Goal: Task Accomplishment & Management: Manage account settings

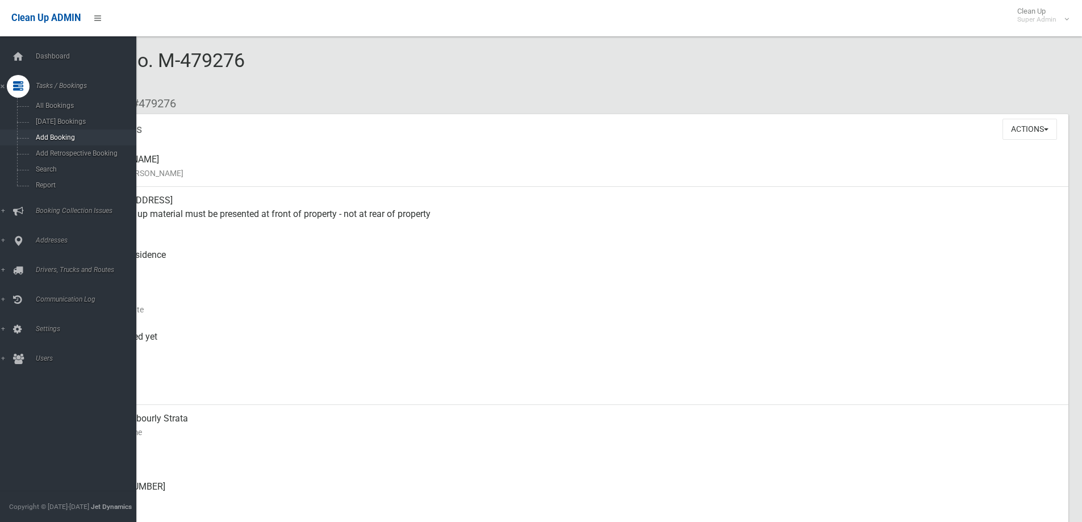
scroll to position [170, 0]
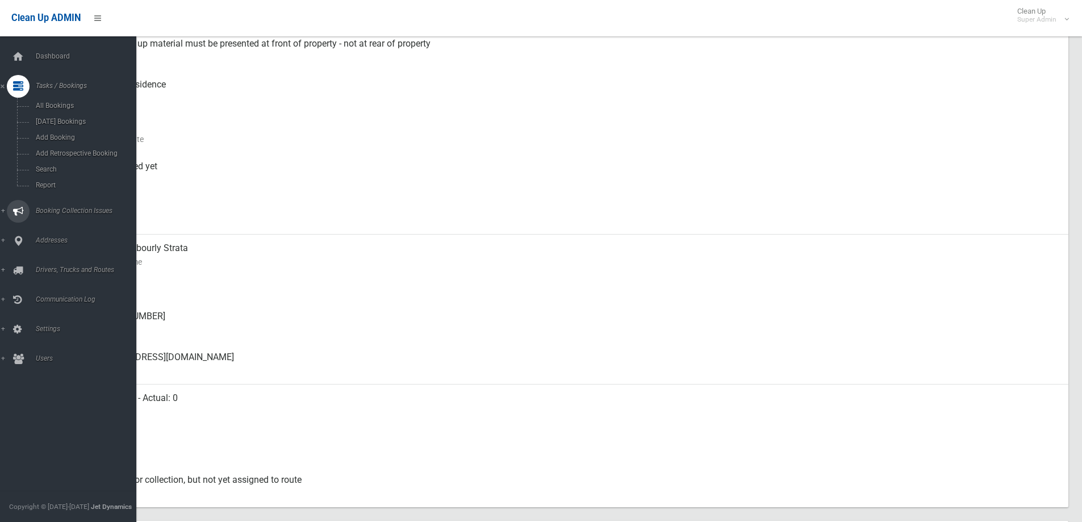
click at [56, 208] on span "Booking Collection Issues" at bounding box center [88, 211] width 112 height 8
click at [71, 132] on span "All Reported Issues" at bounding box center [83, 135] width 103 height 8
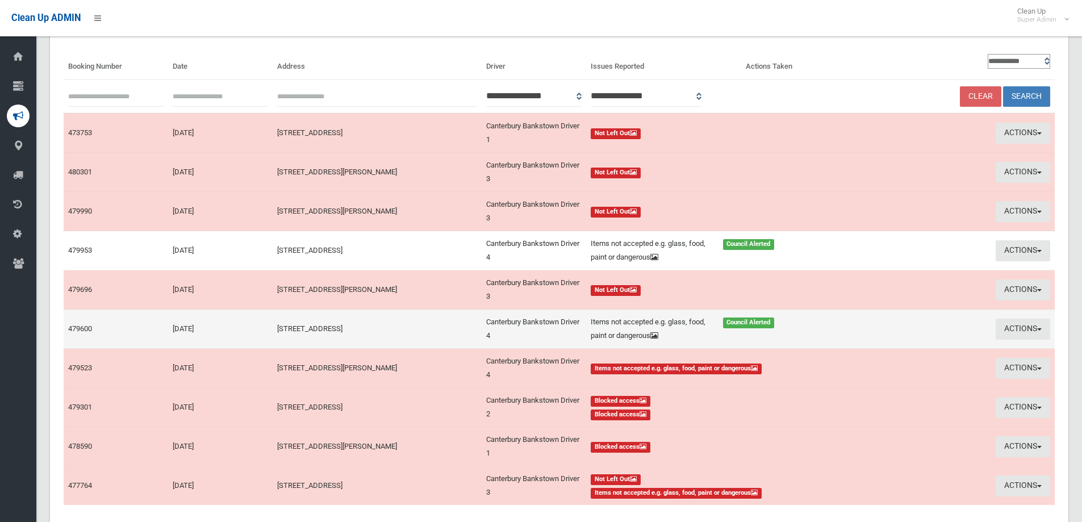
scroll to position [174, 0]
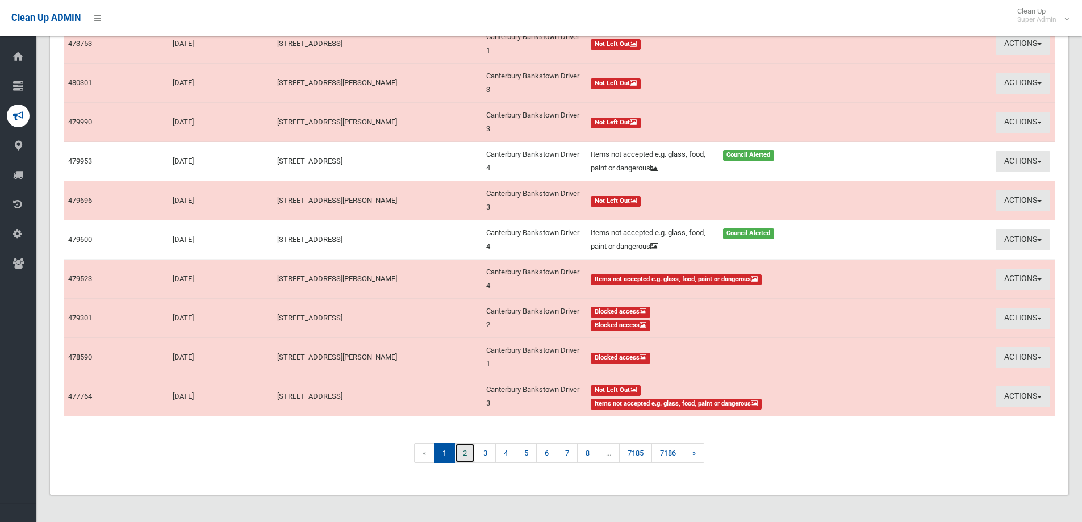
click at [461, 449] on link "2" at bounding box center [465, 453] width 21 height 20
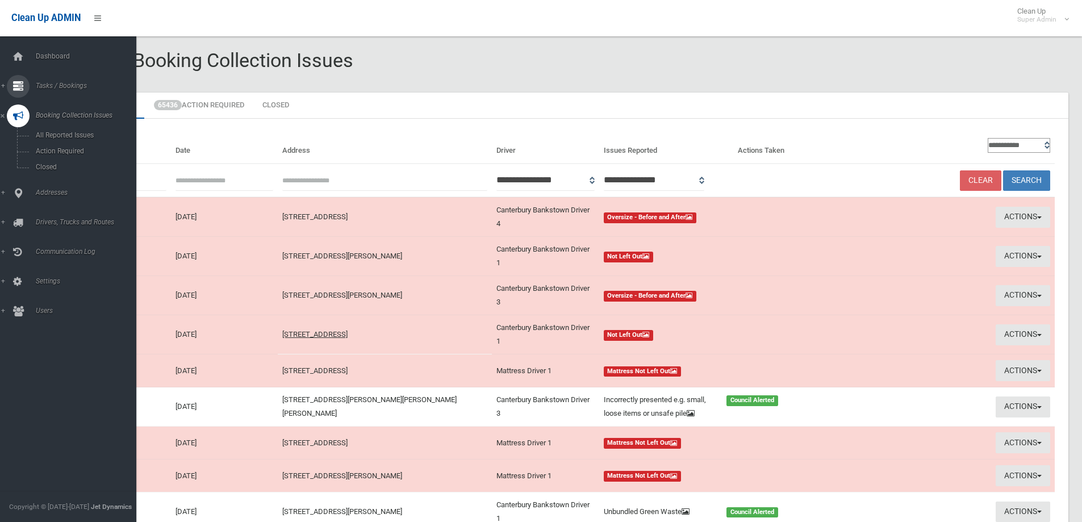
click at [52, 84] on span "Tasks / Bookings" at bounding box center [88, 86] width 112 height 8
click at [45, 165] on span "Search" at bounding box center [83, 169] width 103 height 8
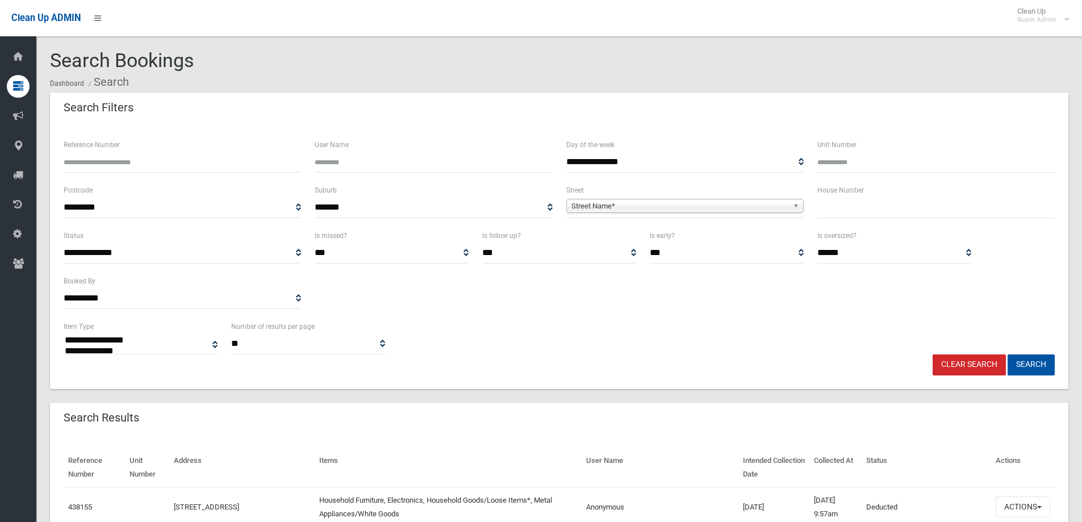
select select
click at [110, 164] on input "Reference Number" at bounding box center [182, 162] width 237 height 21
type input "******"
click at [1008, 355] on button "Search" at bounding box center [1031, 365] width 47 height 21
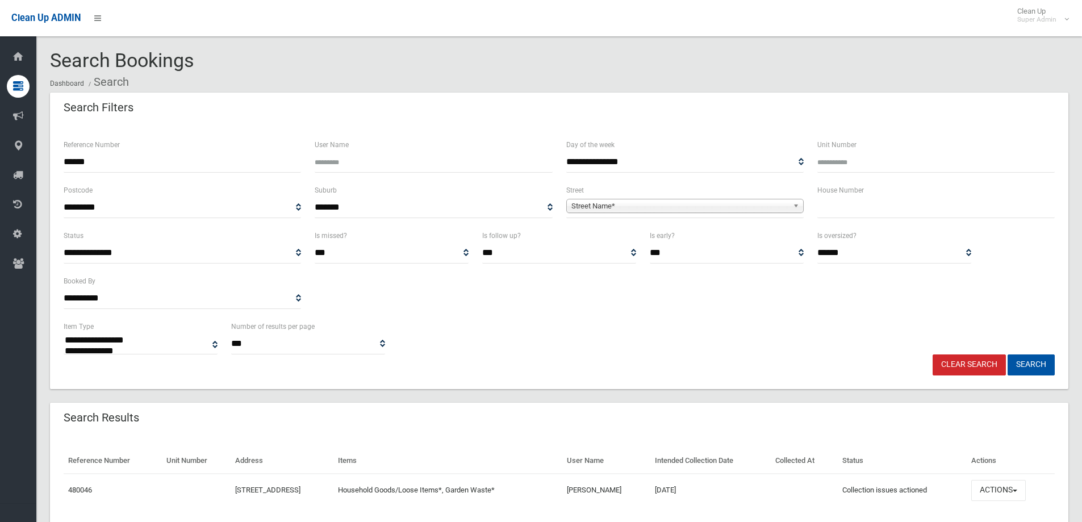
select select
click at [1003, 486] on button "Actions" at bounding box center [999, 490] width 55 height 21
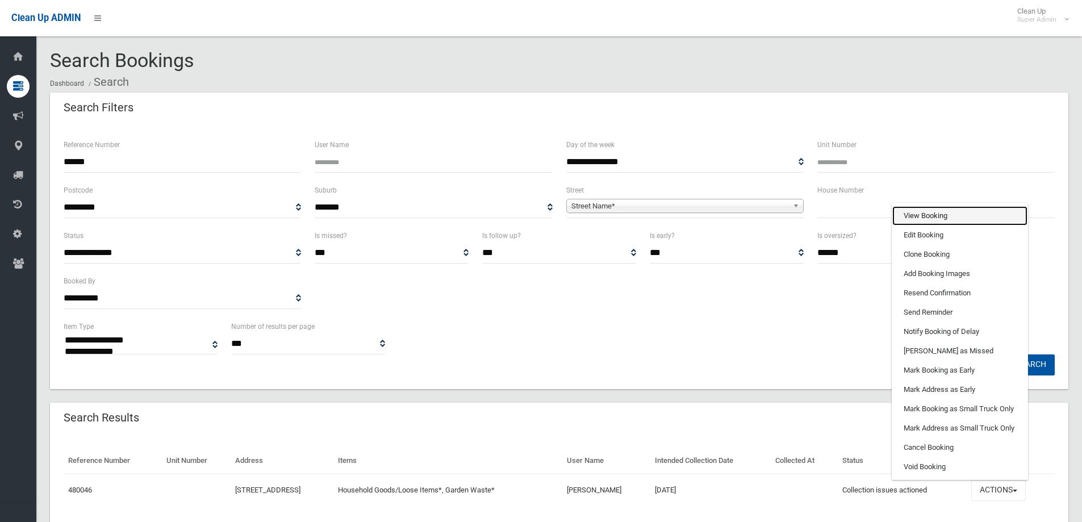
click at [917, 207] on link "View Booking" at bounding box center [960, 215] width 135 height 19
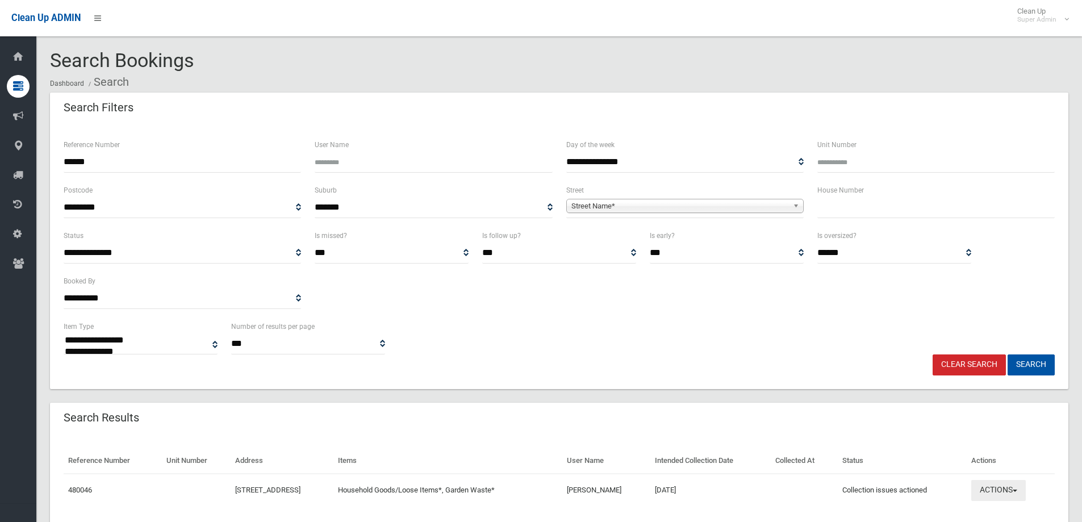
click at [1005, 491] on button "Actions" at bounding box center [999, 490] width 55 height 21
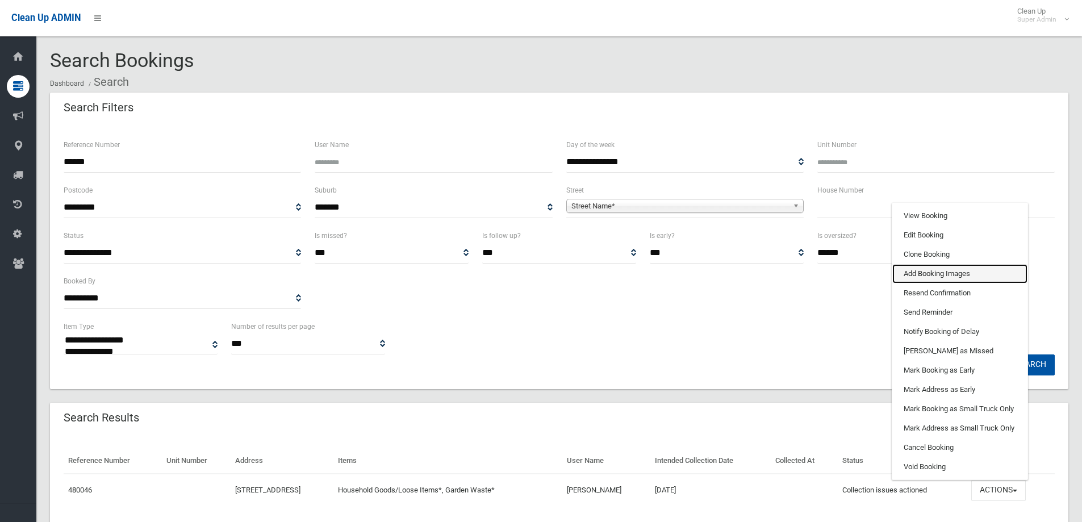
click at [927, 265] on link "Add Booking Images" at bounding box center [960, 273] width 135 height 19
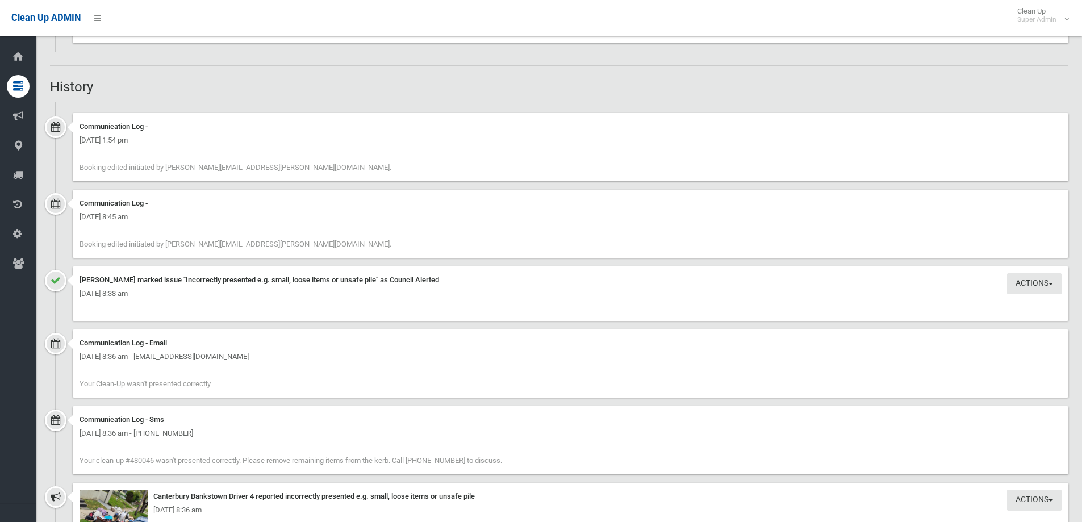
scroll to position [966, 0]
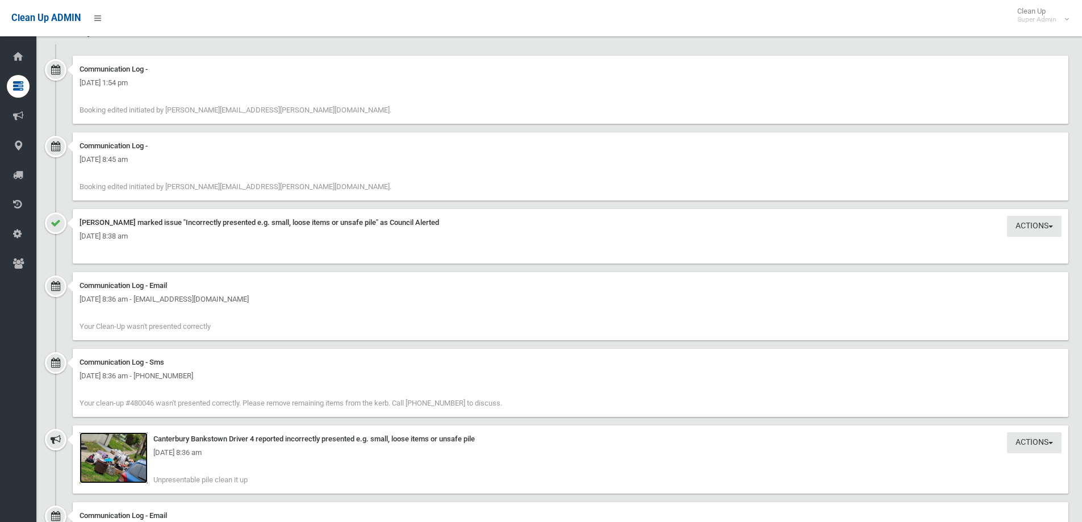
click at [111, 462] on img at bounding box center [114, 457] width 68 height 51
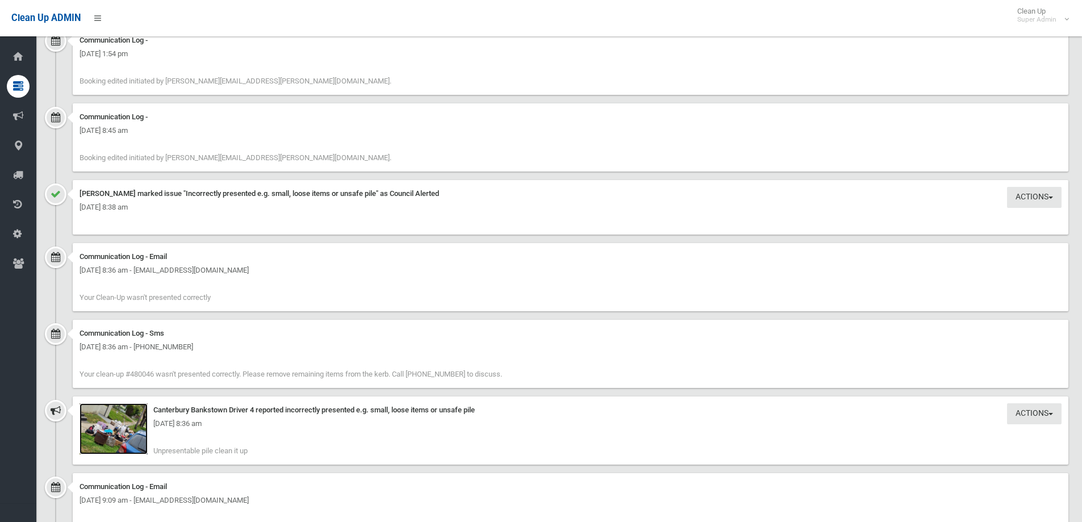
scroll to position [1079, 0]
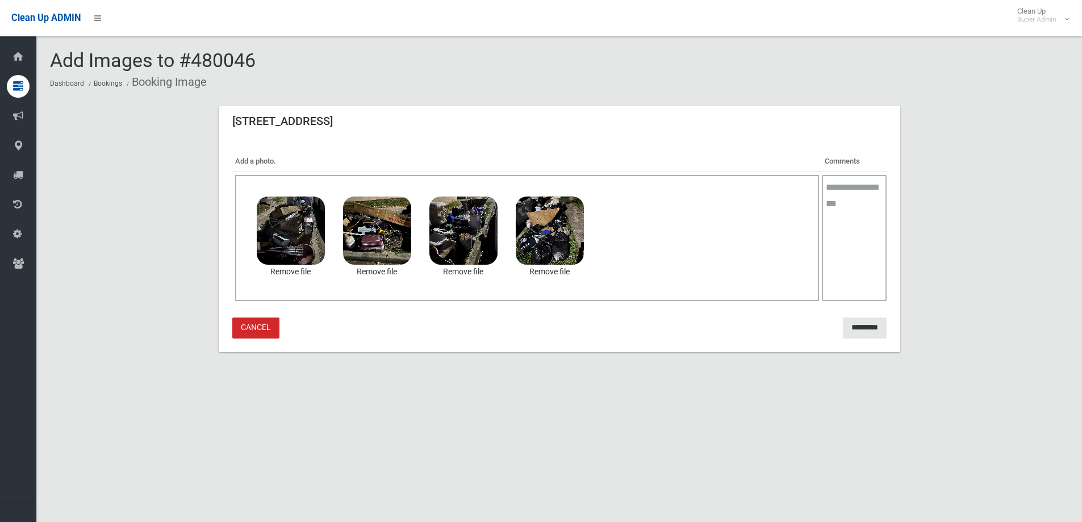
click at [853, 197] on textarea at bounding box center [854, 238] width 64 height 126
type textarea "**********"
click at [849, 327] on input "*********" at bounding box center [865, 328] width 44 height 21
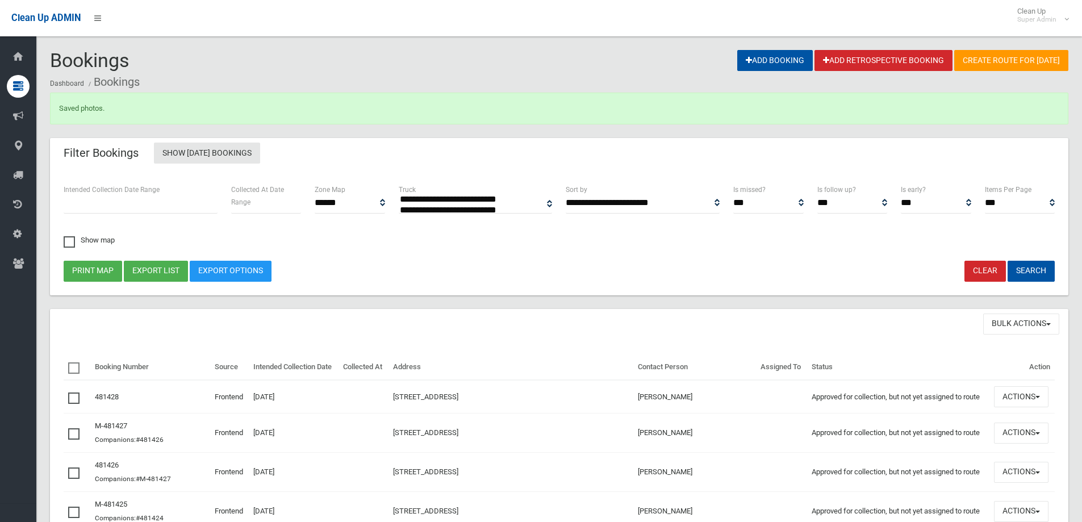
select select
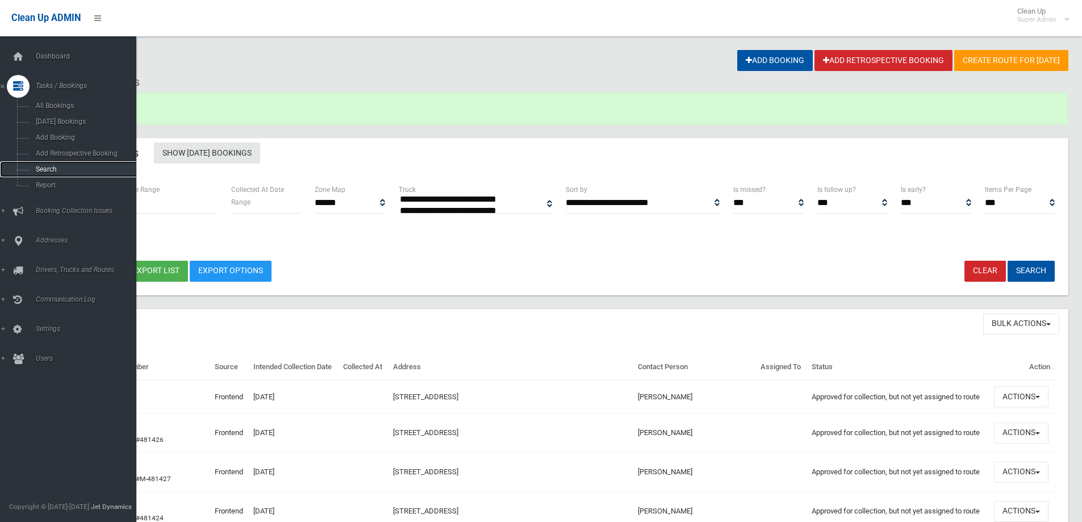
click at [40, 172] on span "Search" at bounding box center [83, 169] width 103 height 8
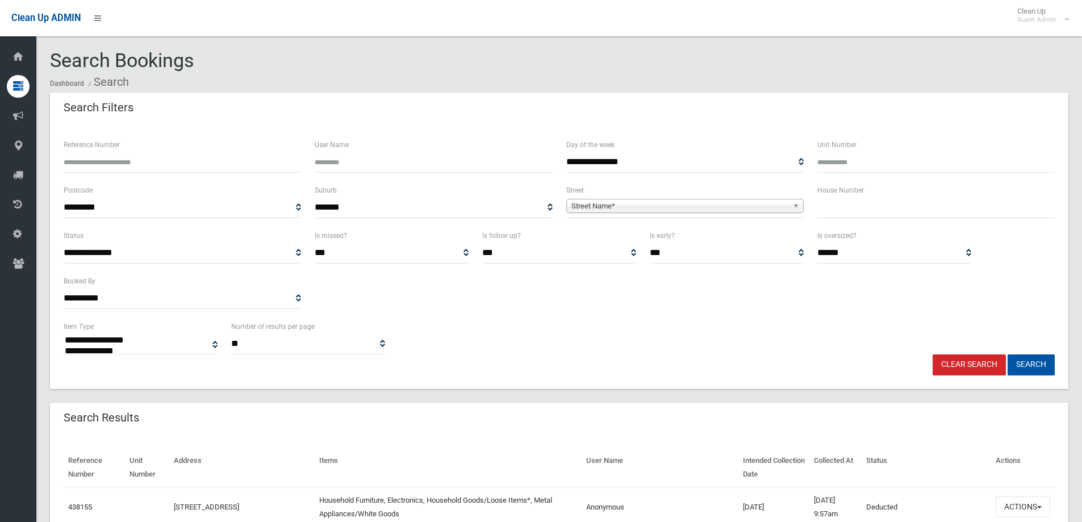
select select
type input "******"
click at [1035, 360] on button "Search" at bounding box center [1031, 365] width 47 height 21
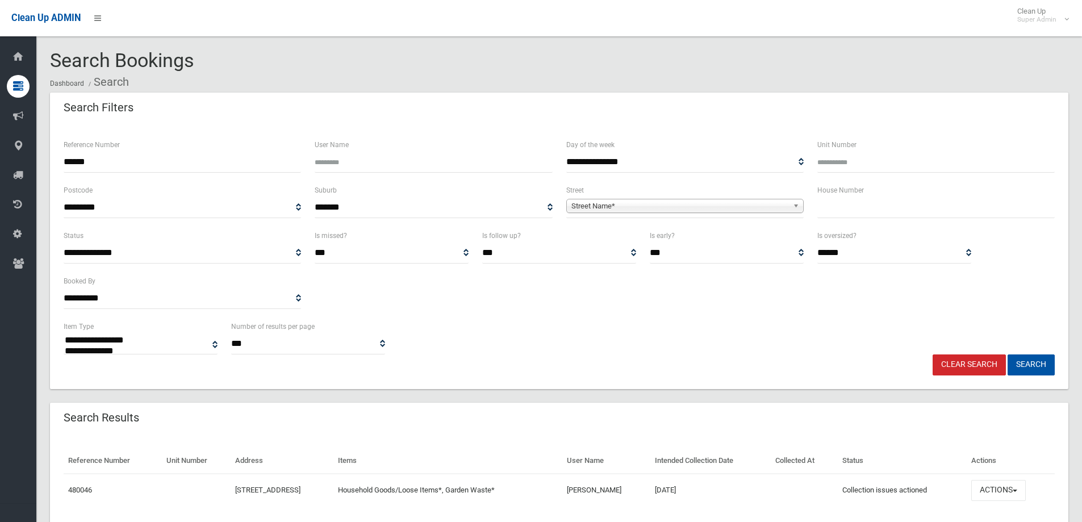
select select
click at [1005, 487] on button "Actions" at bounding box center [999, 490] width 55 height 21
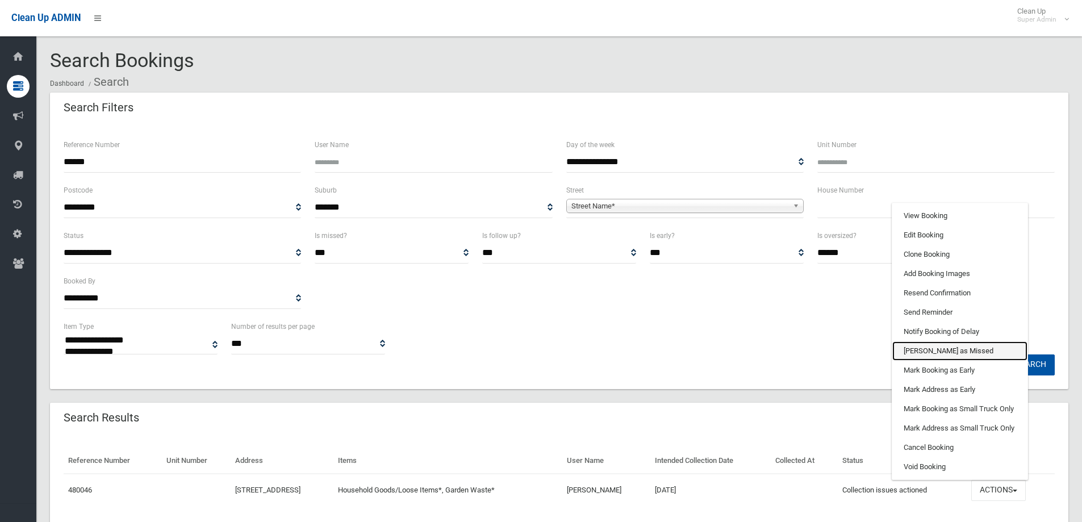
click at [941, 348] on link "[PERSON_NAME] as Missed" at bounding box center [960, 350] width 135 height 19
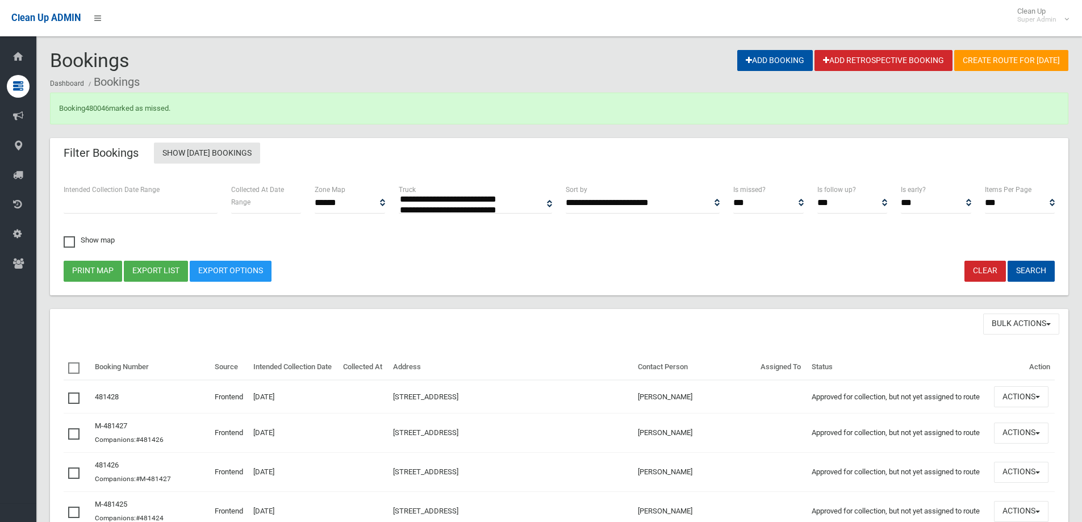
select select
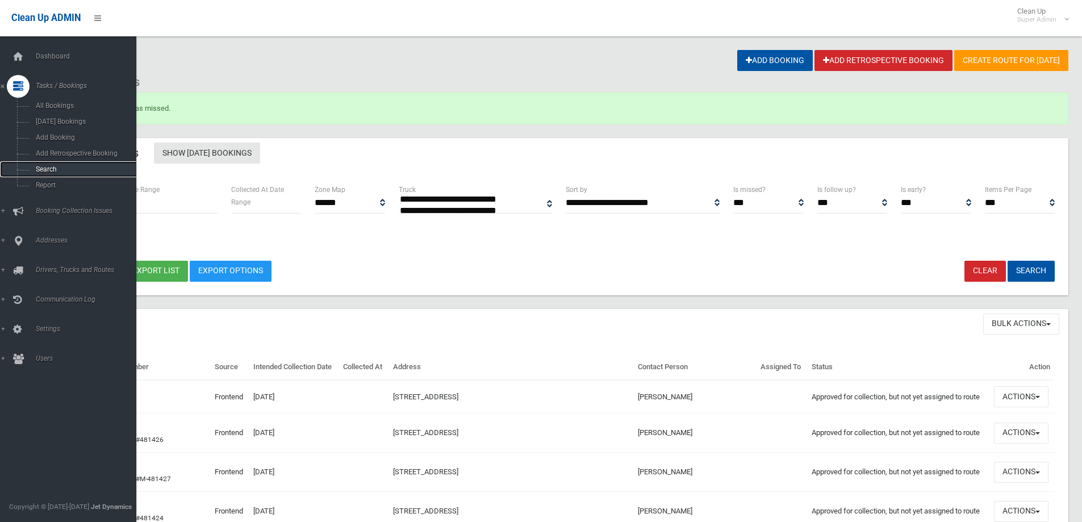
click at [43, 167] on span "Search" at bounding box center [83, 169] width 103 height 8
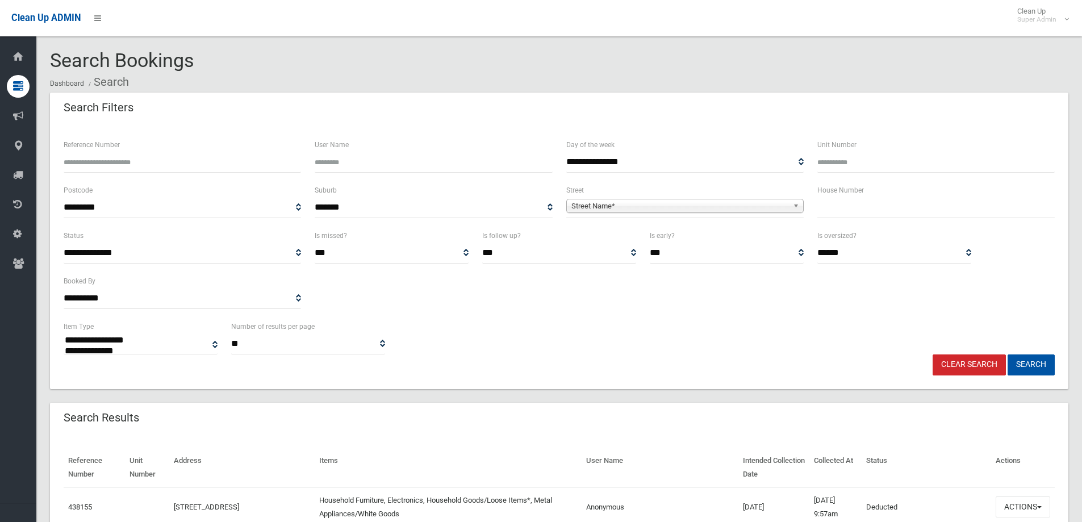
select select
type input "******"
click at [1008, 355] on button "Search" at bounding box center [1031, 365] width 47 height 21
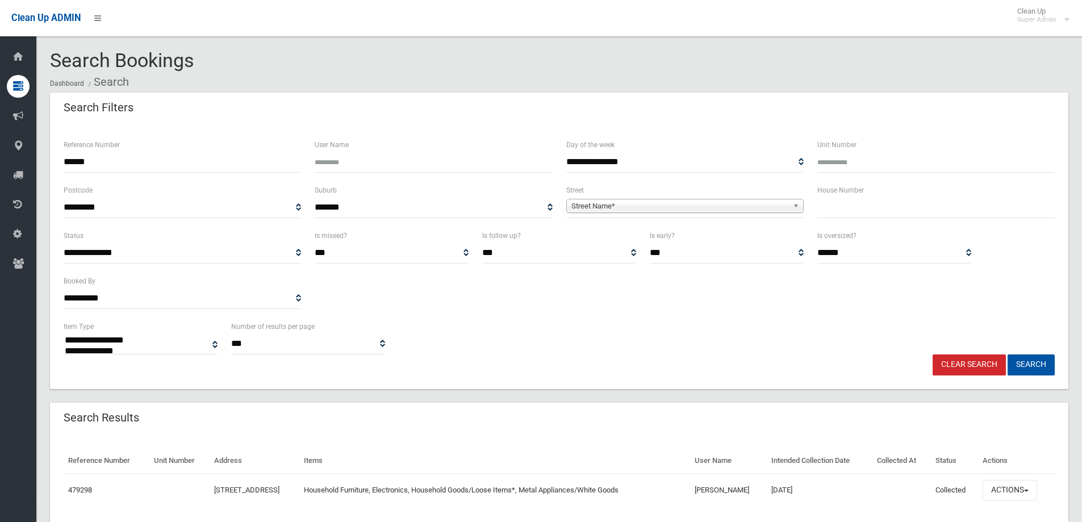
select select
click at [999, 489] on button "Actions" at bounding box center [1010, 490] width 55 height 21
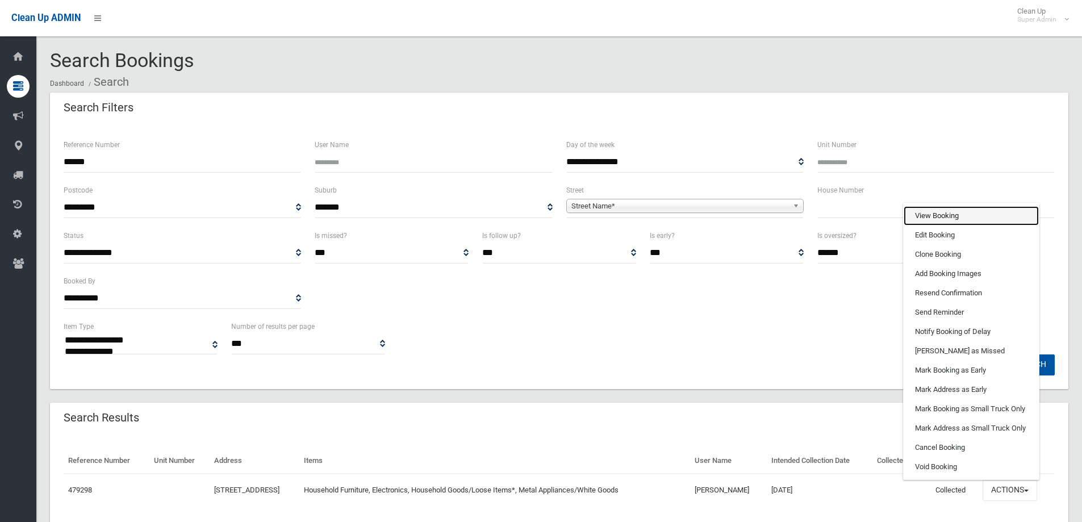
click at [946, 214] on link "View Booking" at bounding box center [971, 215] width 135 height 19
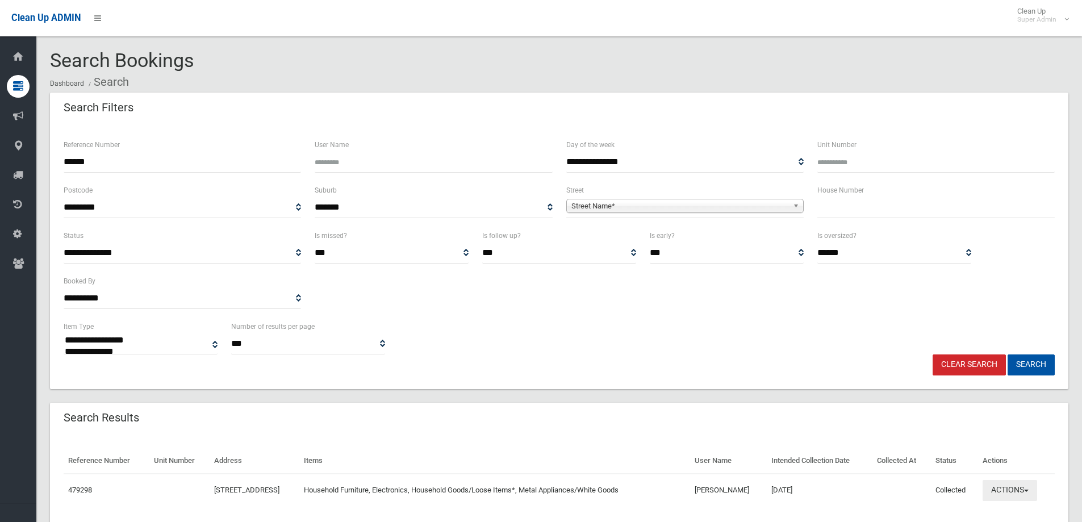
click at [1013, 487] on button "Actions" at bounding box center [1010, 490] width 55 height 21
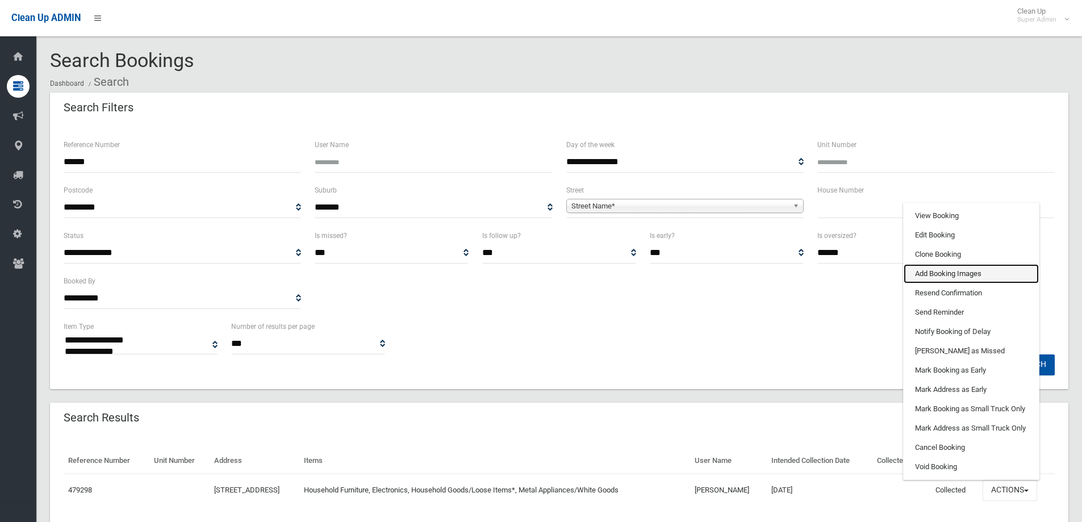
click at [929, 276] on link "Add Booking Images" at bounding box center [971, 273] width 135 height 19
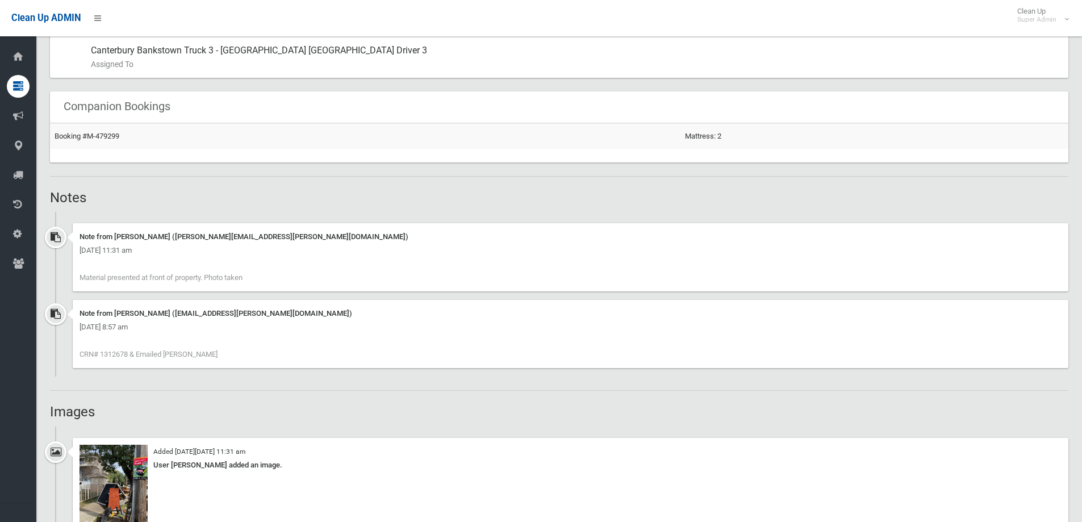
scroll to position [966, 0]
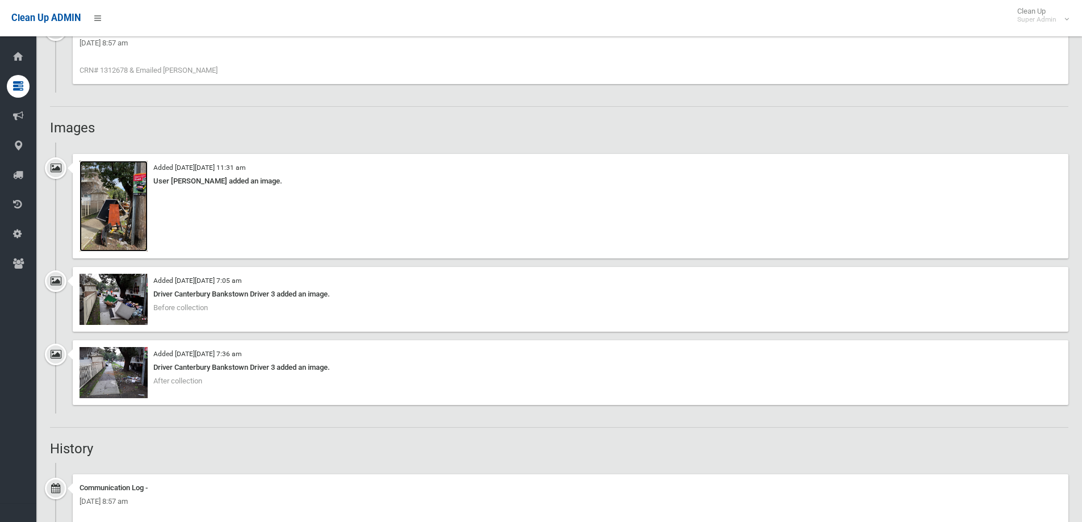
click at [117, 217] on img at bounding box center [114, 206] width 68 height 91
click at [126, 379] on img at bounding box center [114, 372] width 68 height 51
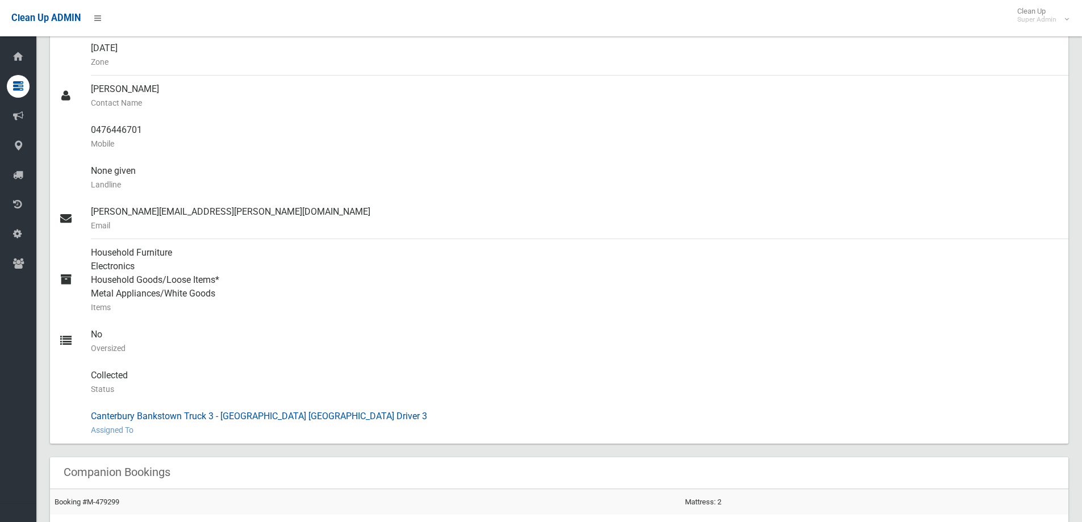
scroll to position [341, 0]
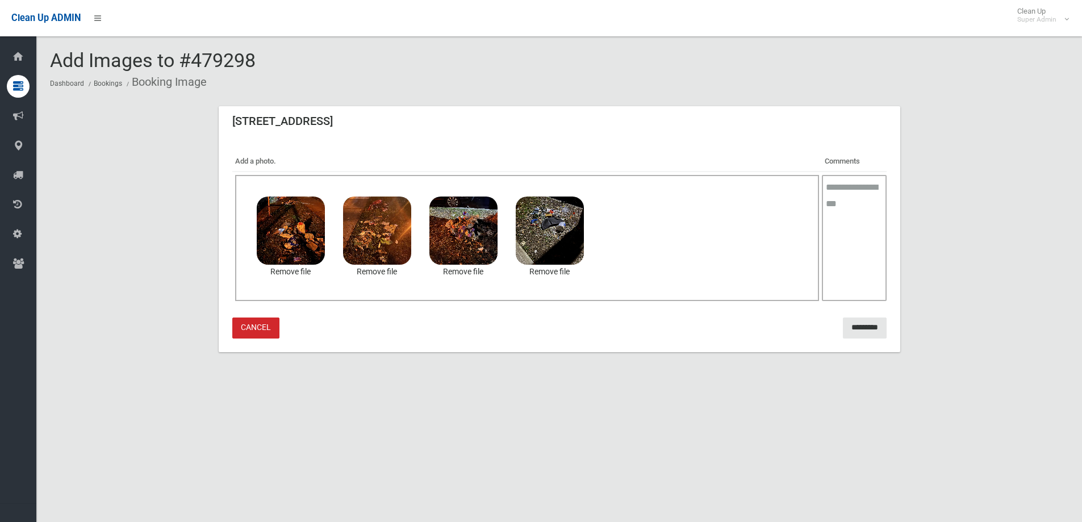
click at [845, 199] on textarea at bounding box center [854, 238] width 64 height 126
type textarea "**********"
click at [858, 325] on input "*********" at bounding box center [865, 328] width 44 height 21
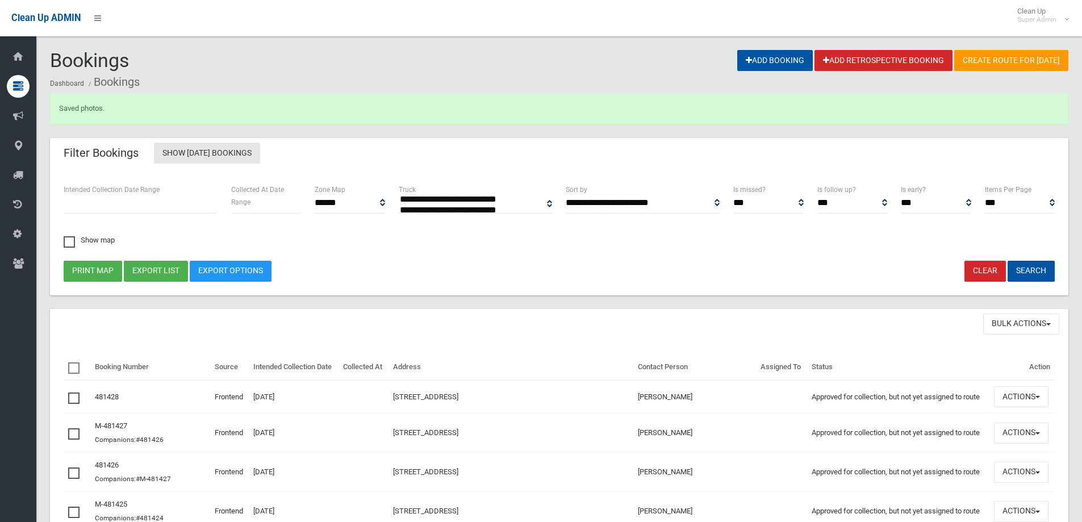
select select
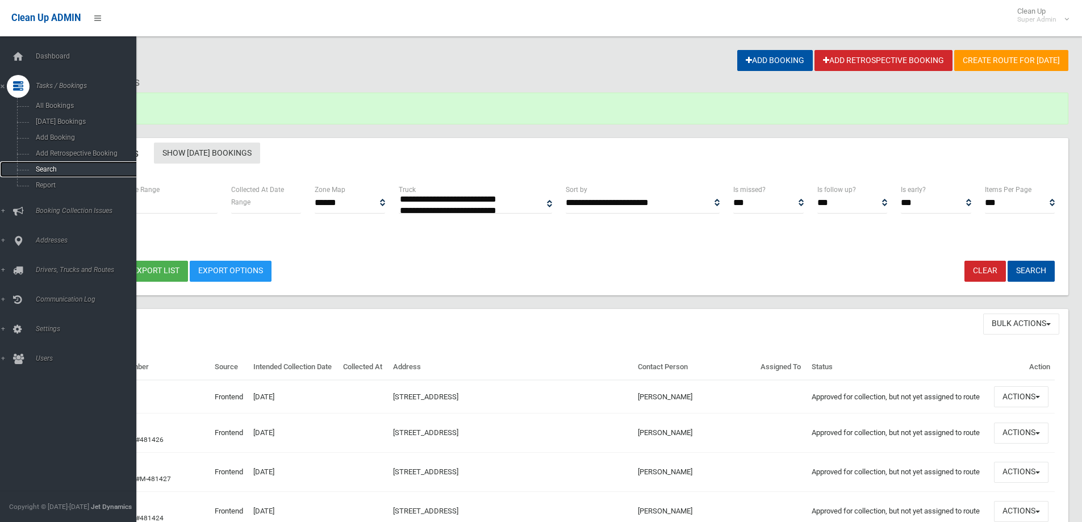
click at [59, 170] on span "Search" at bounding box center [83, 169] width 103 height 8
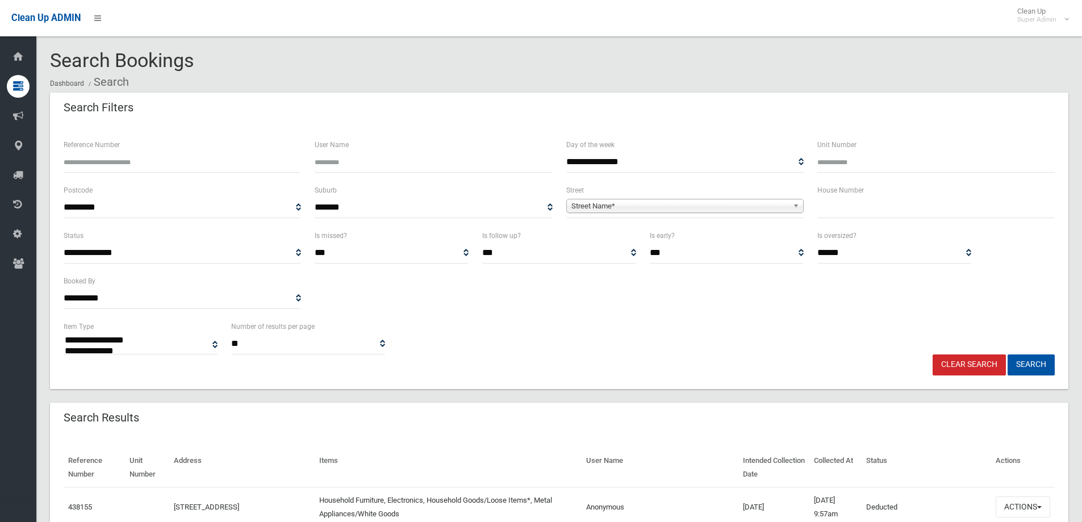
select select
click at [97, 166] on input "Reference Number" at bounding box center [182, 162] width 237 height 21
type input "******"
click at [1008, 355] on button "Search" at bounding box center [1031, 365] width 47 height 21
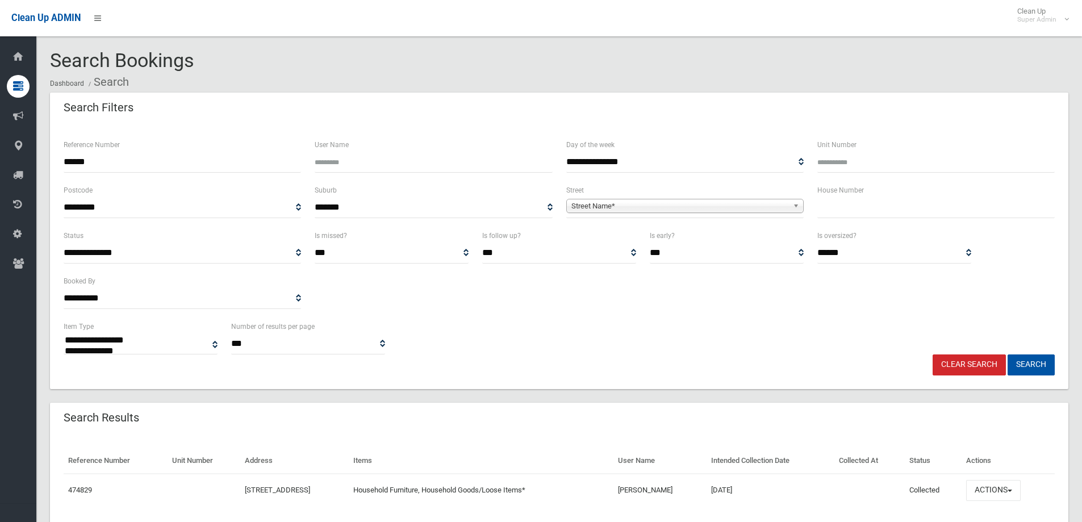
select select
click at [995, 491] on button "Actions" at bounding box center [993, 490] width 55 height 21
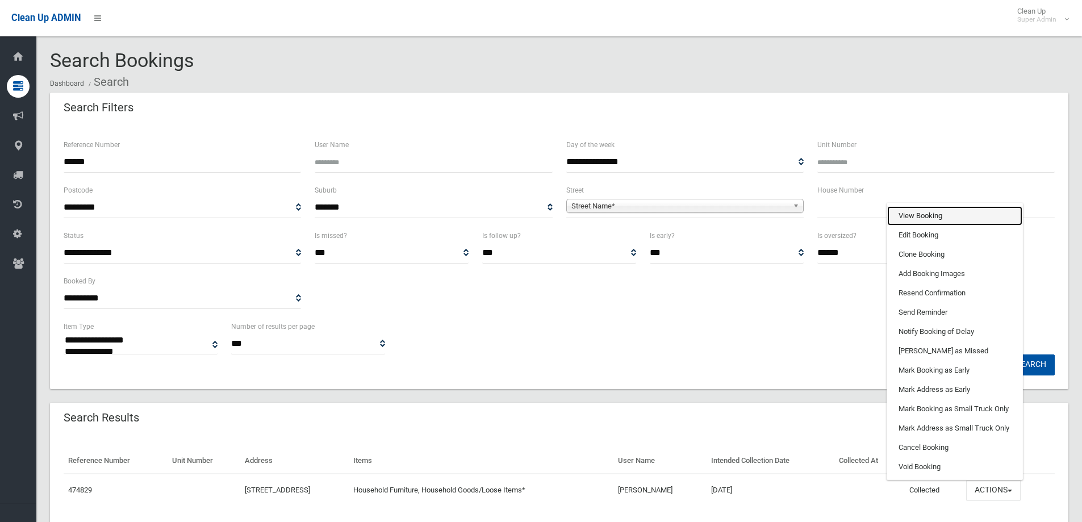
click at [927, 218] on link "View Booking" at bounding box center [954, 215] width 135 height 19
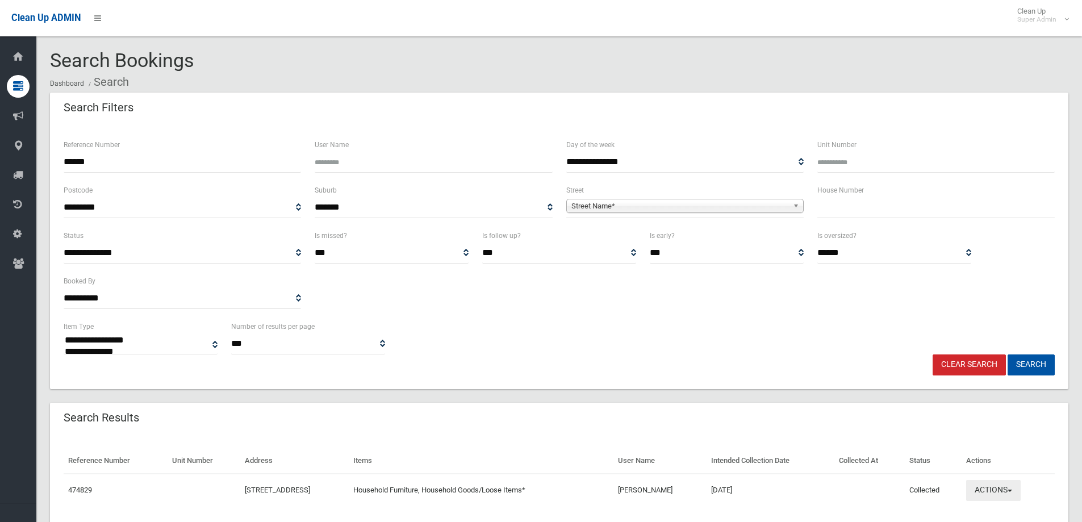
click at [989, 487] on button "Actions" at bounding box center [993, 490] width 55 height 21
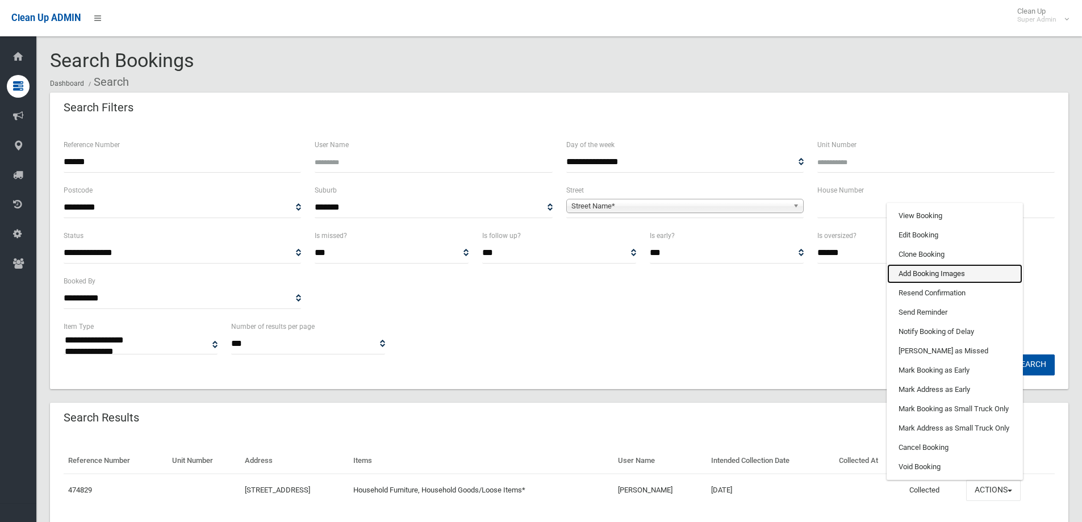
click at [926, 270] on link "Add Booking Images" at bounding box center [954, 273] width 135 height 19
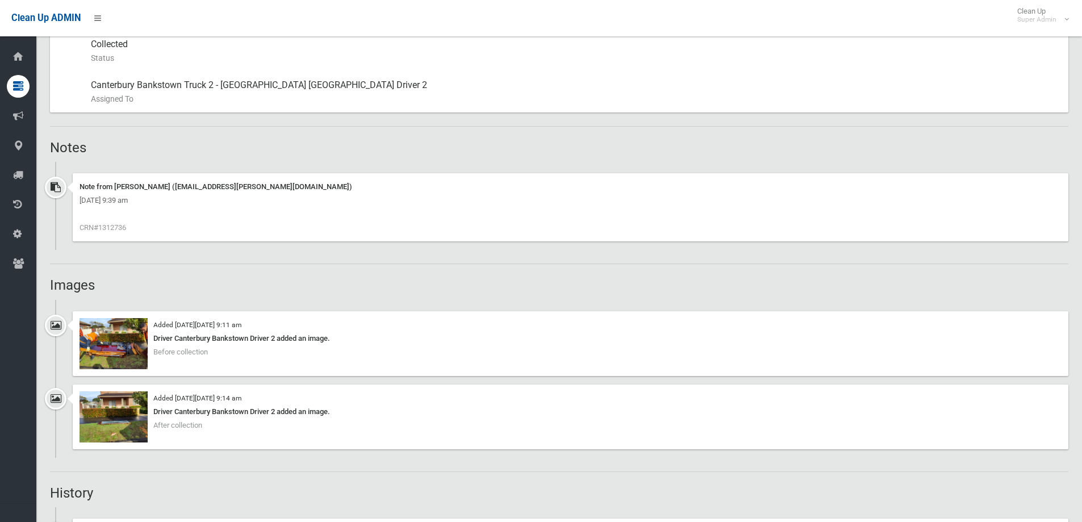
scroll to position [625, 0]
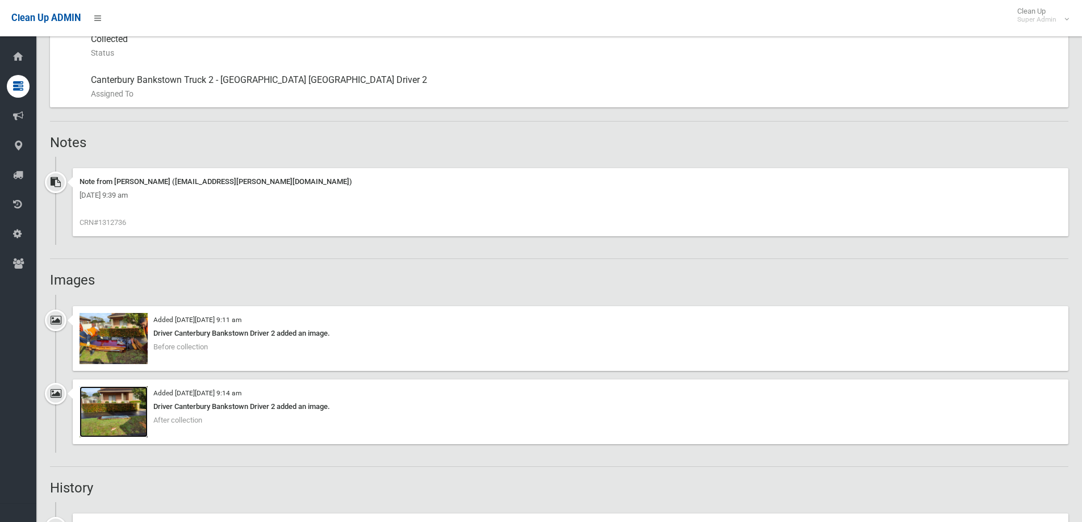
click at [106, 422] on img at bounding box center [114, 411] width 68 height 51
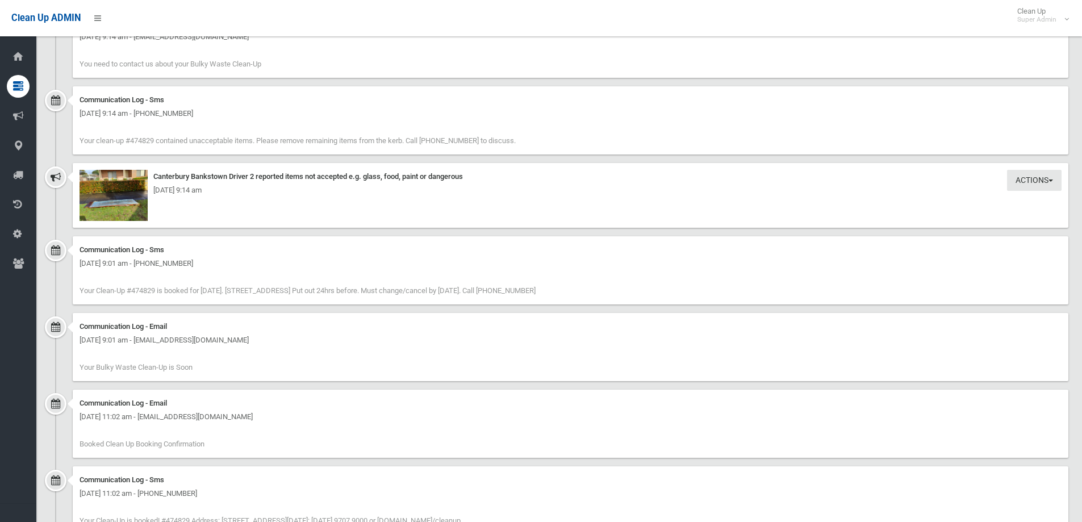
scroll to position [1364, 0]
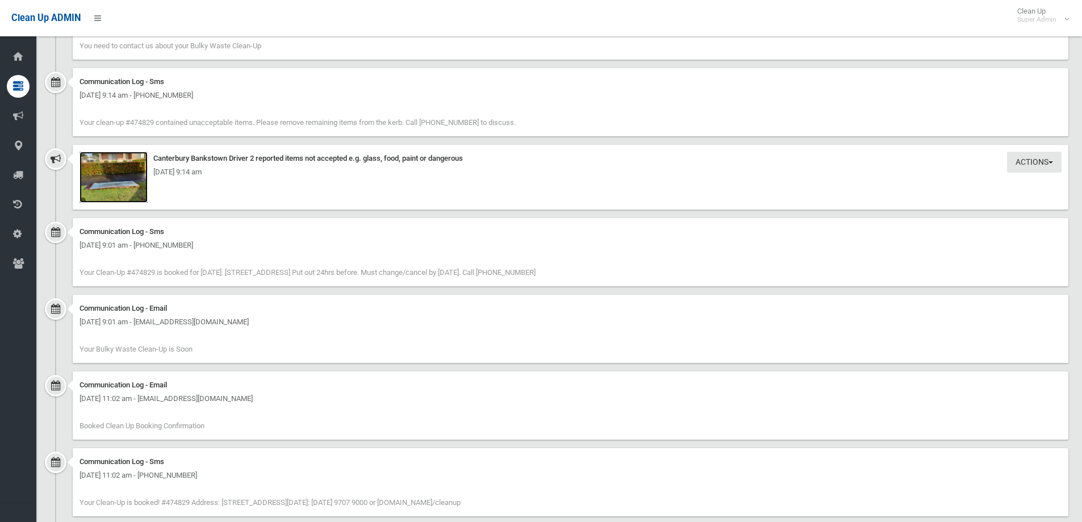
click at [121, 189] on img at bounding box center [114, 177] width 68 height 51
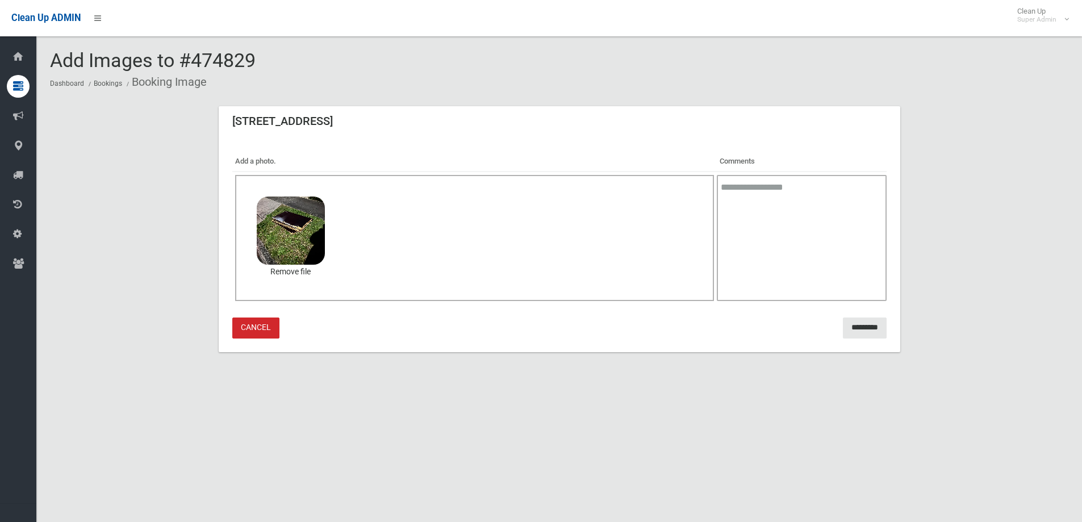
click at [769, 199] on textarea at bounding box center [801, 238] width 169 height 126
type textarea "**********"
click at [853, 330] on input "*********" at bounding box center [865, 328] width 44 height 21
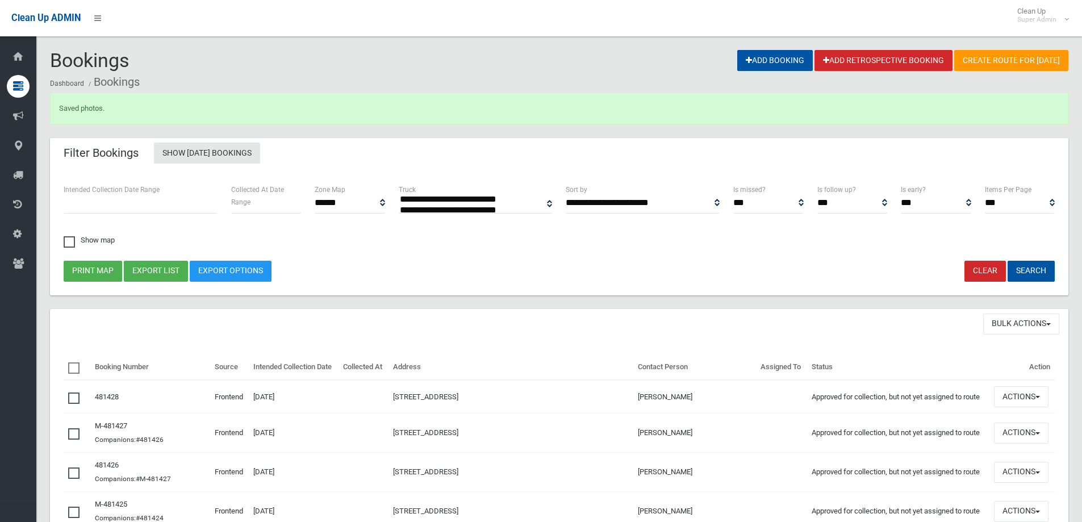
select select
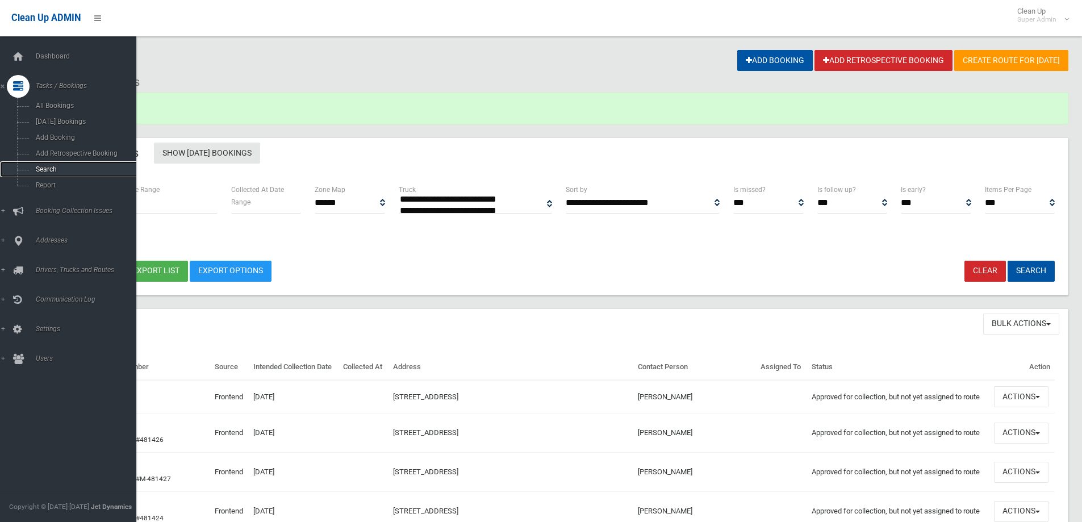
click at [43, 166] on span "Search" at bounding box center [83, 169] width 103 height 8
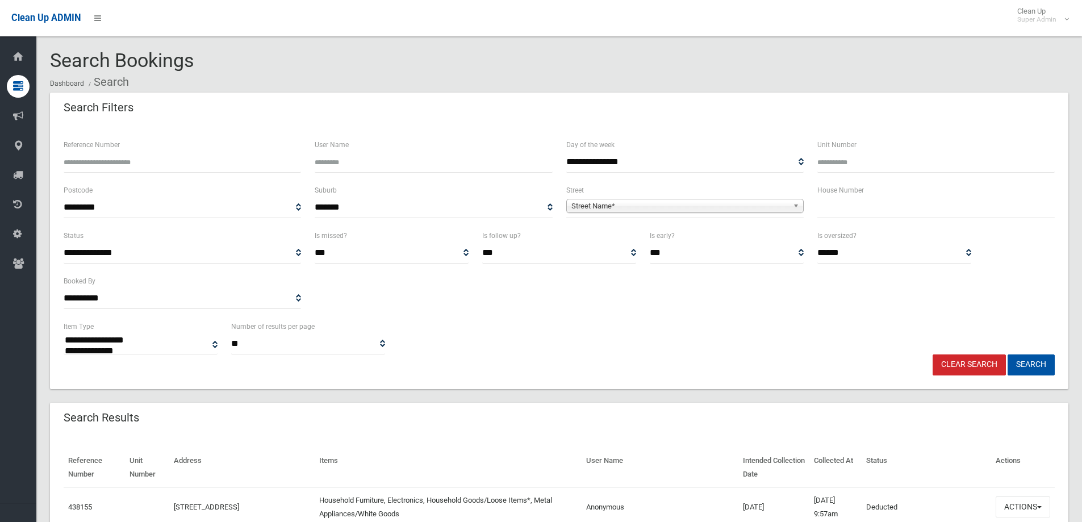
select select
type input "******"
click at [1008, 355] on button "Search" at bounding box center [1031, 365] width 47 height 21
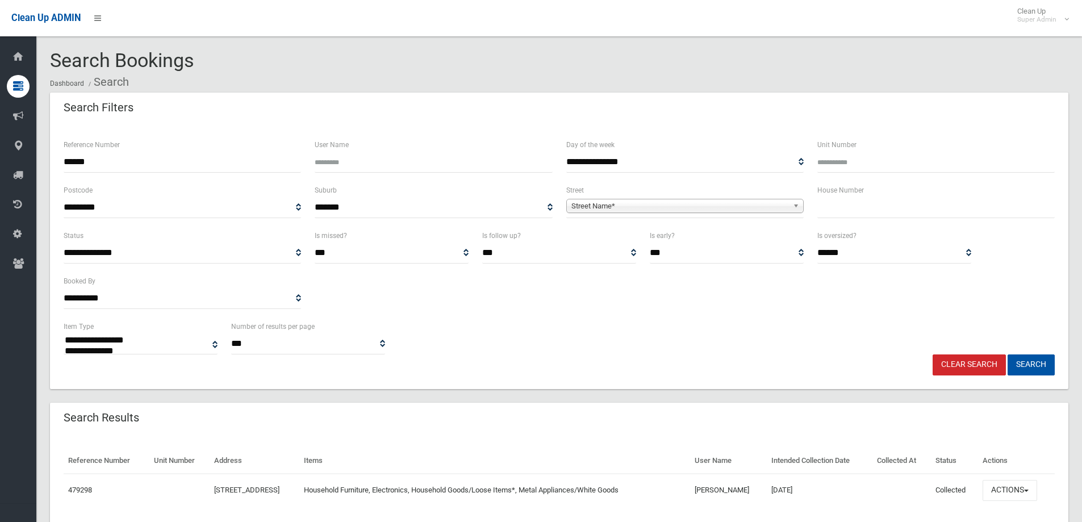
select select
click at [1013, 484] on button "Actions" at bounding box center [1010, 490] width 55 height 21
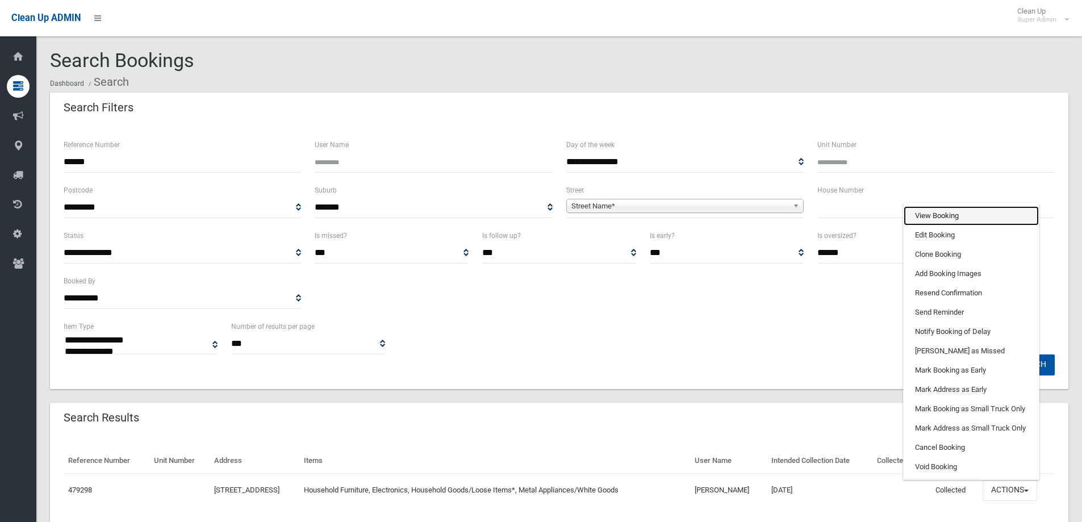
click at [944, 215] on link "View Booking" at bounding box center [971, 215] width 135 height 19
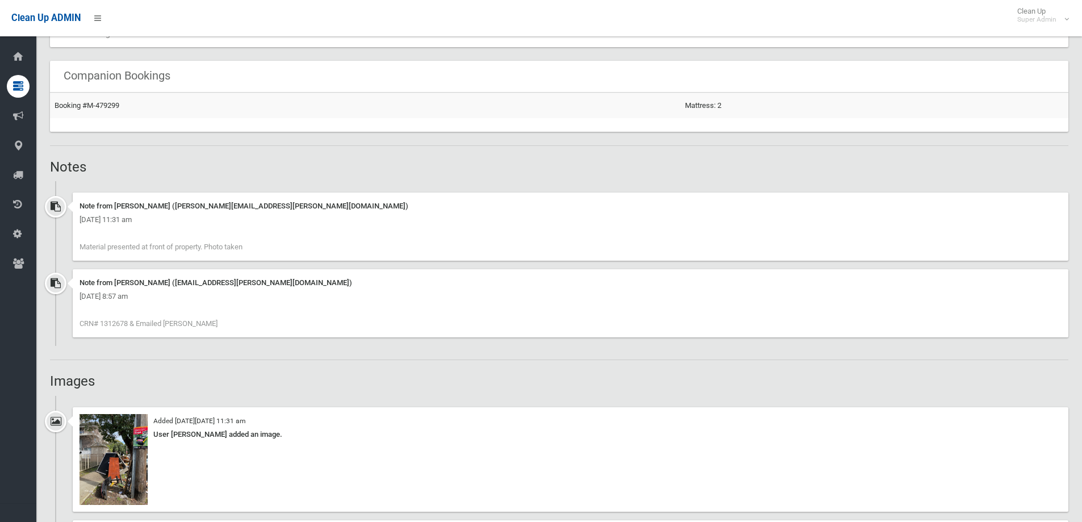
scroll to position [909, 0]
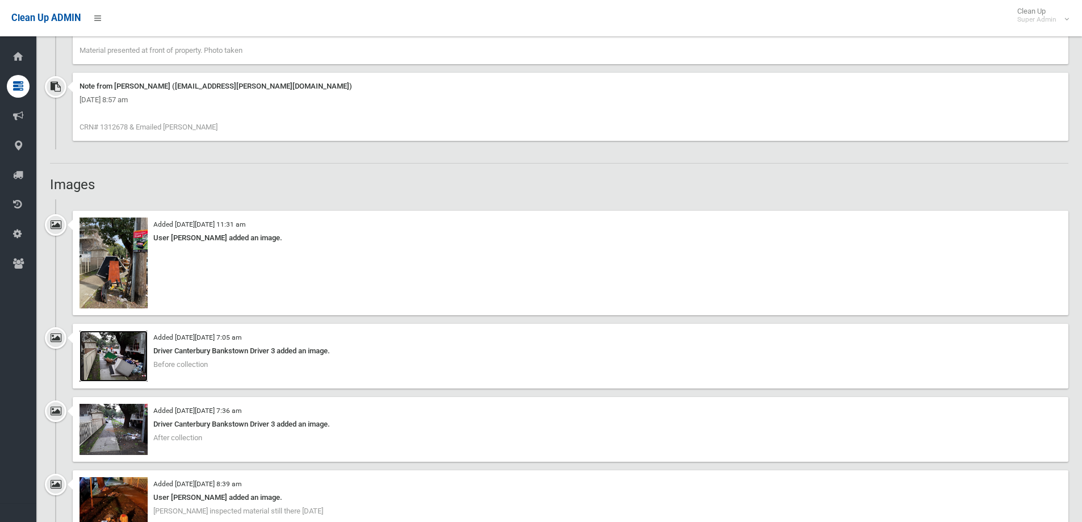
click at [129, 362] on img at bounding box center [114, 356] width 68 height 51
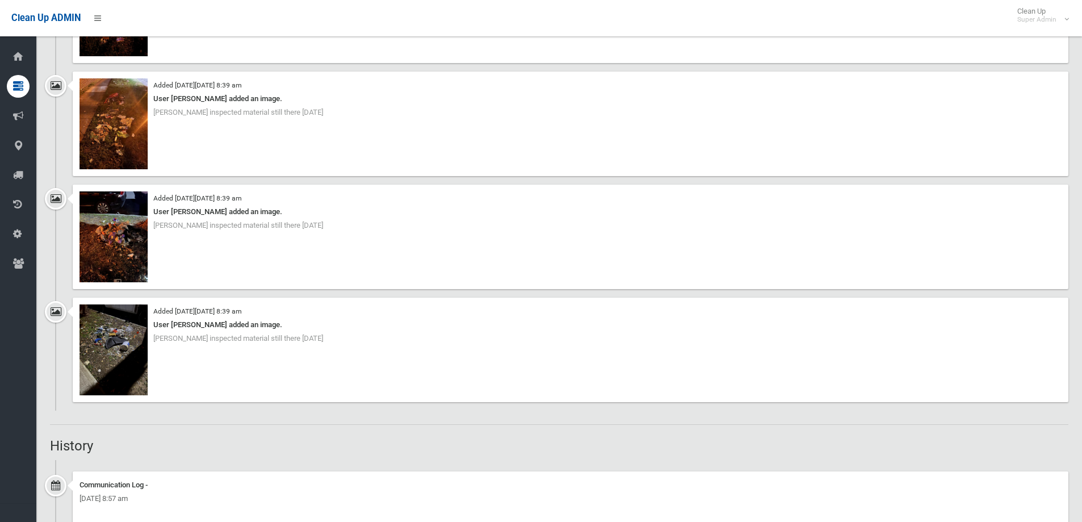
scroll to position [1420, 0]
click at [115, 128] on img at bounding box center [114, 124] width 68 height 91
click at [120, 345] on img at bounding box center [114, 350] width 68 height 91
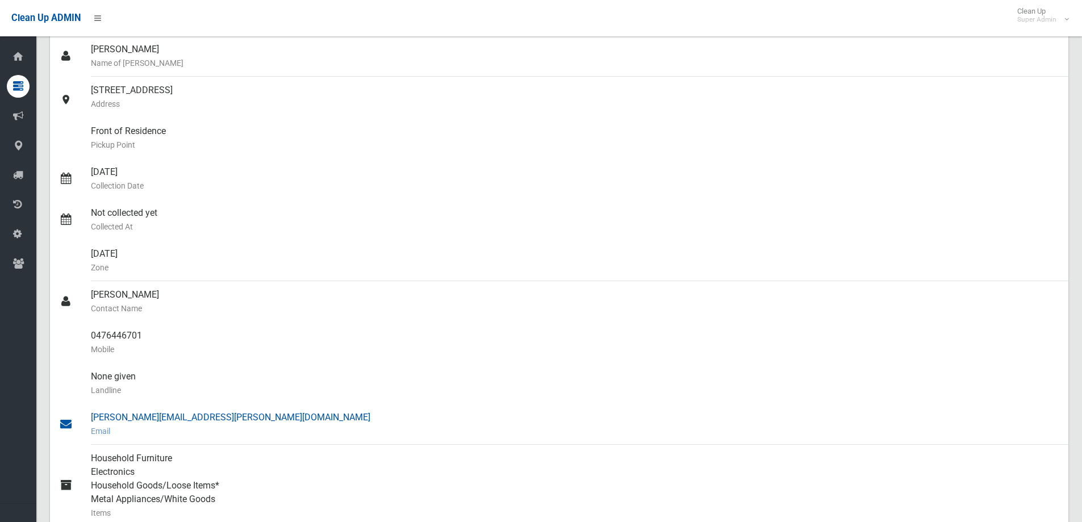
scroll to position [0, 0]
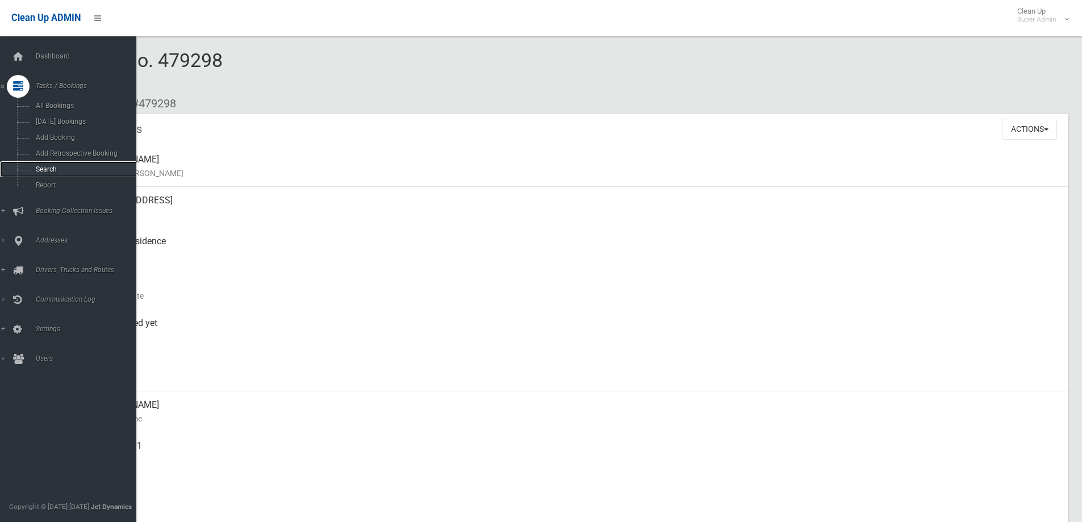
click at [49, 168] on span "Search" at bounding box center [83, 169] width 103 height 8
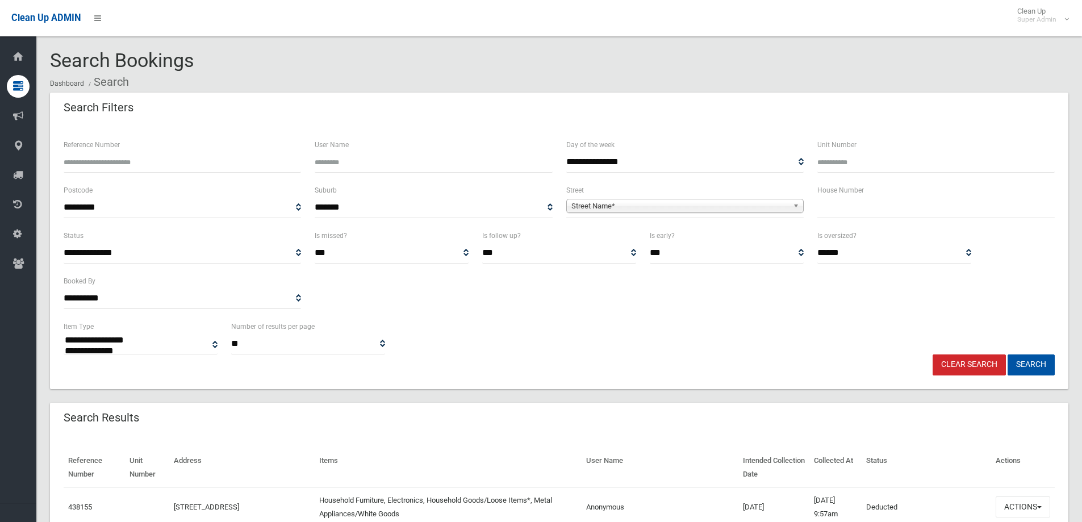
select select
click at [861, 199] on input "text" at bounding box center [936, 207] width 237 height 21
type input "**"
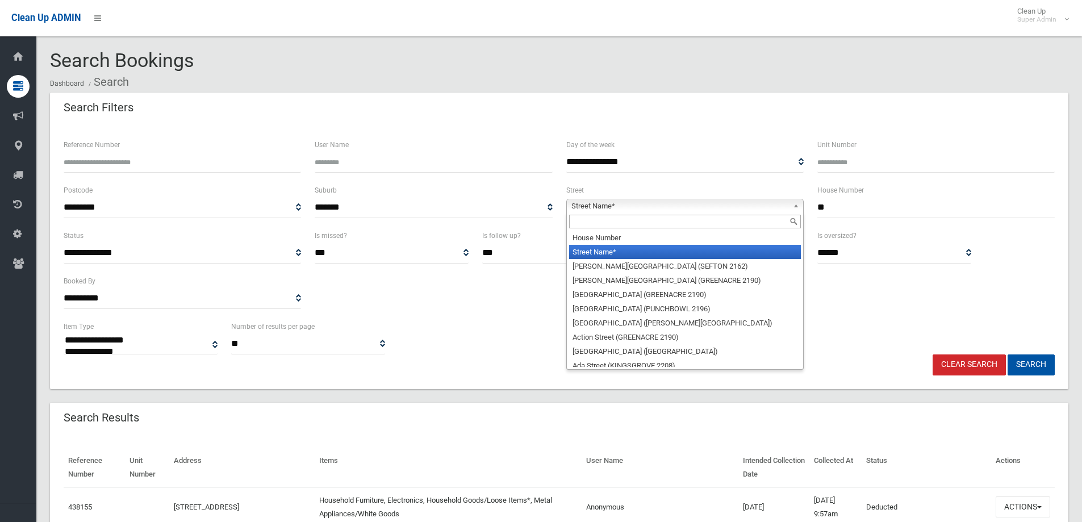
click at [611, 204] on span "Street Name*" at bounding box center [680, 206] width 217 height 14
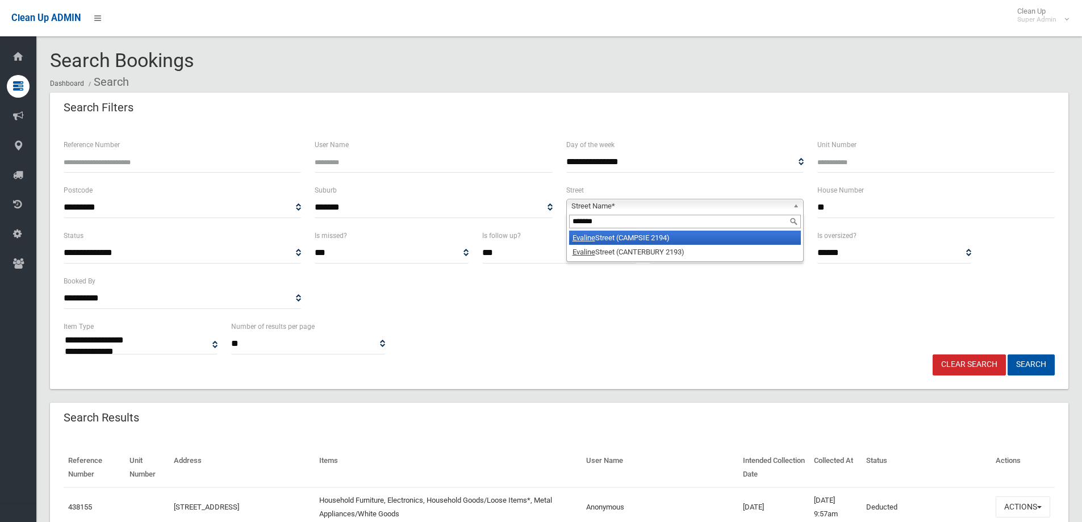
type input "*******"
click at [613, 239] on li "Evaline Street (CAMPSIE 2194)" at bounding box center [685, 238] width 232 height 14
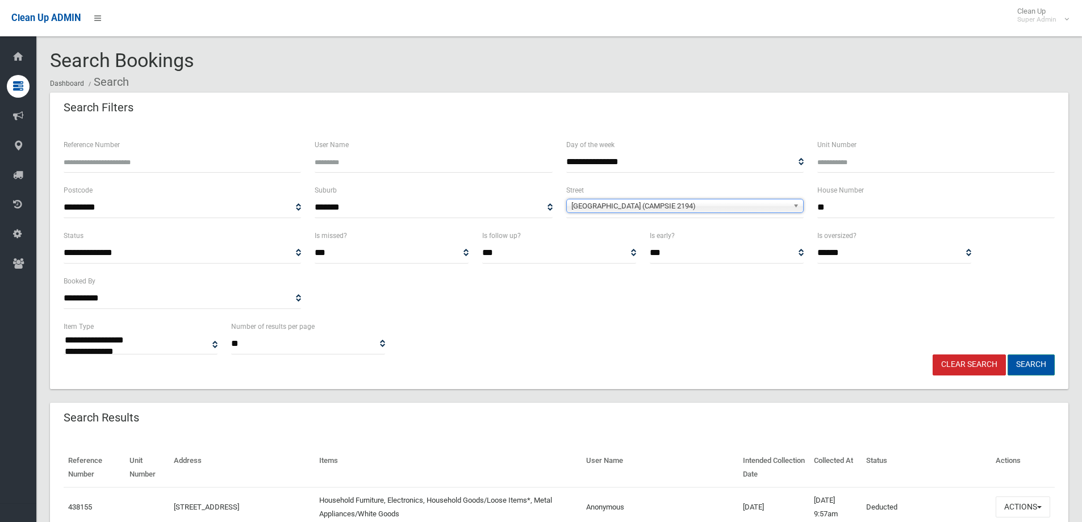
click at [1035, 364] on button "Search" at bounding box center [1031, 365] width 47 height 21
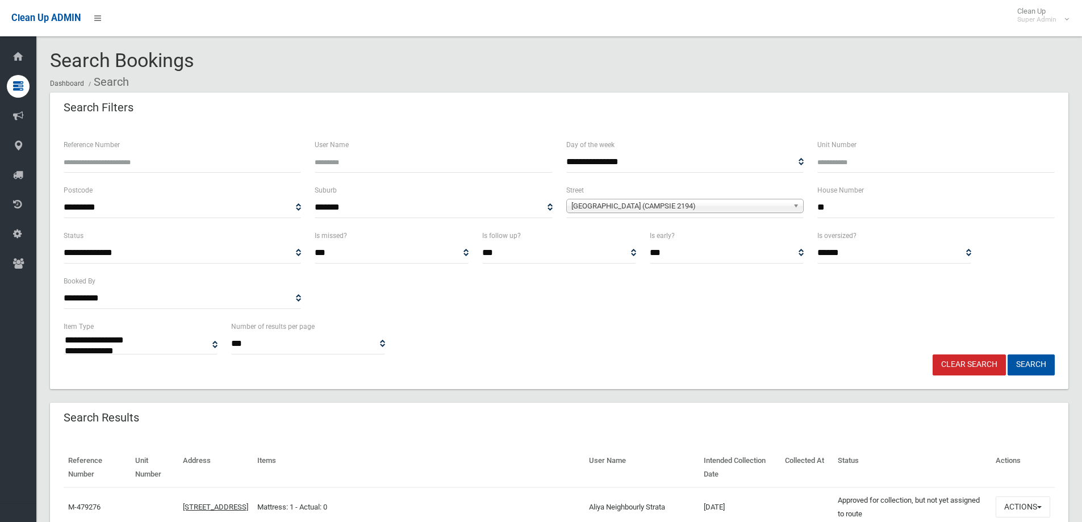
select select
click at [1022, 496] on td "Actions View Booking Edit Booking Clone Booking Add Booking Images Resend Confi…" at bounding box center [1023, 507] width 64 height 40
click at [1018, 503] on button "Actions" at bounding box center [1023, 507] width 55 height 21
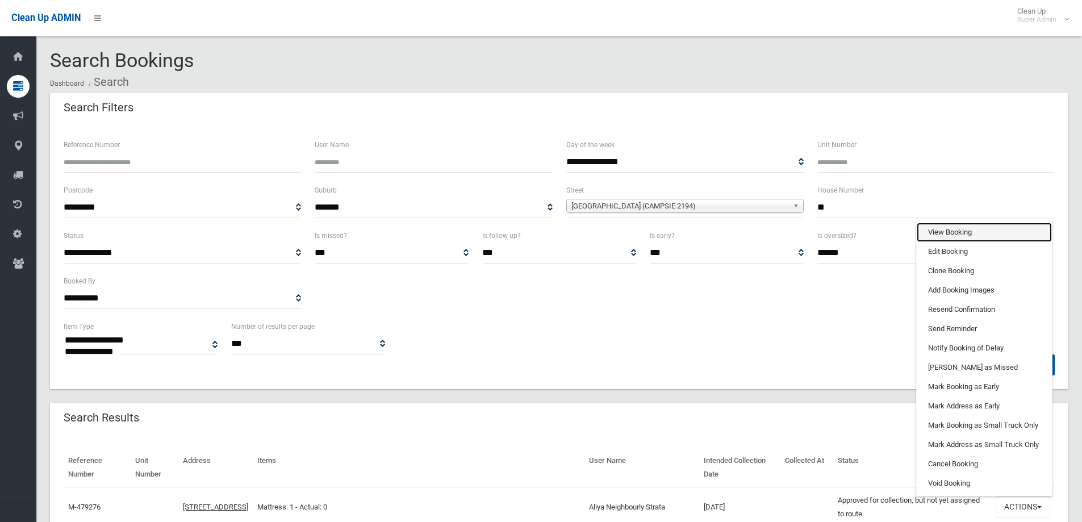
click at [952, 230] on link "View Booking" at bounding box center [984, 232] width 135 height 19
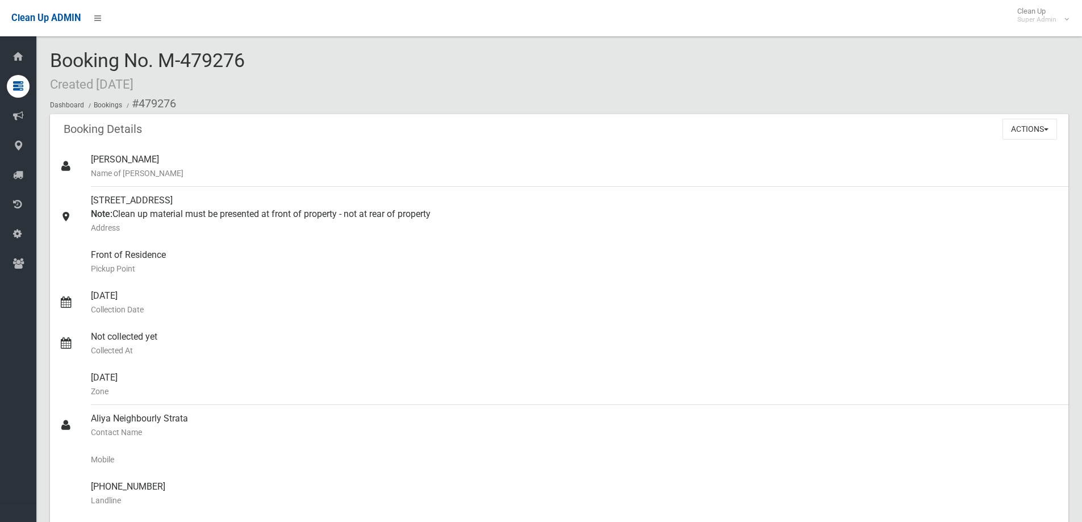
scroll to position [341, 0]
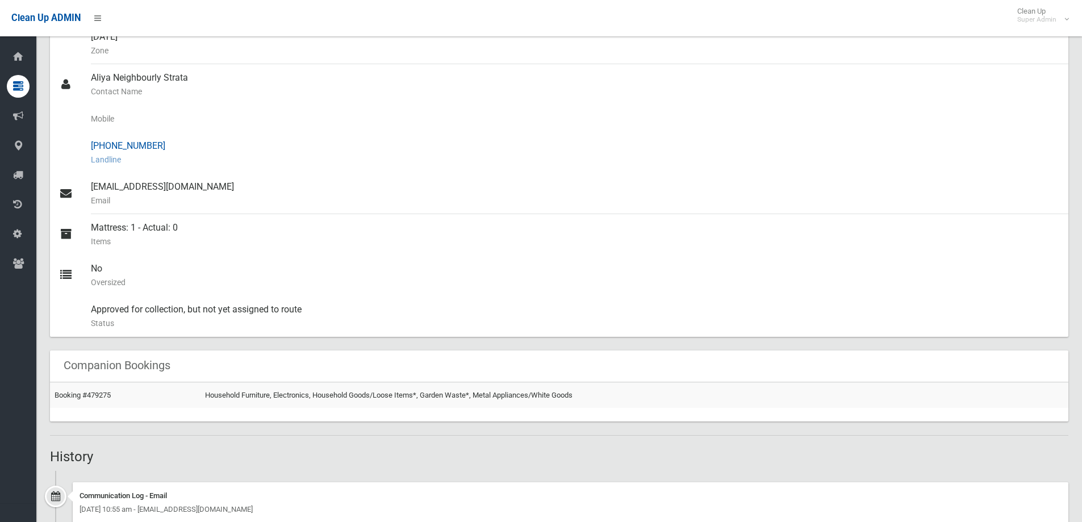
drag, startPoint x: 111, startPoint y: 145, endPoint x: 135, endPoint y: 143, distance: 23.9
click at [173, 144] on div "[PHONE_NUMBER] Landline" at bounding box center [575, 152] width 969 height 41
copy div "9704 6971"
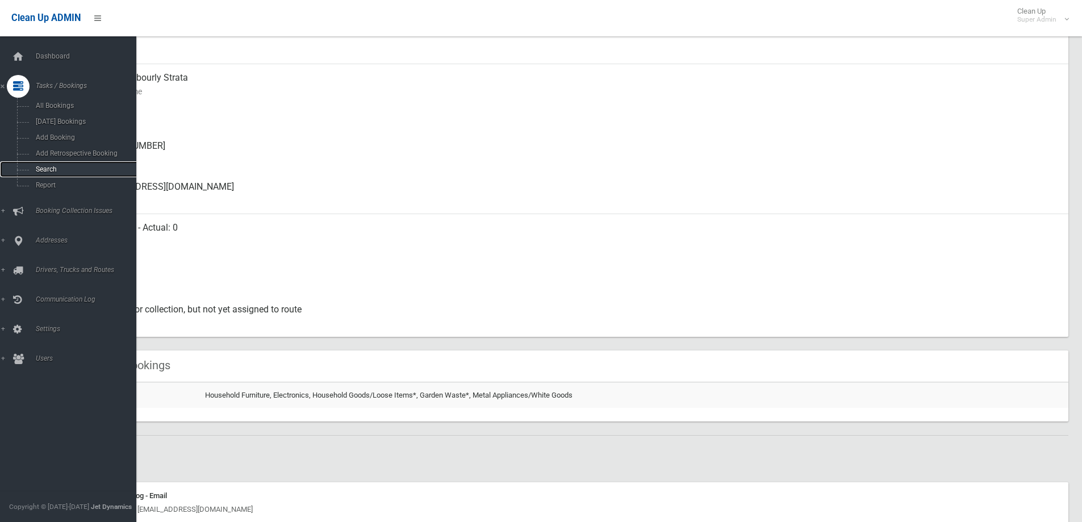
click at [43, 164] on link "Search" at bounding box center [72, 169] width 145 height 16
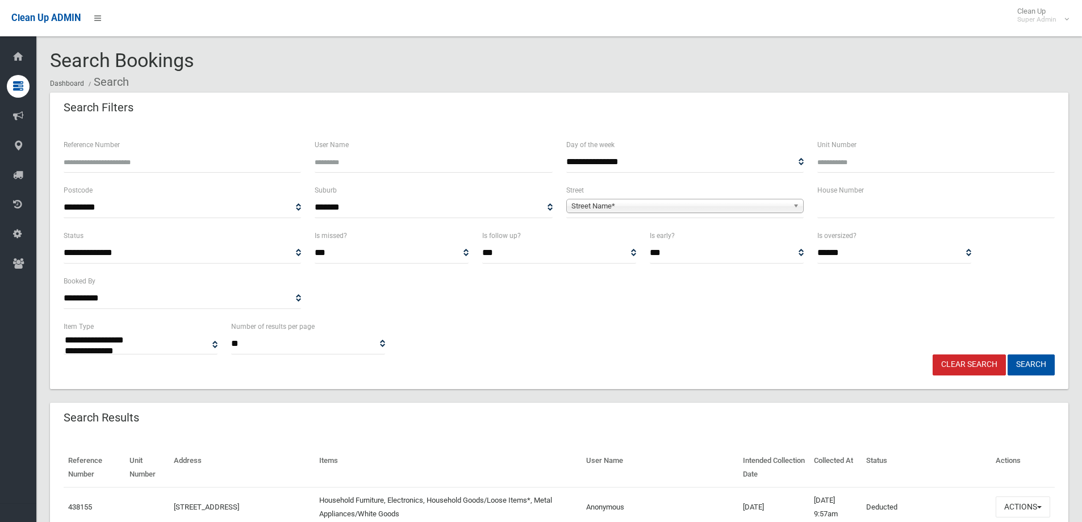
select select
click at [79, 166] on input "Reference Number" at bounding box center [182, 162] width 237 height 21
type input "******"
click at [1008, 355] on button "Search" at bounding box center [1031, 365] width 47 height 21
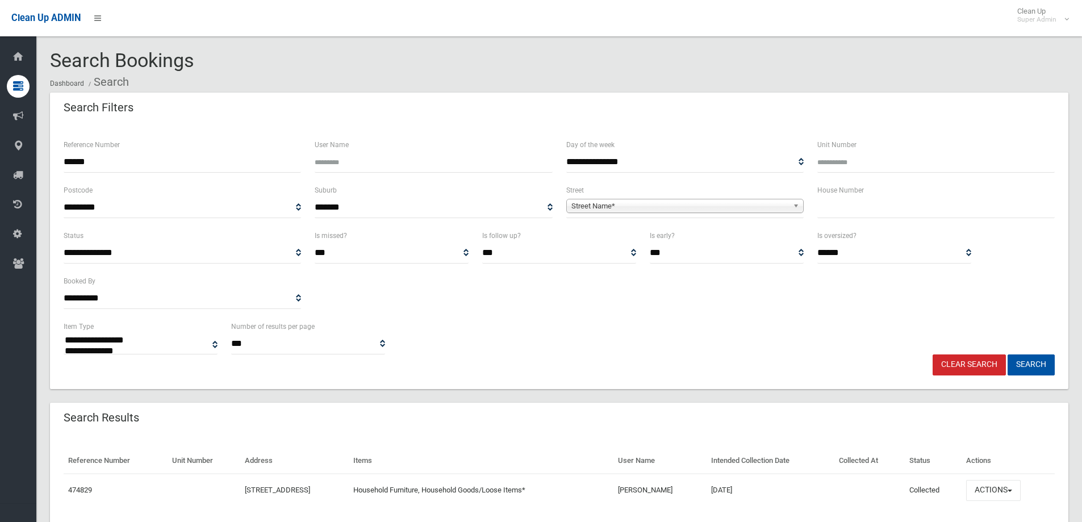
select select
click at [1003, 489] on button "Actions" at bounding box center [993, 490] width 55 height 21
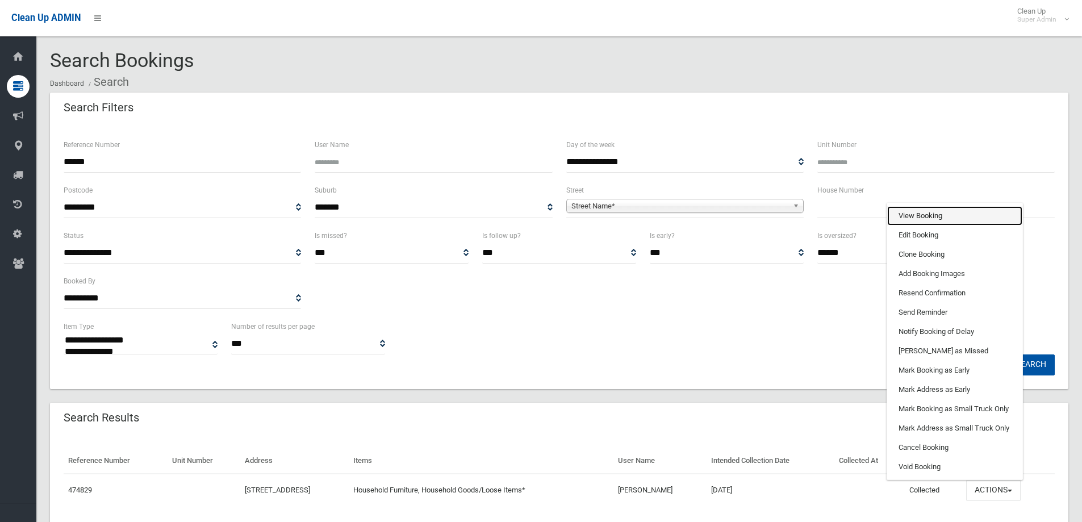
click at [935, 207] on link "View Booking" at bounding box center [954, 215] width 135 height 19
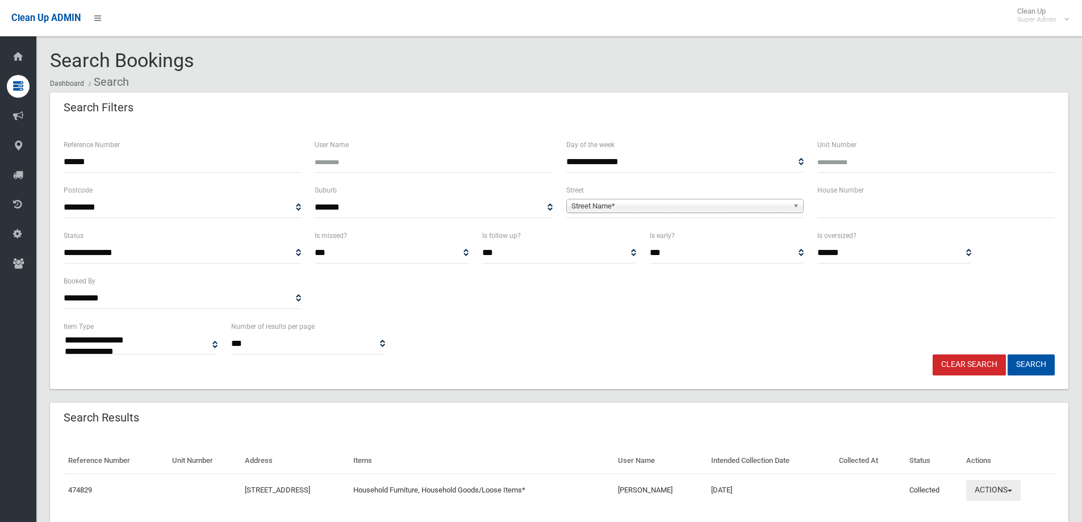
click at [1000, 487] on button "Actions" at bounding box center [993, 490] width 55 height 21
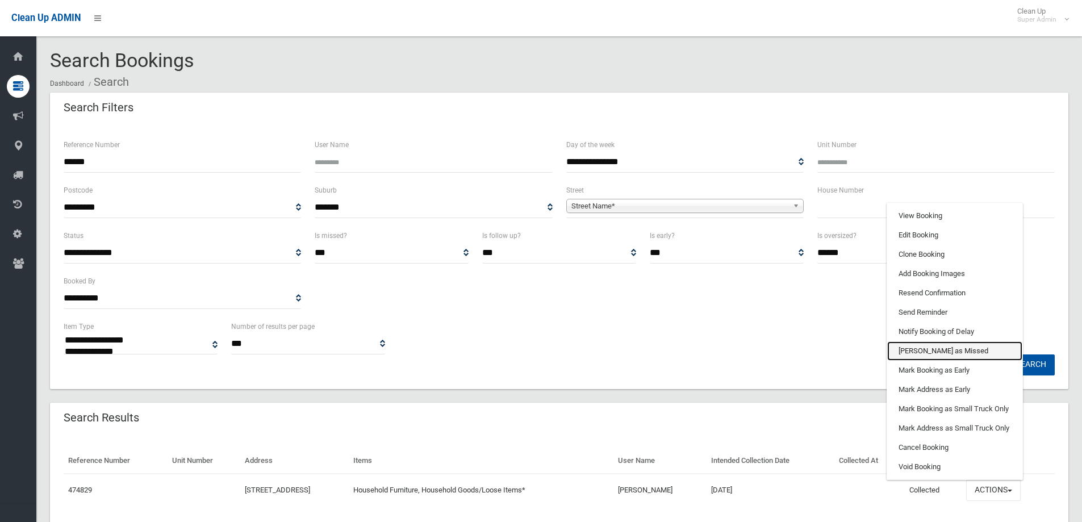
click at [917, 348] on link "[PERSON_NAME] as Missed" at bounding box center [954, 350] width 135 height 19
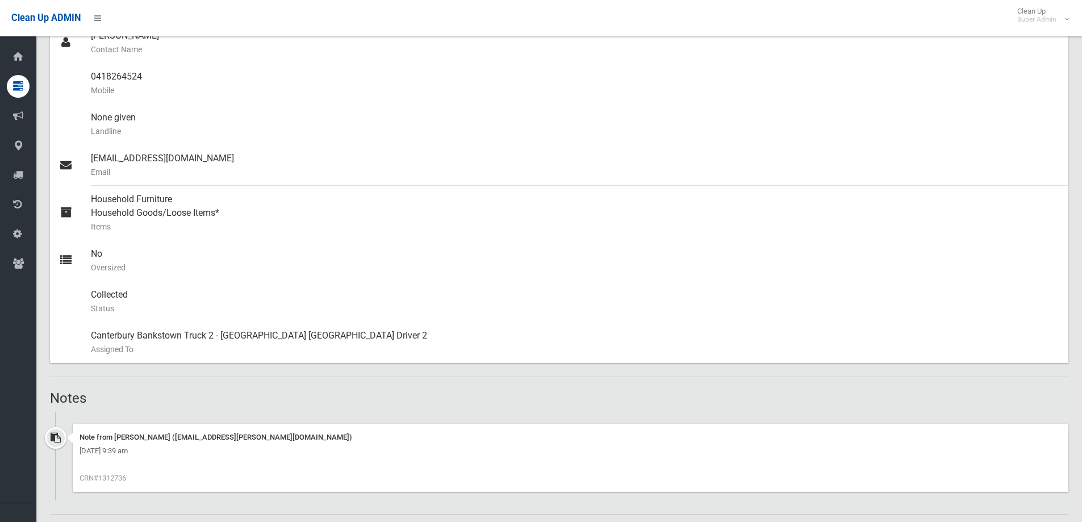
scroll to position [284, 0]
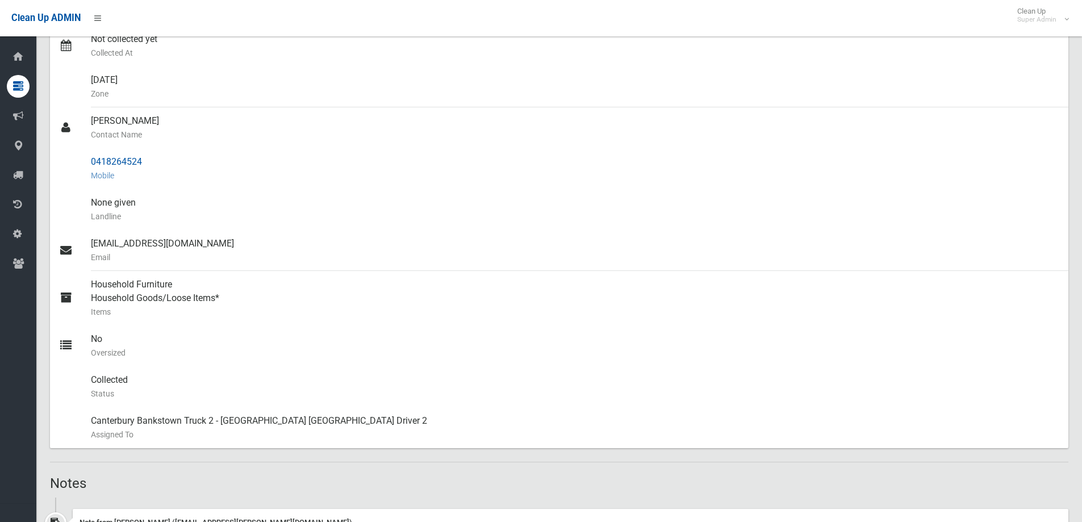
drag, startPoint x: 90, startPoint y: 161, endPoint x: 128, endPoint y: 164, distance: 38.1
click at [173, 169] on link "0418264524 Mobile" at bounding box center [559, 168] width 1019 height 41
copy link "0418264524 Mobile"
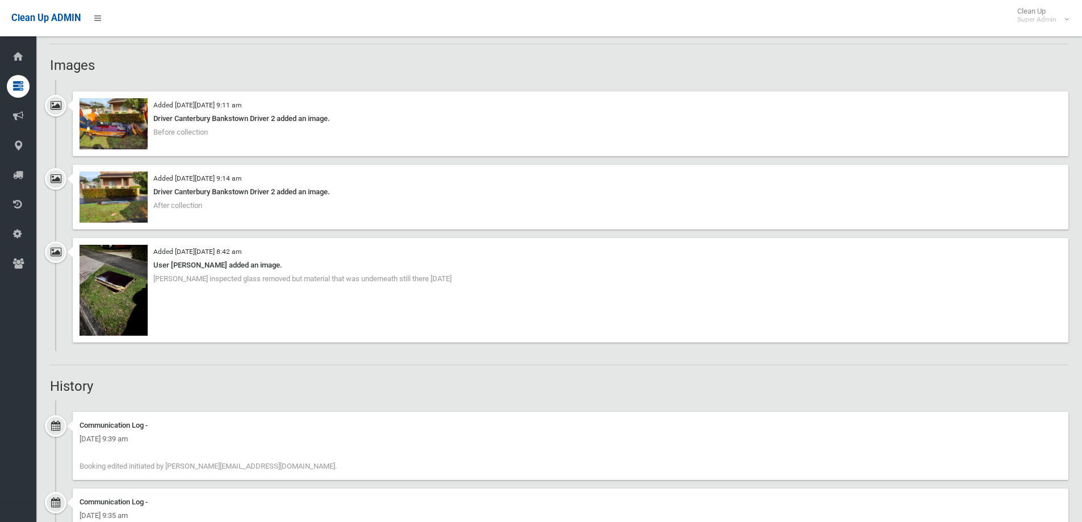
scroll to position [852, 0]
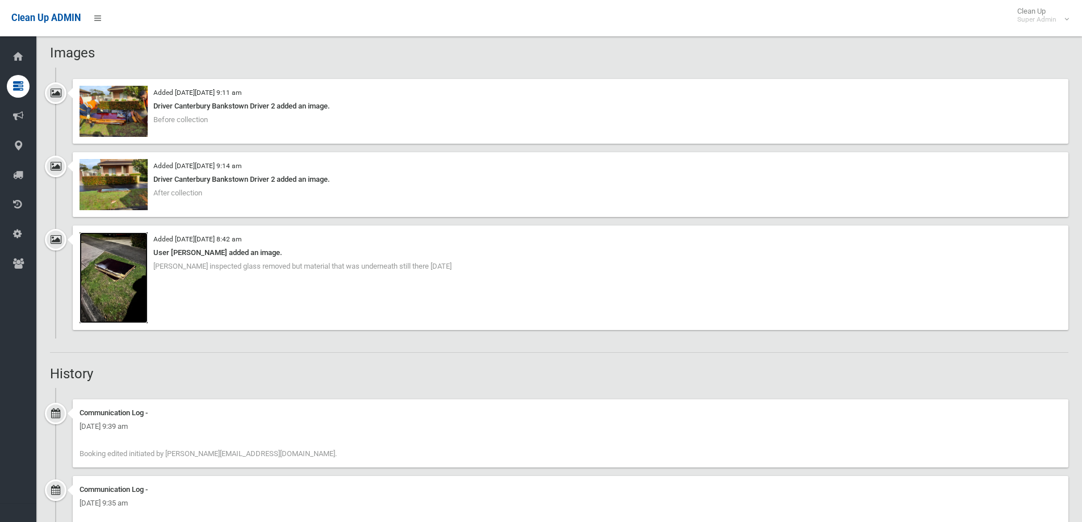
click at [116, 274] on img at bounding box center [114, 277] width 68 height 91
click at [113, 111] on img at bounding box center [114, 111] width 68 height 51
click at [119, 193] on img at bounding box center [114, 184] width 68 height 51
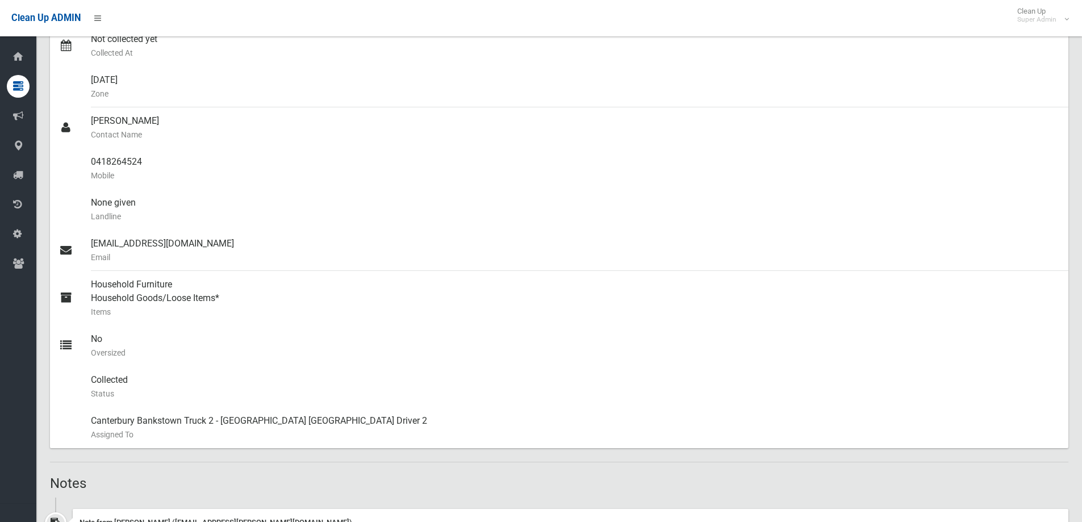
scroll to position [0, 0]
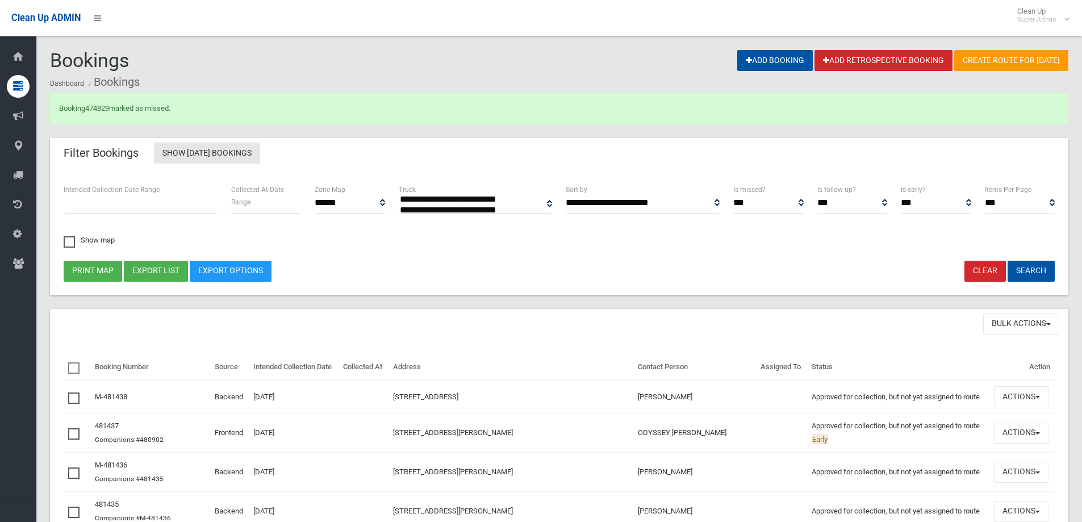
select select
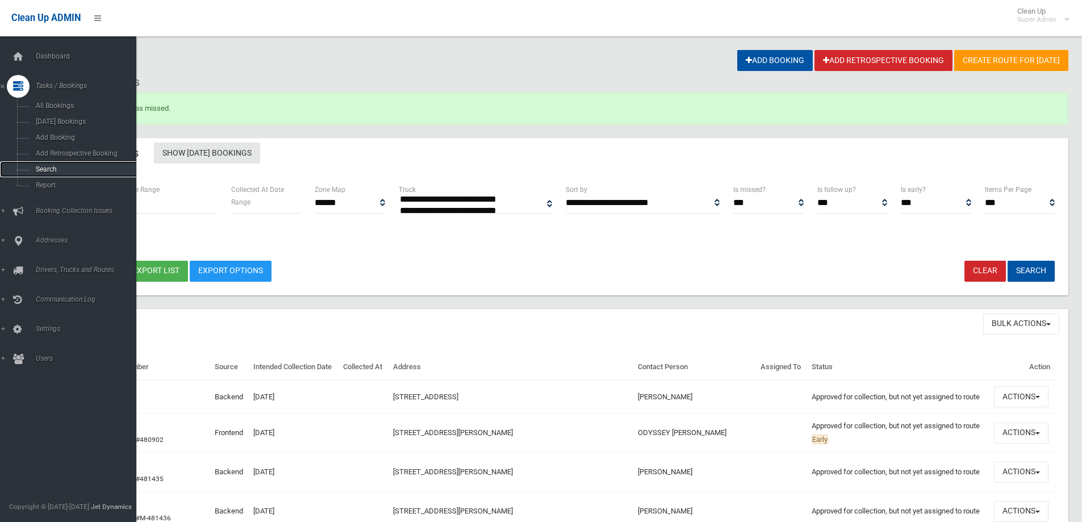
click at [54, 166] on span "Search" at bounding box center [83, 169] width 103 height 8
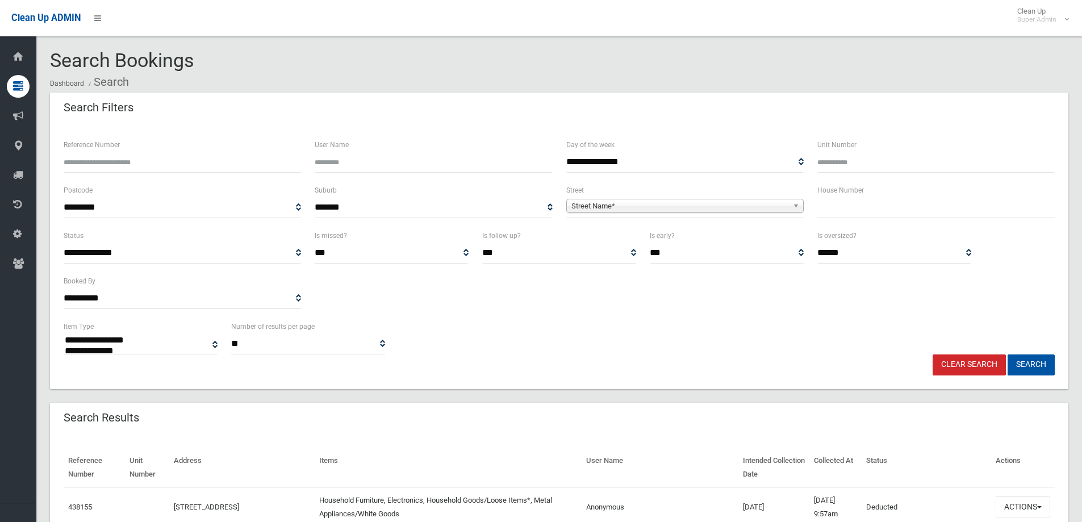
select select
click at [85, 159] on input "Reference Number" at bounding box center [182, 162] width 237 height 21
type input "******"
click at [1008, 355] on button "Search" at bounding box center [1031, 365] width 47 height 21
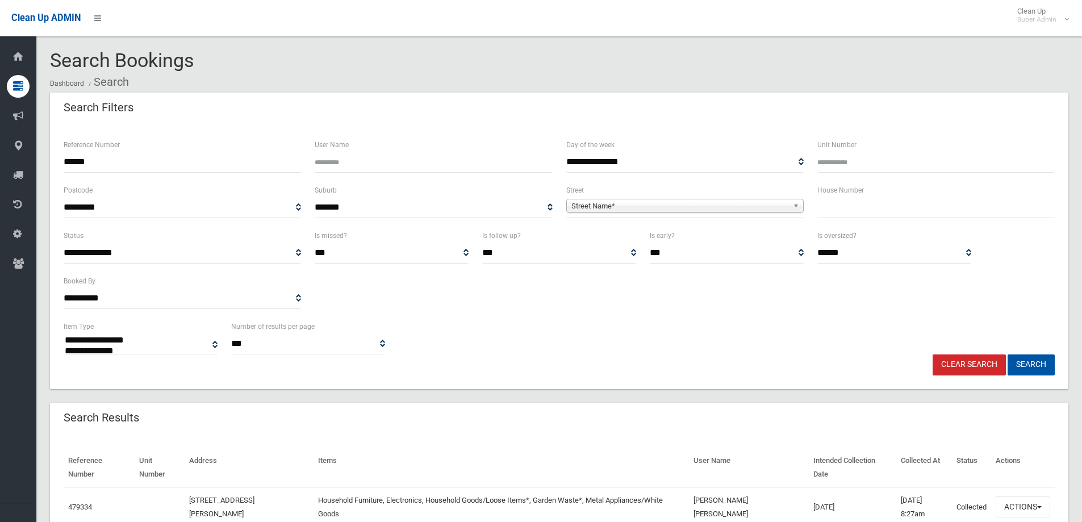
select select
click at [1016, 497] on button "Actions" at bounding box center [1023, 507] width 55 height 21
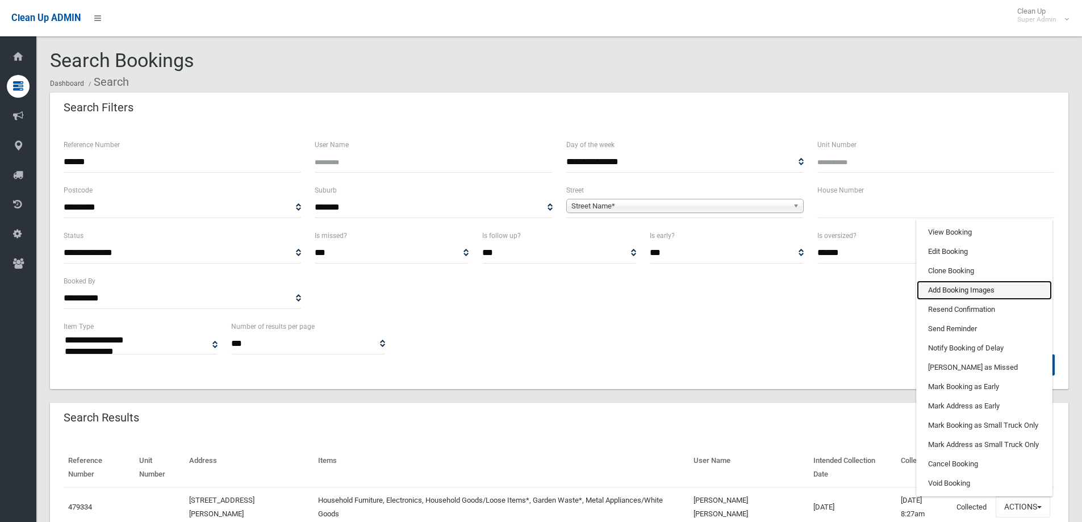
click at [956, 281] on link "Add Booking Images" at bounding box center [984, 290] width 135 height 19
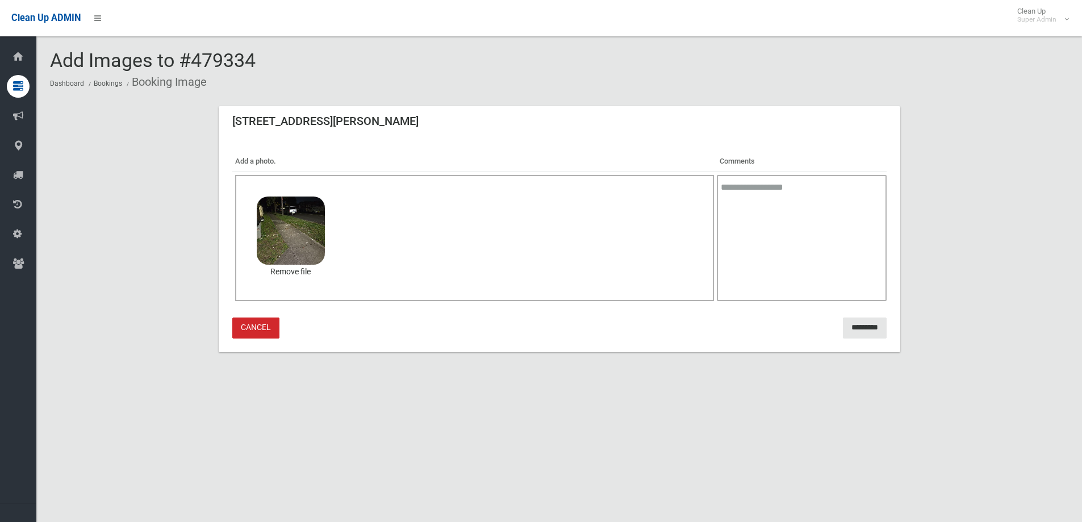
click at [751, 190] on textarea at bounding box center [801, 238] width 169 height 126
type textarea "**********"
click at [862, 325] on input "*********" at bounding box center [865, 328] width 44 height 21
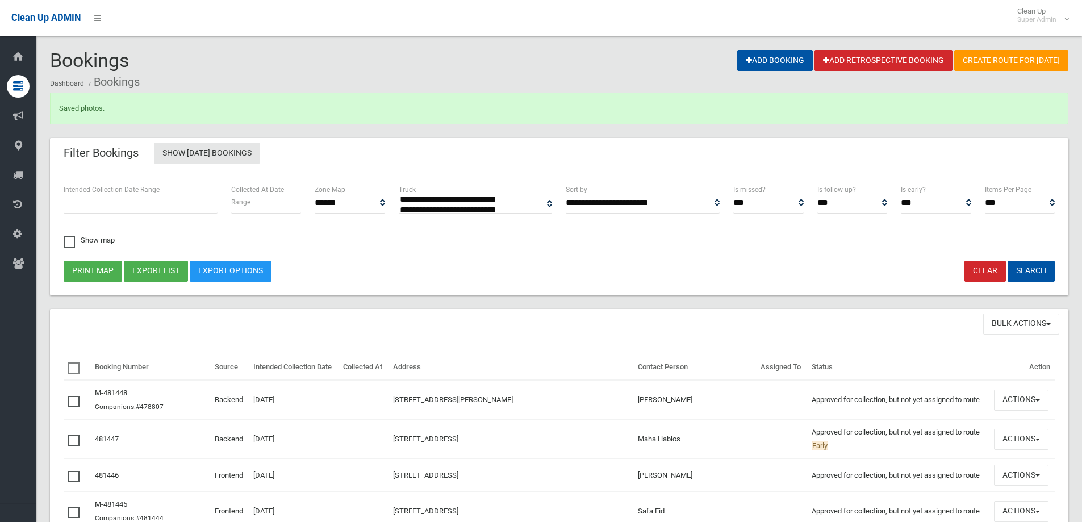
select select
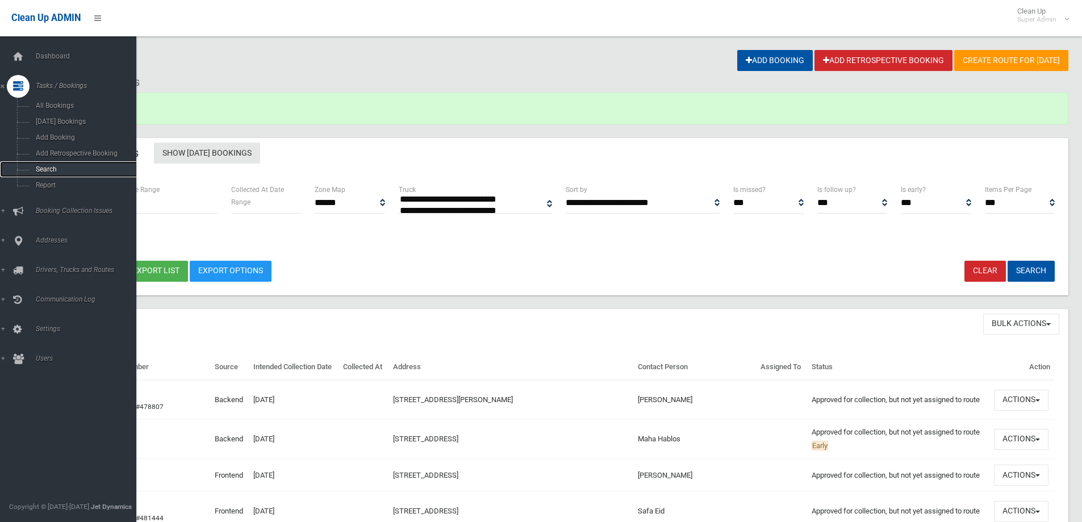
click at [46, 169] on span "Search" at bounding box center [83, 169] width 103 height 8
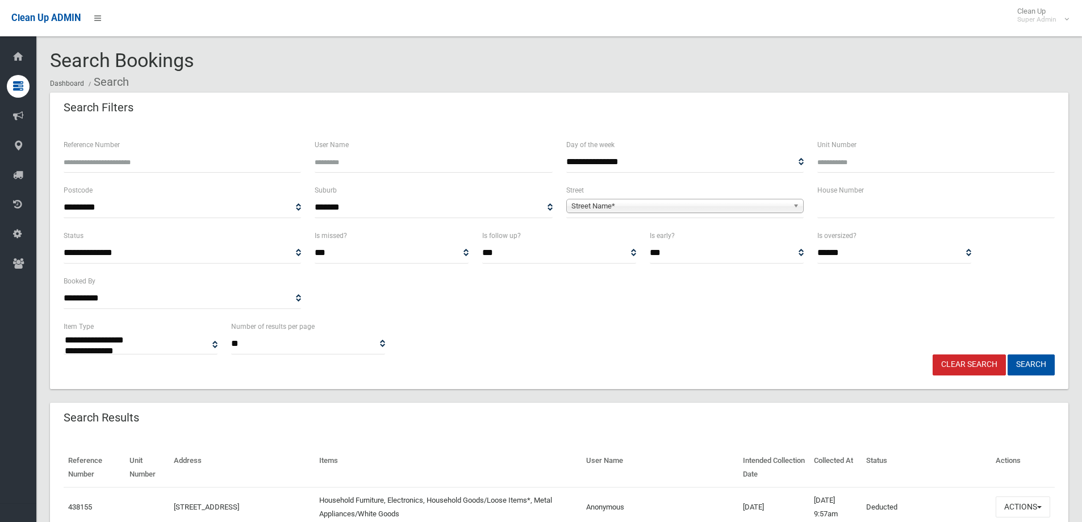
select select
click at [120, 164] on input "Reference Number" at bounding box center [182, 162] width 237 height 21
type input "*******"
click at [1008, 355] on button "Search" at bounding box center [1031, 365] width 47 height 21
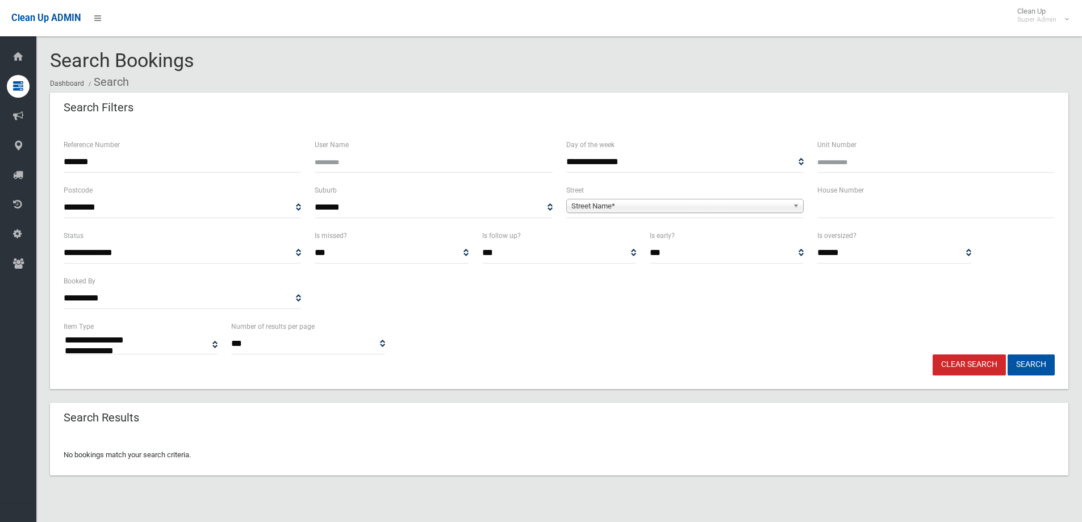
select select
click at [1041, 365] on button "Search" at bounding box center [1031, 365] width 47 height 21
select select
click at [58, 163] on div "Reference Number *******" at bounding box center [182, 160] width 251 height 45
type input "******"
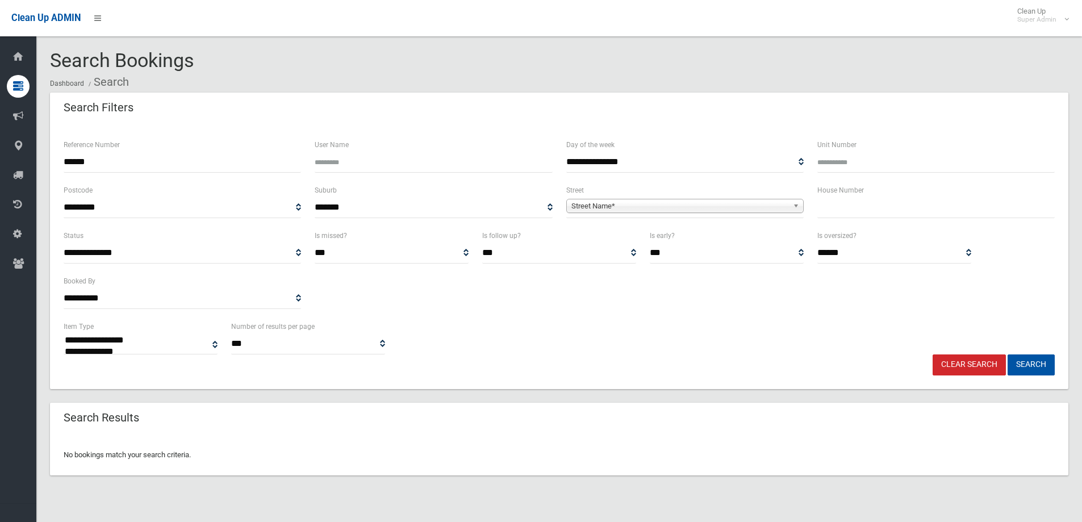
click at [1008, 355] on button "Search" at bounding box center [1031, 365] width 47 height 21
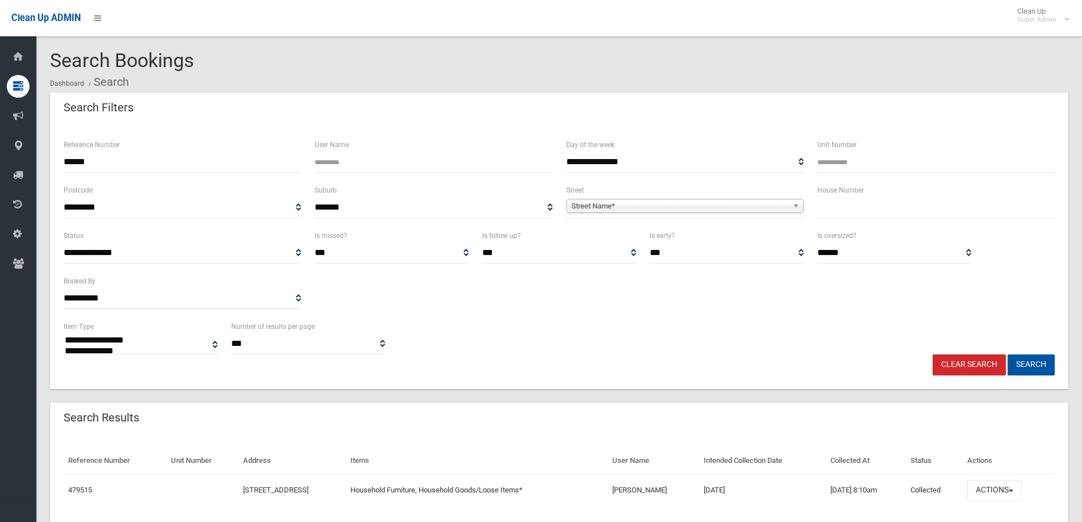
select select
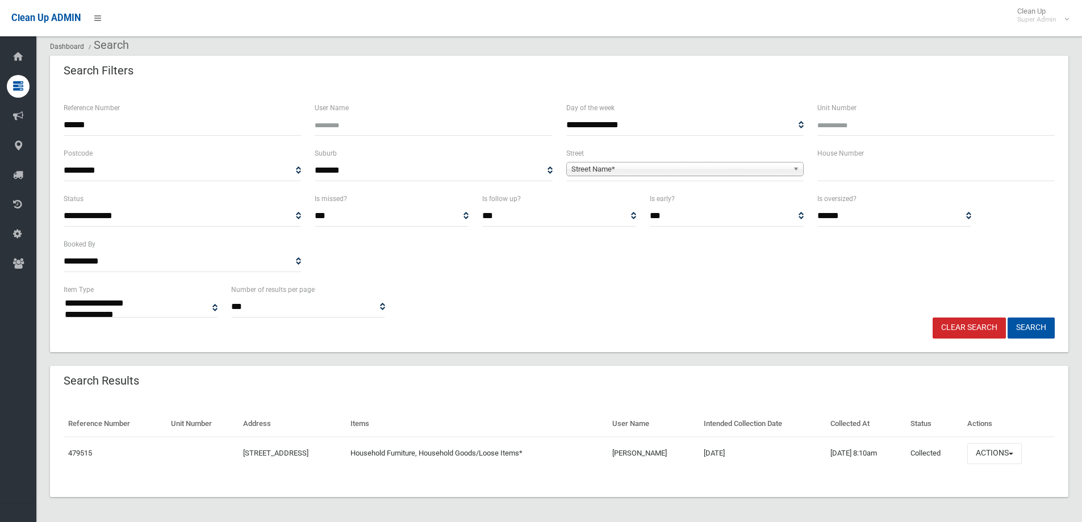
scroll to position [39, 0]
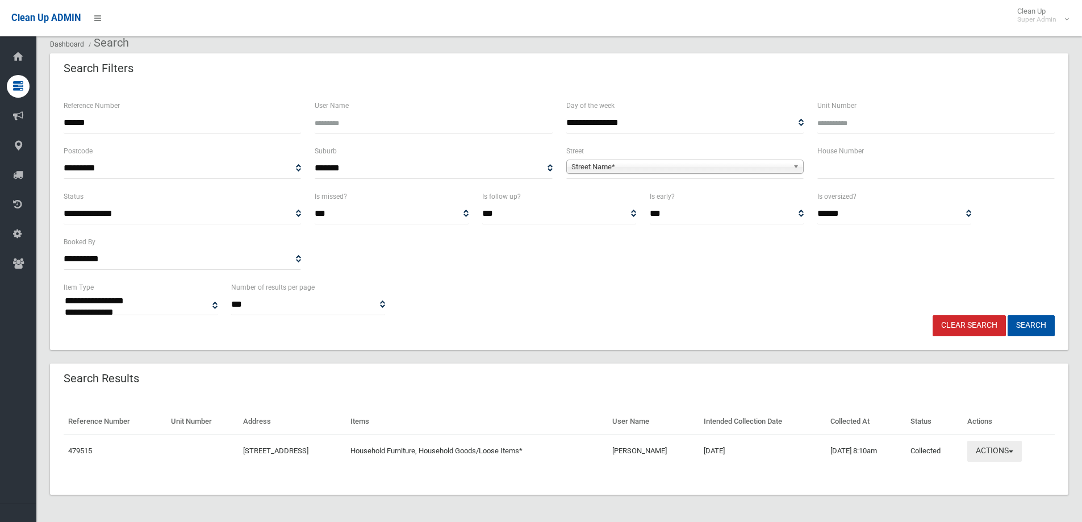
click at [1012, 450] on button "Actions" at bounding box center [995, 451] width 55 height 21
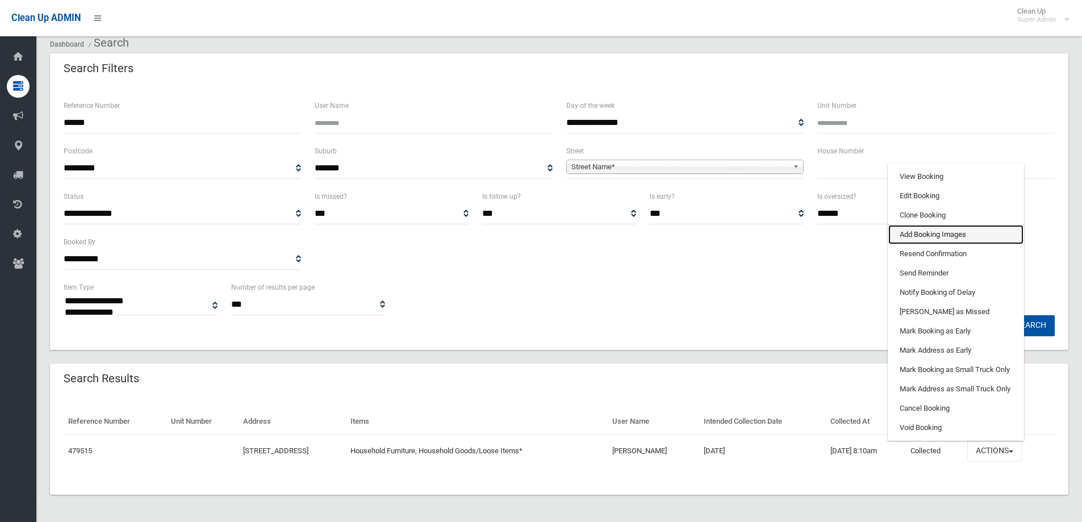
click at [929, 235] on link "Add Booking Images" at bounding box center [956, 234] width 135 height 19
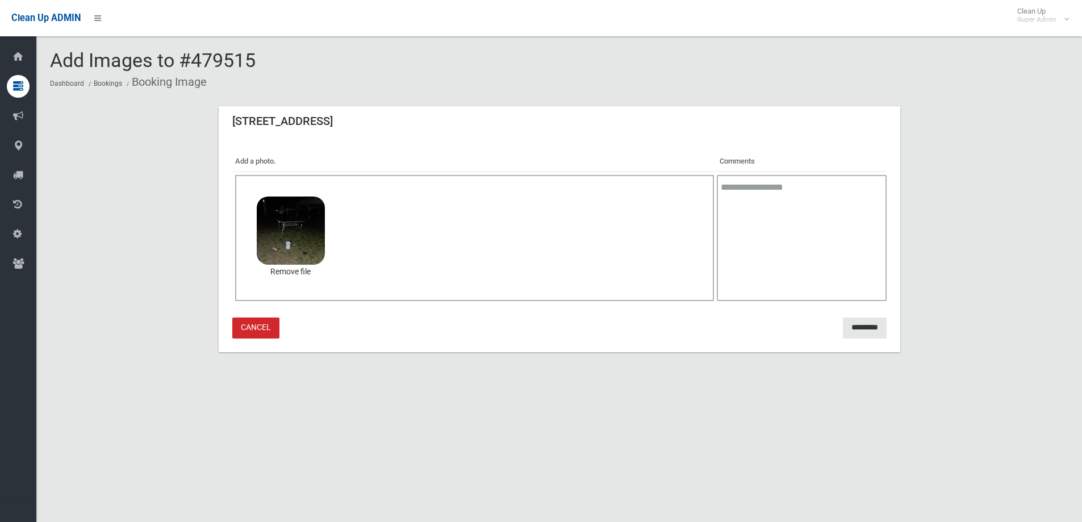
click at [747, 186] on textarea at bounding box center [801, 238] width 169 height 126
type textarea "**********"
click at [848, 326] on input "*********" at bounding box center [865, 328] width 44 height 21
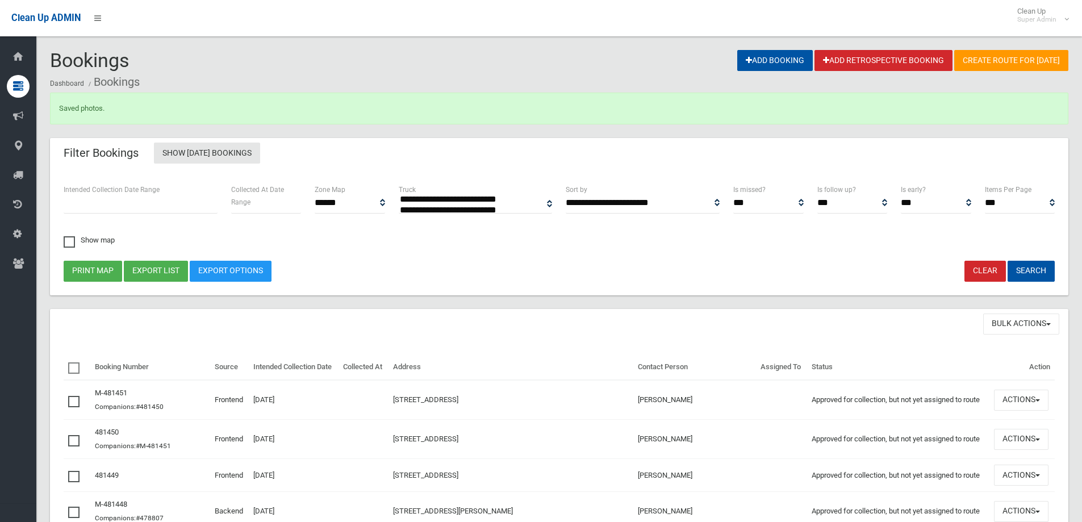
select select
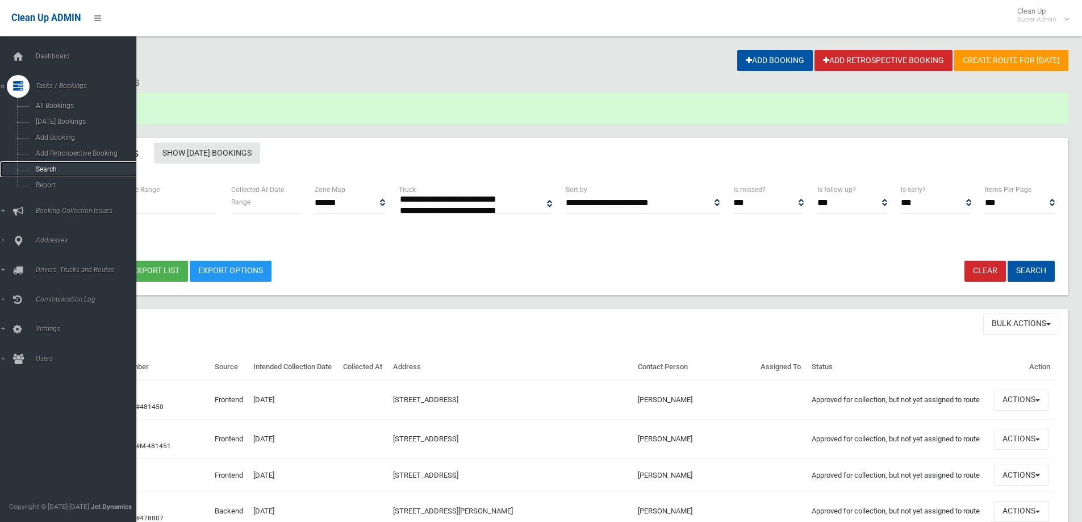
click at [55, 168] on span "Search" at bounding box center [83, 169] width 103 height 8
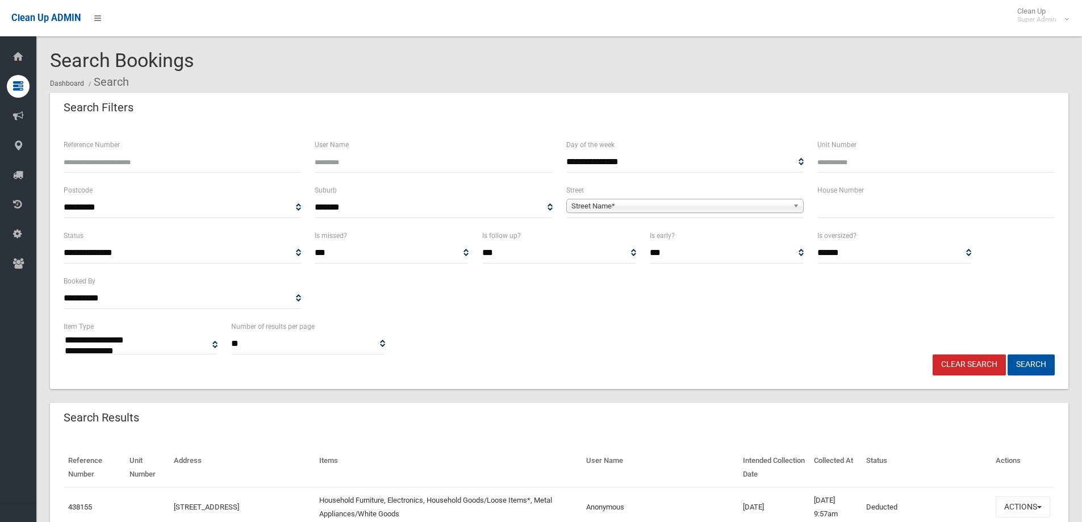
select select
click at [98, 167] on input "Reference Number" at bounding box center [182, 162] width 237 height 21
type input "******"
click at [1008, 355] on button "Search" at bounding box center [1031, 365] width 47 height 21
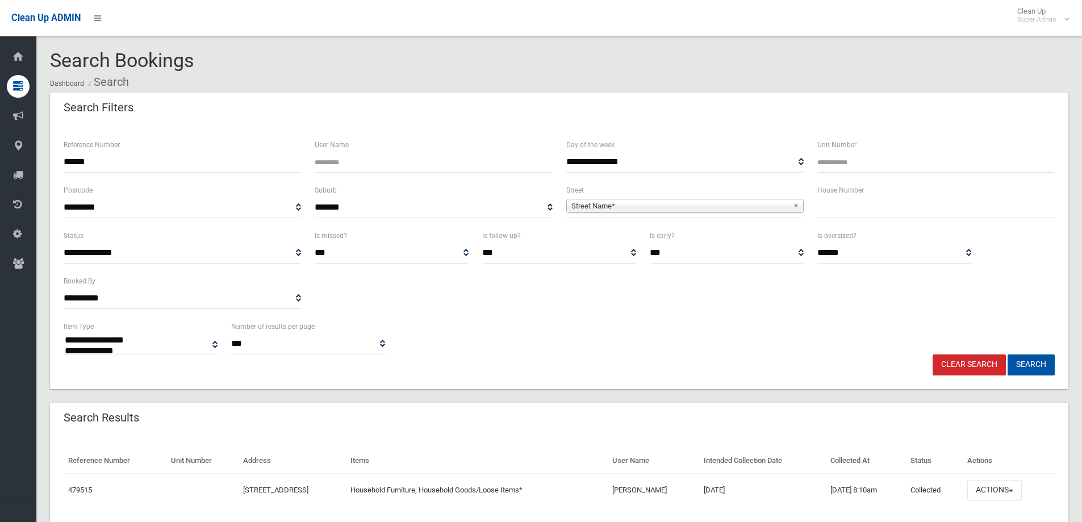
select select
click at [1006, 485] on button "Actions" at bounding box center [995, 490] width 55 height 21
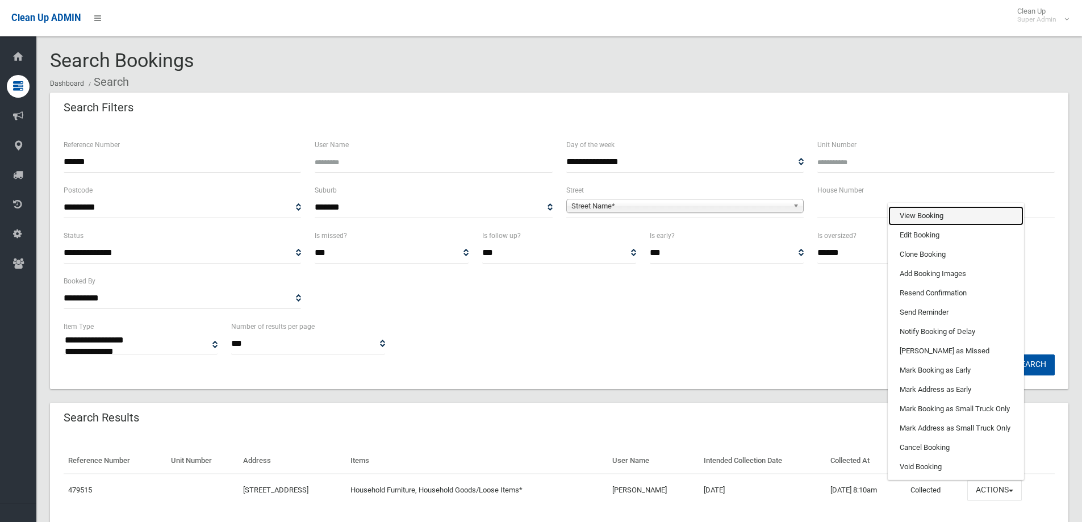
click at [920, 212] on link "View Booking" at bounding box center [956, 215] width 135 height 19
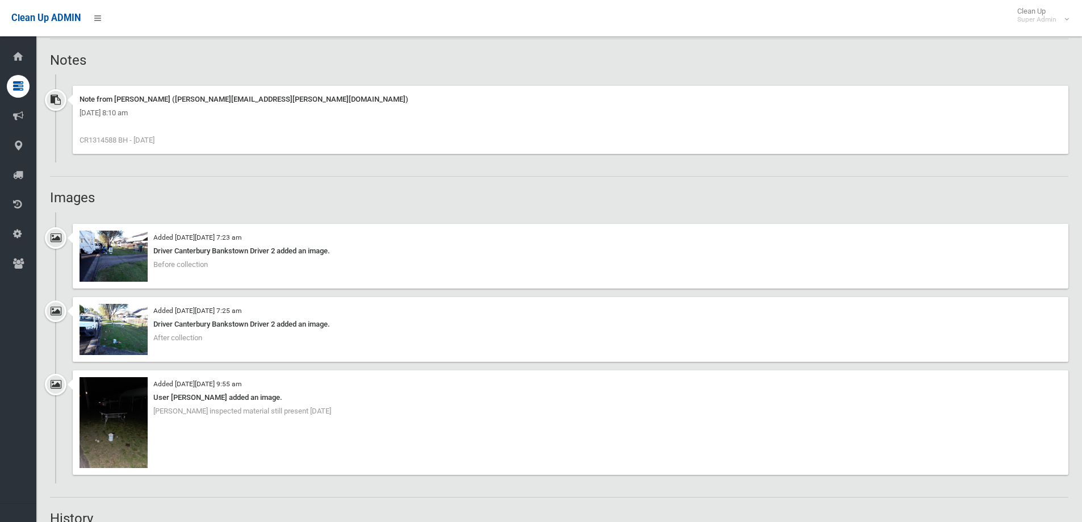
scroll to position [739, 0]
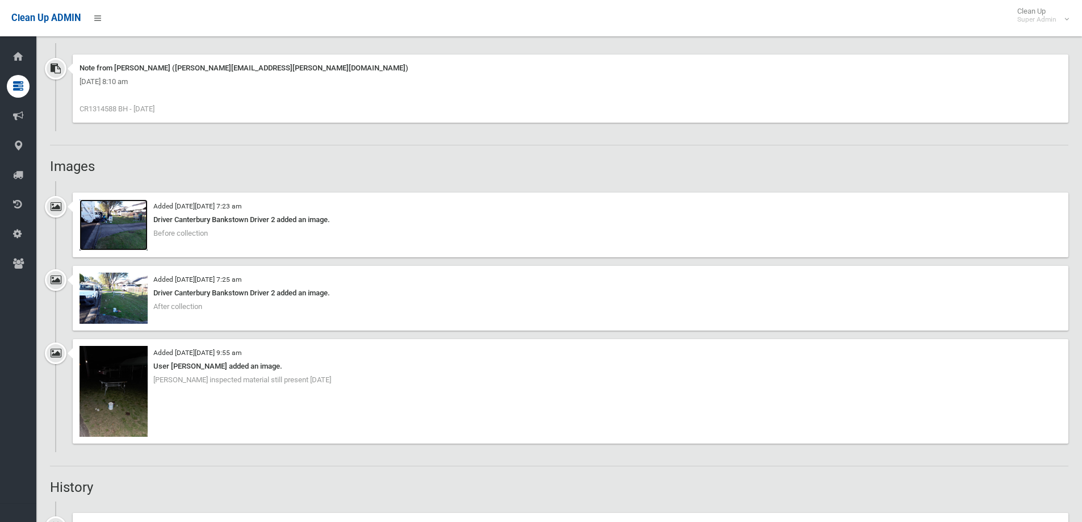
click at [115, 222] on img at bounding box center [114, 224] width 68 height 51
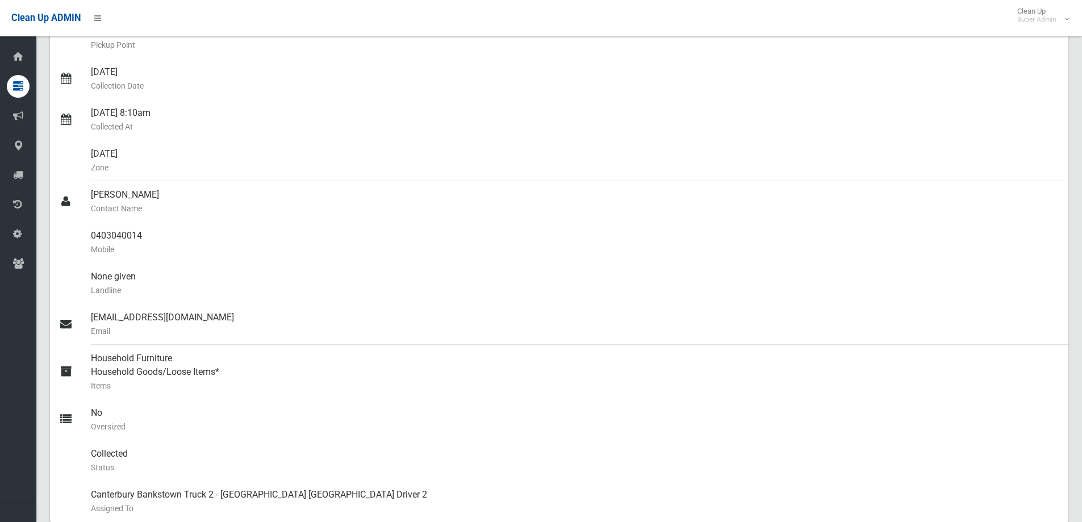
scroll to position [114, 0]
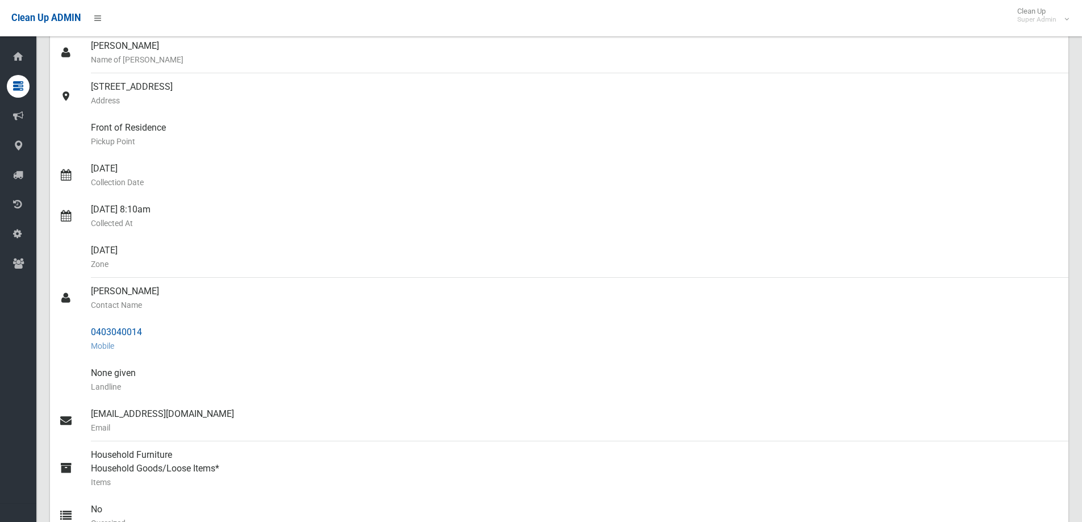
drag, startPoint x: 93, startPoint y: 331, endPoint x: 157, endPoint y: 331, distance: 64.2
click at [157, 331] on div "0403040014 Mobile" at bounding box center [575, 339] width 969 height 41
copy div "0403040014"
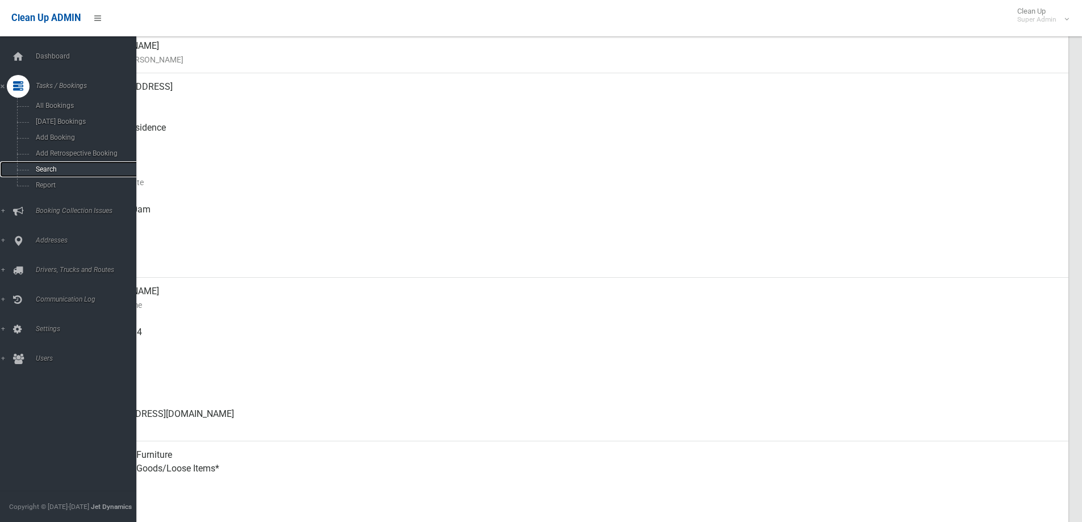
click at [44, 168] on span "Search" at bounding box center [83, 169] width 103 height 8
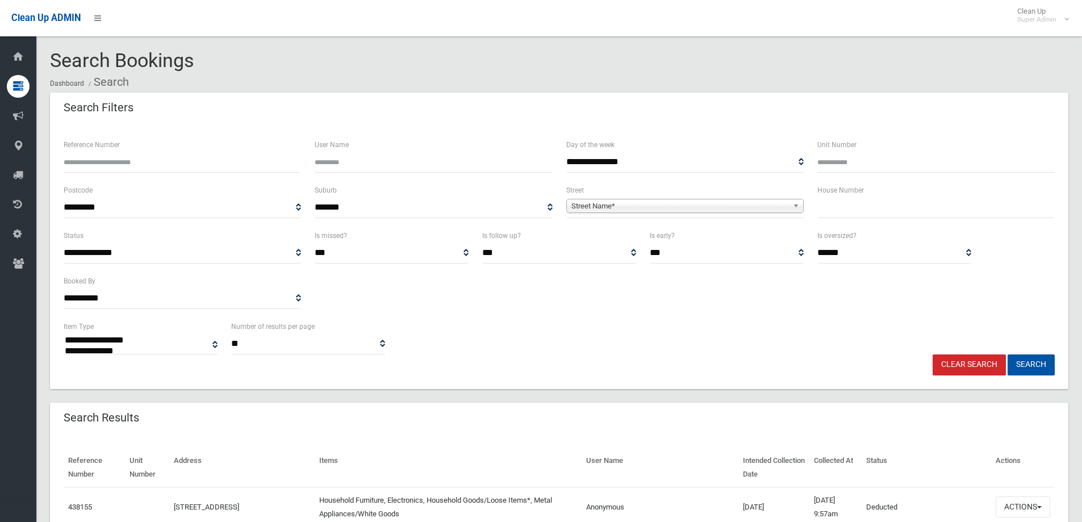
select select
click at [118, 163] on input "Reference Number" at bounding box center [182, 162] width 237 height 21
type input "******"
click at [1008, 355] on button "Search" at bounding box center [1031, 365] width 47 height 21
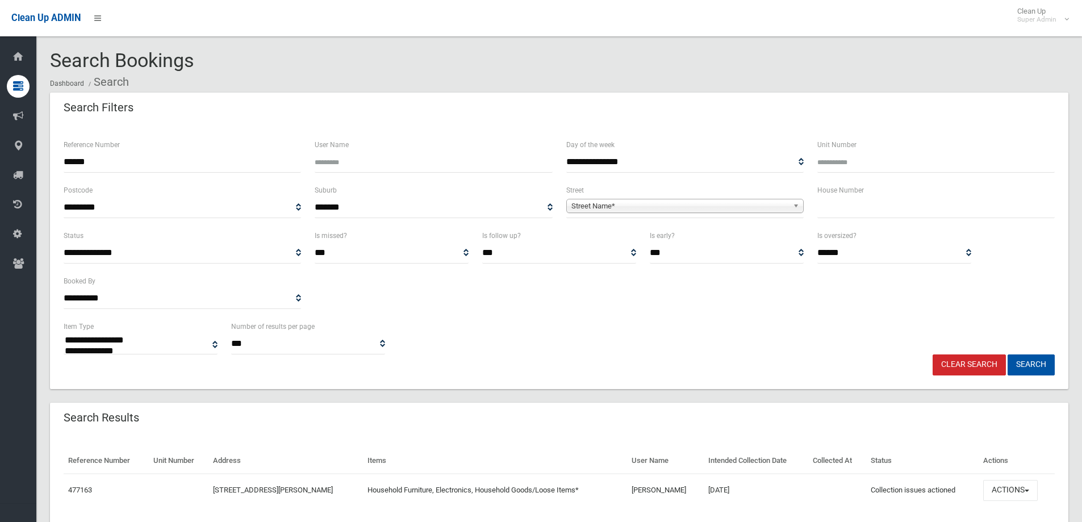
select select
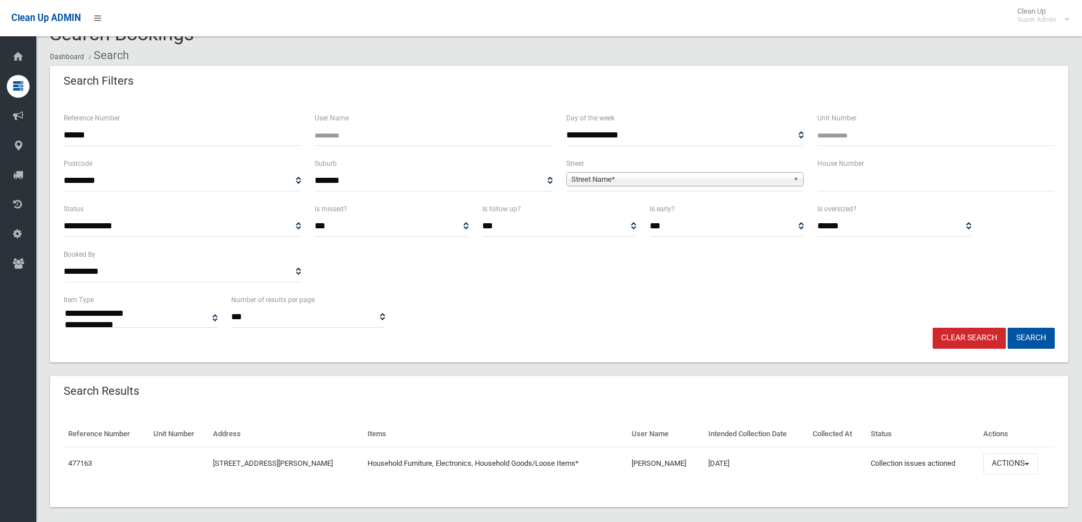
scroll to position [39, 0]
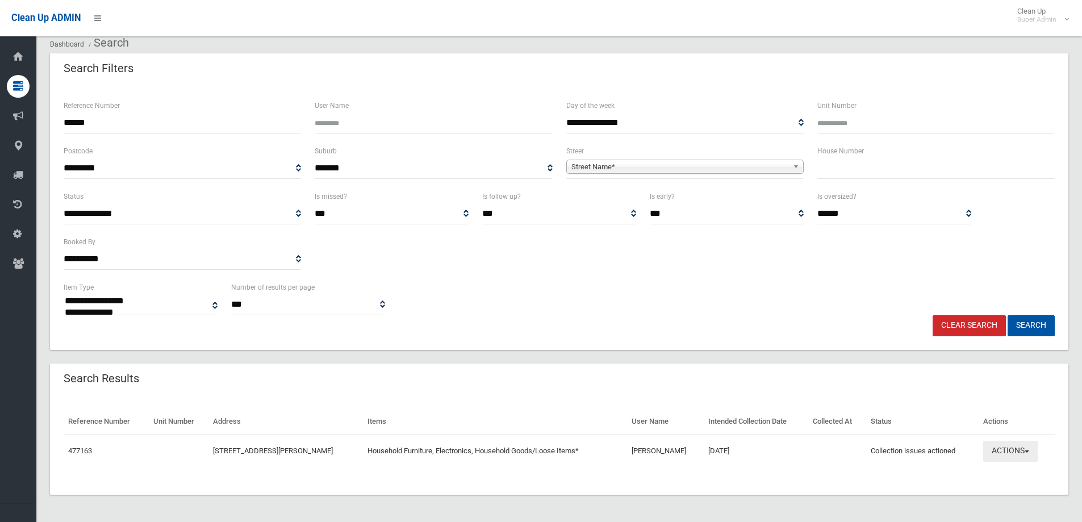
click at [1012, 448] on button "Actions" at bounding box center [1010, 451] width 55 height 21
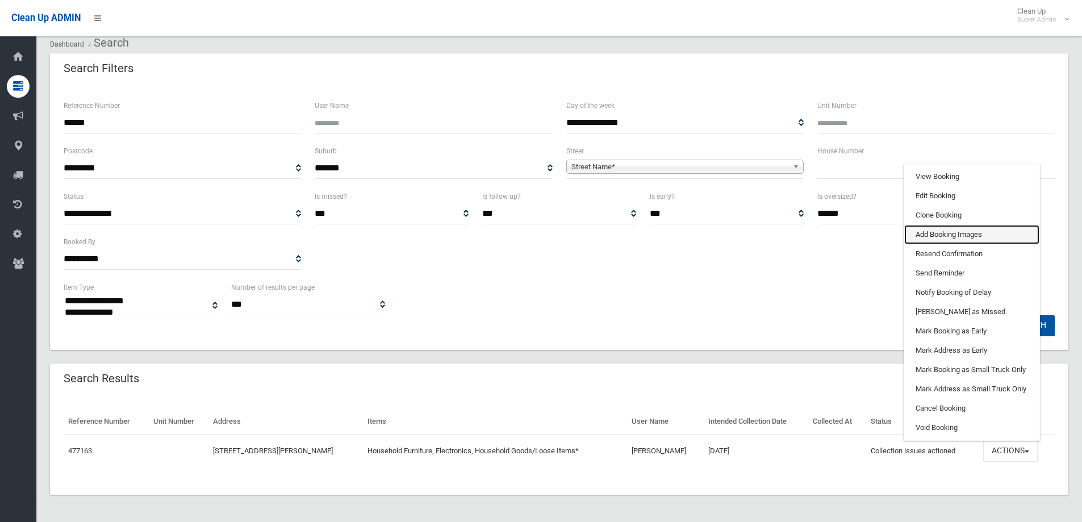
click at [939, 231] on link "Add Booking Images" at bounding box center [971, 234] width 135 height 19
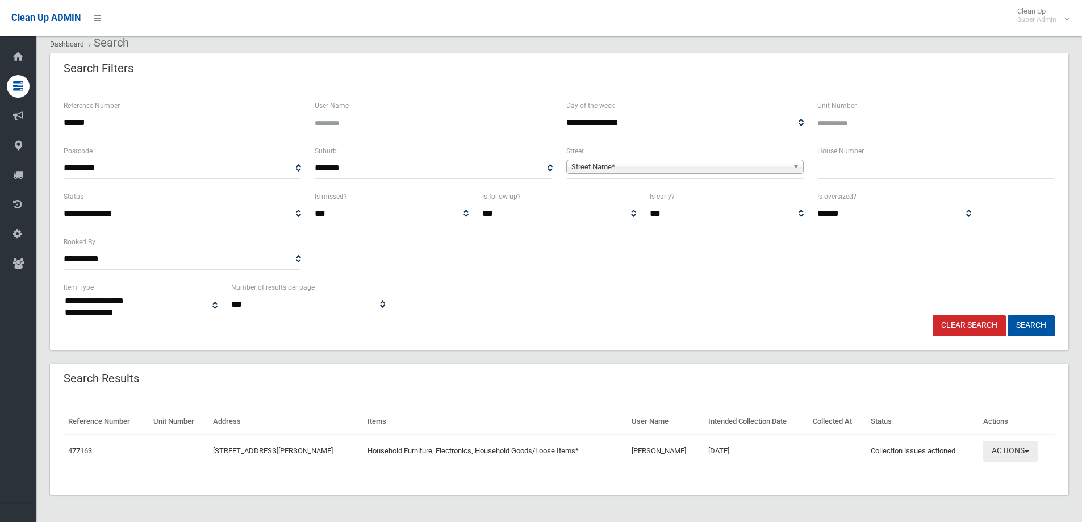
click at [1027, 448] on button "Actions" at bounding box center [1010, 451] width 55 height 21
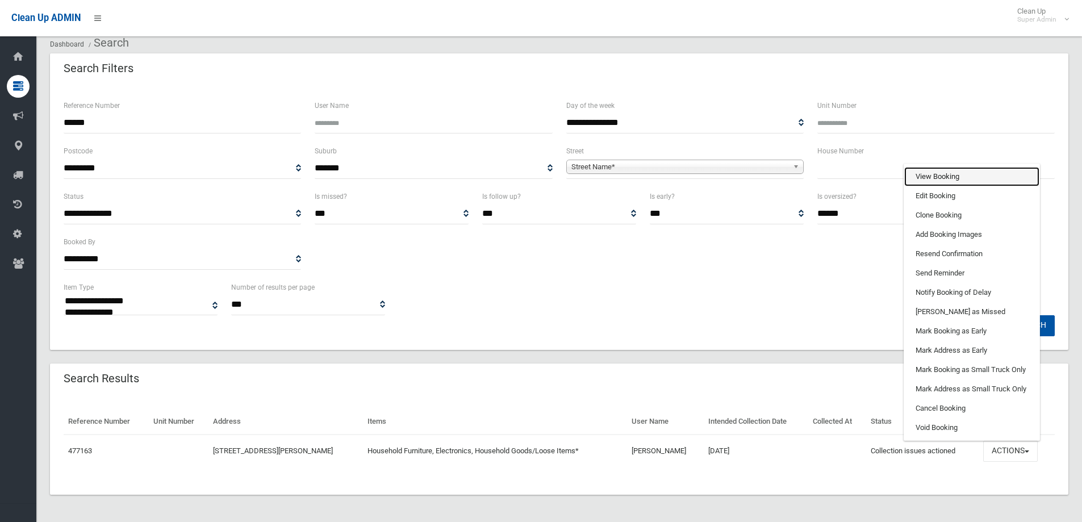
click at [923, 172] on link "View Booking" at bounding box center [971, 176] width 135 height 19
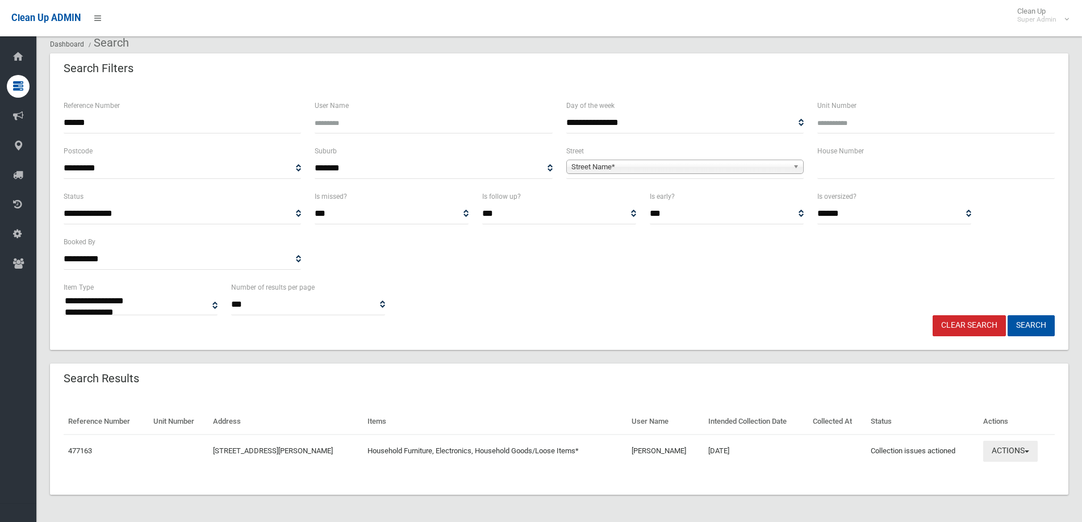
click at [1014, 452] on button "Actions" at bounding box center [1010, 451] width 55 height 21
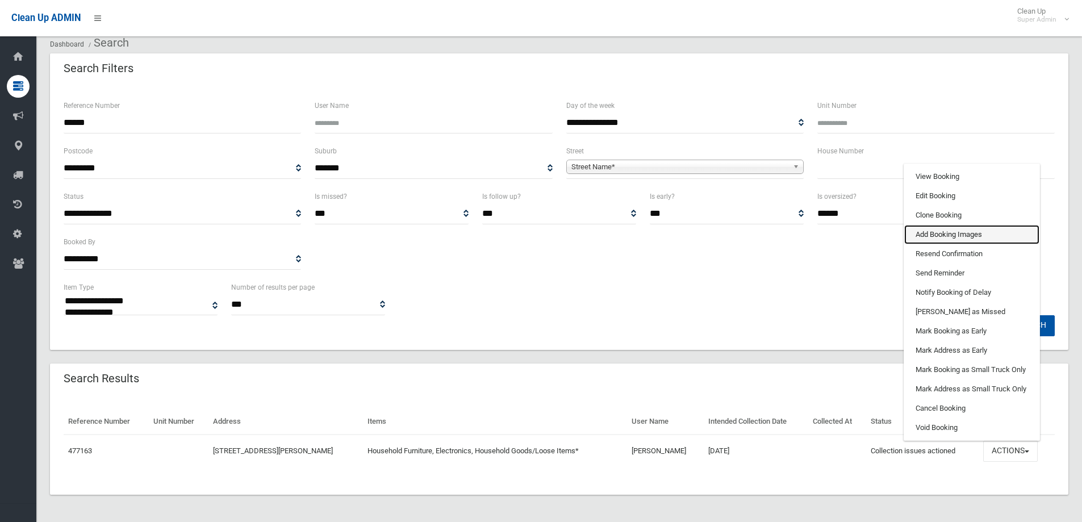
click at [934, 237] on link "Add Booking Images" at bounding box center [971, 234] width 135 height 19
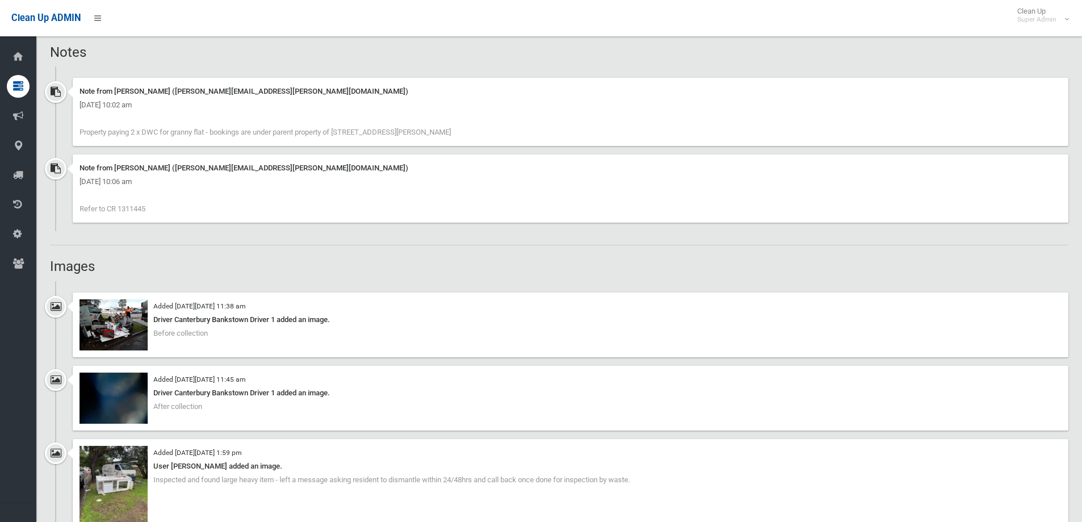
scroll to position [852, 0]
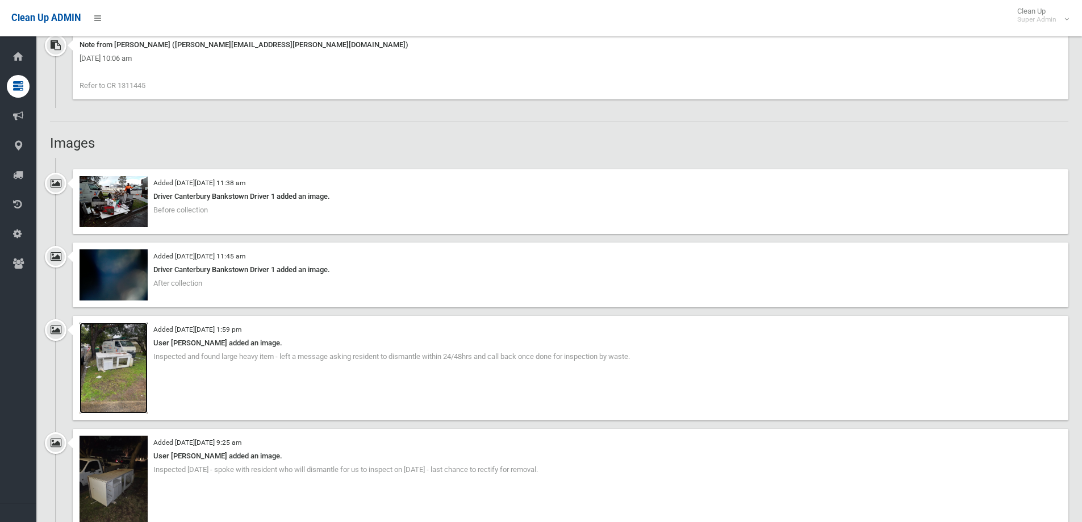
click at [121, 362] on img at bounding box center [114, 368] width 68 height 91
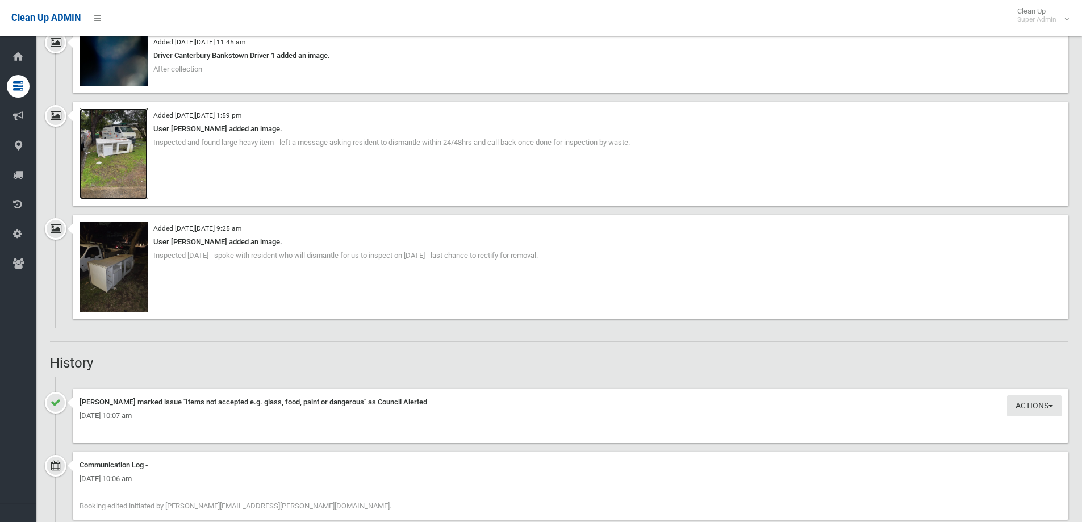
scroll to position [1079, 0]
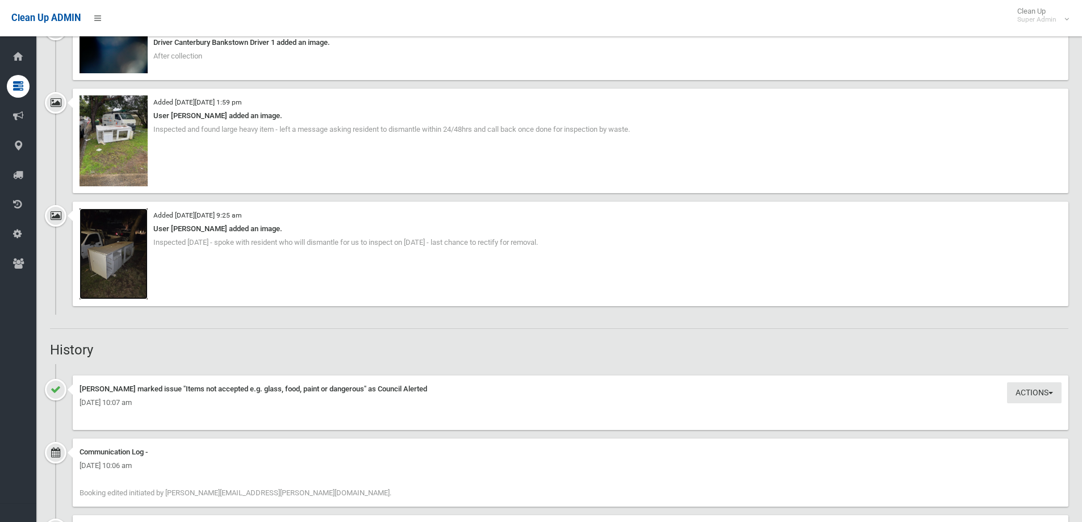
click at [120, 261] on img at bounding box center [114, 254] width 68 height 91
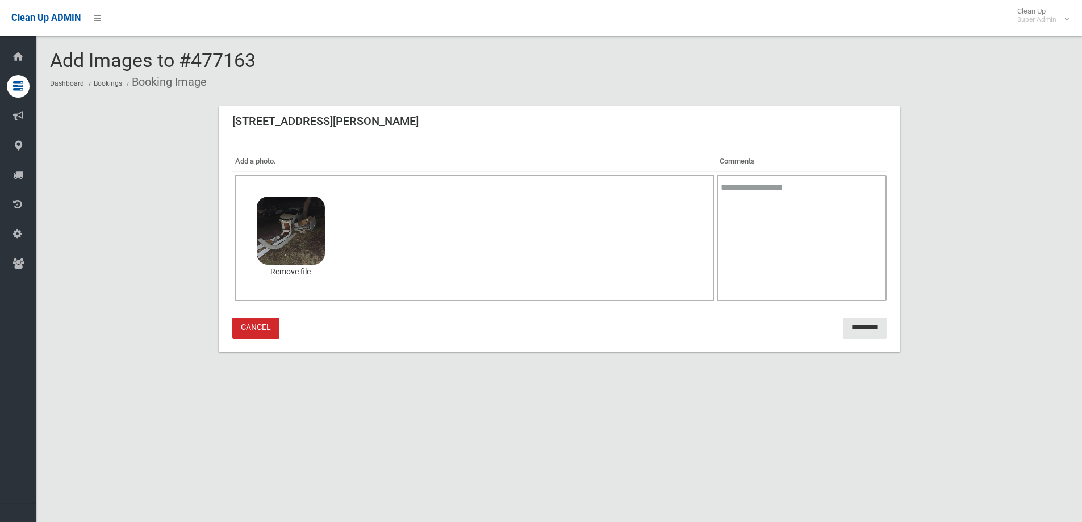
click at [740, 192] on textarea at bounding box center [801, 238] width 169 height 126
type textarea "**********"
click at [856, 329] on input "*********" at bounding box center [865, 328] width 44 height 21
drag, startPoint x: 197, startPoint y: 60, endPoint x: 253, endPoint y: 59, distance: 56.3
click at [253, 59] on span "Add Images to #477163" at bounding box center [153, 60] width 206 height 23
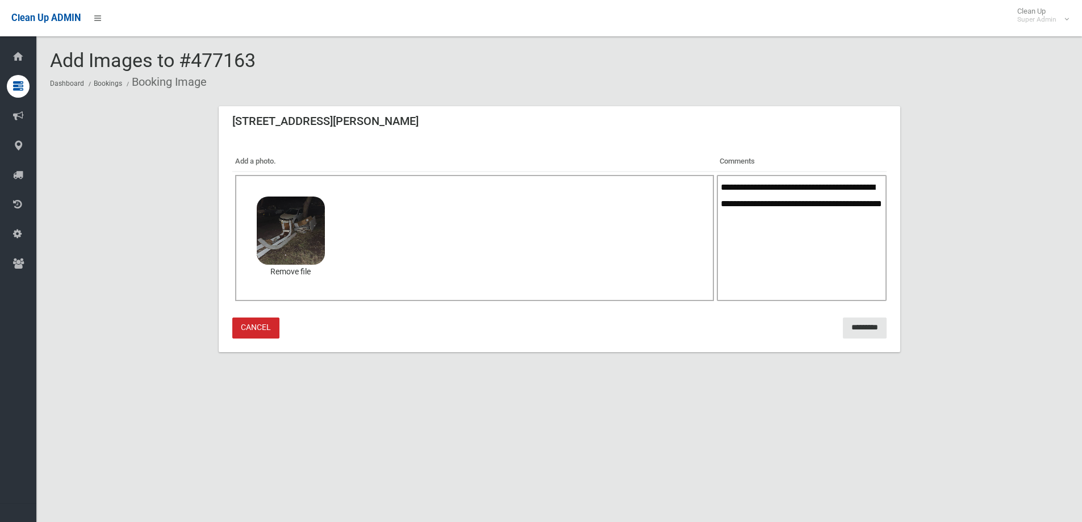
drag, startPoint x: 195, startPoint y: 59, endPoint x: 265, endPoint y: 59, distance: 70.5
click at [265, 59] on div "Add Images to #477163 Dashboard Bookings Booking Image" at bounding box center [559, 71] width 1019 height 43
copy span "477163"
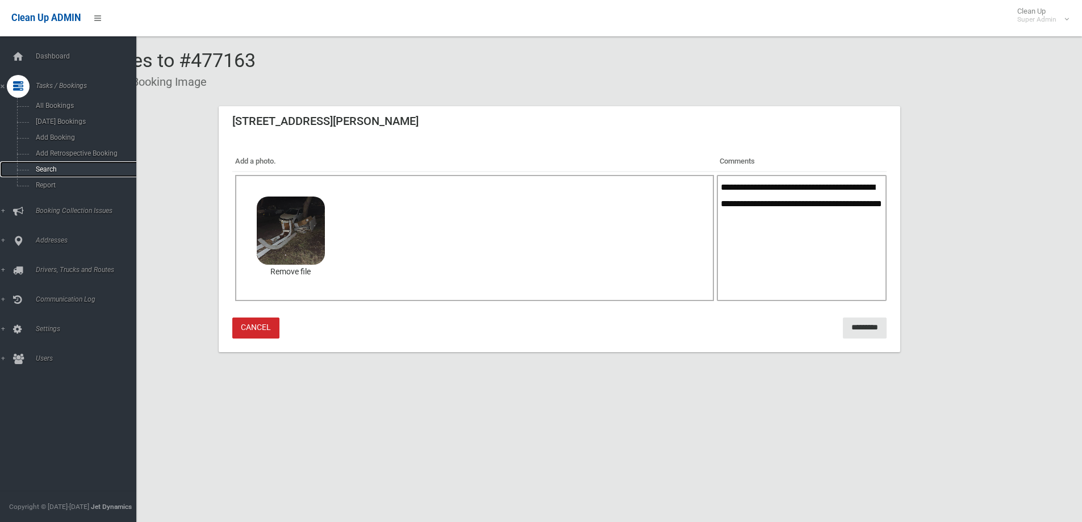
click at [45, 165] on span "Search" at bounding box center [83, 169] width 103 height 8
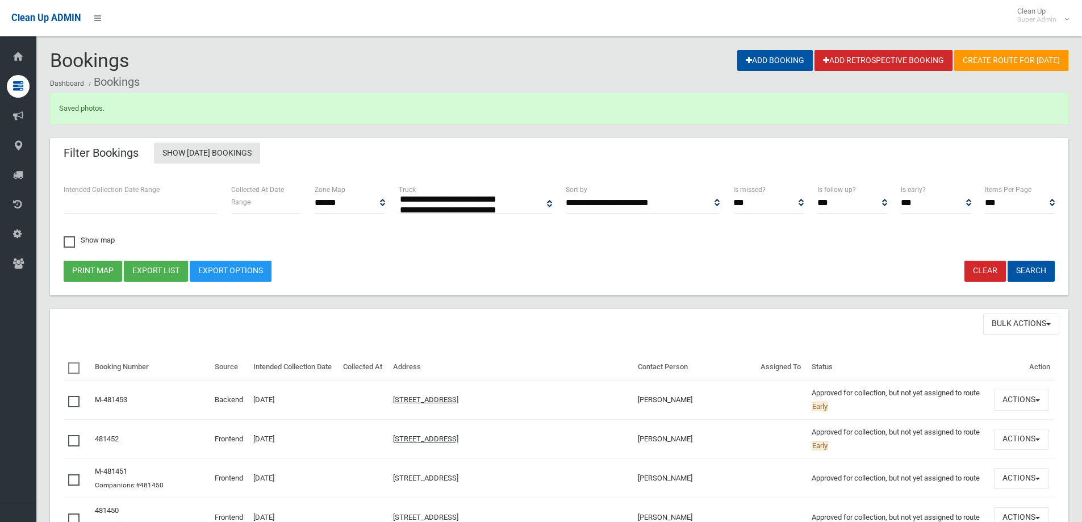
select select
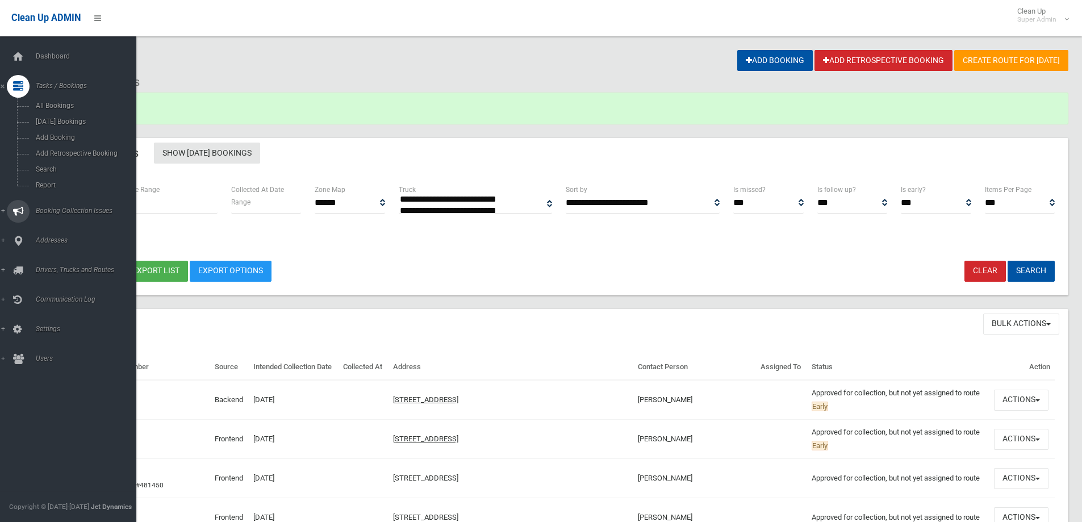
click at [47, 207] on span "Booking Collection Issues" at bounding box center [88, 211] width 112 height 8
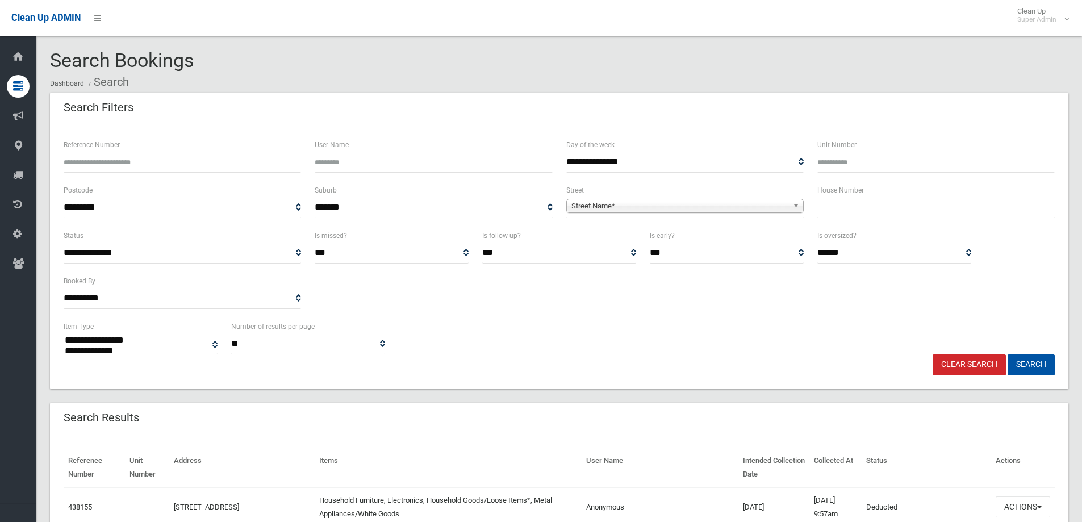
select select
click at [107, 159] on input "Reference Number" at bounding box center [182, 162] width 237 height 21
type input "******"
click at [1008, 355] on button "Search" at bounding box center [1031, 365] width 47 height 21
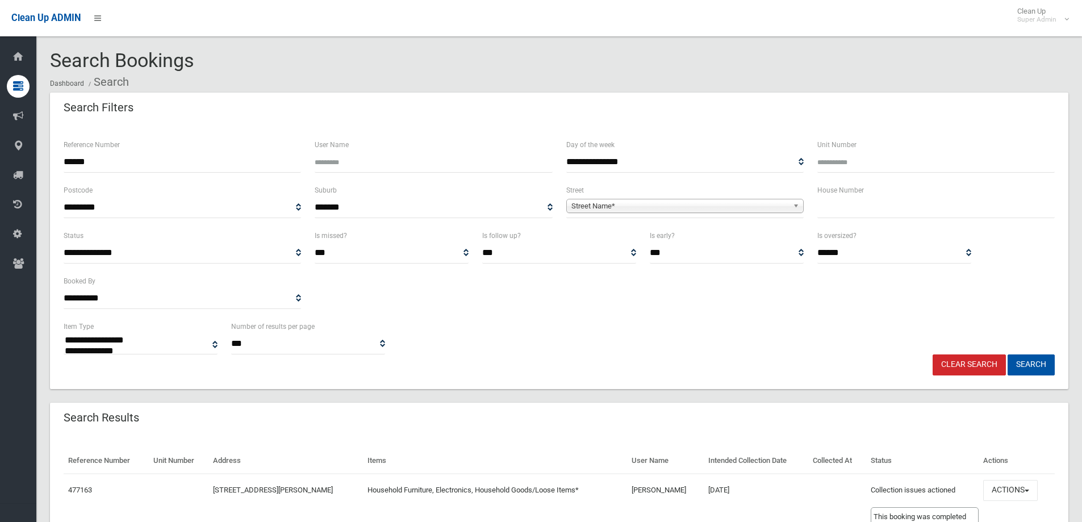
select select
click at [1003, 483] on button "Actions" at bounding box center [1010, 490] width 55 height 21
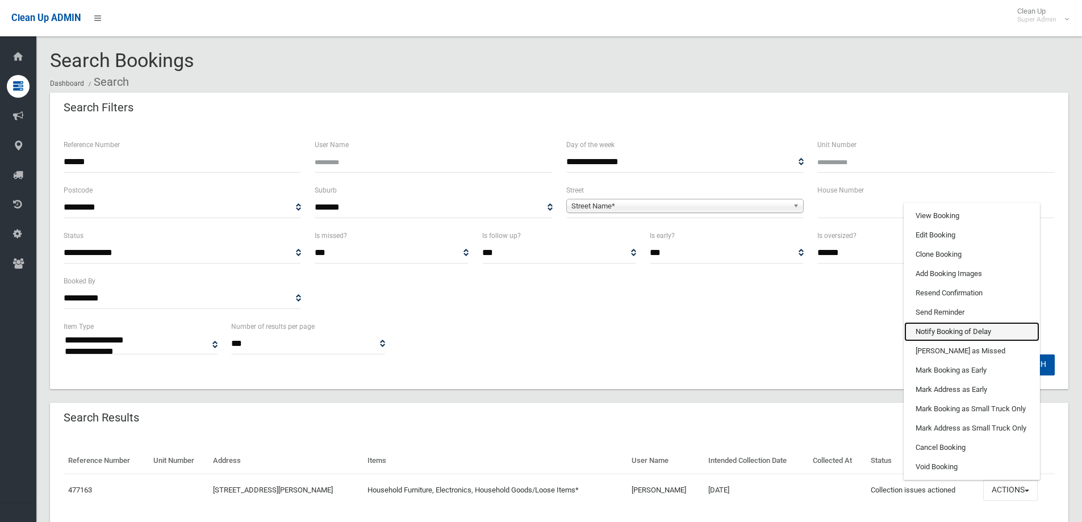
click at [920, 340] on link "Notify Booking of Delay" at bounding box center [971, 331] width 135 height 19
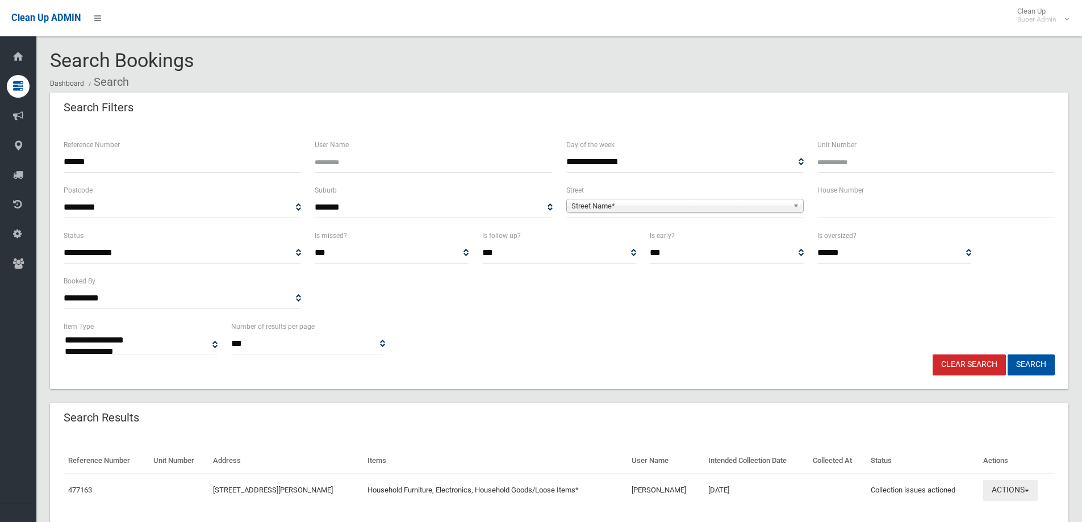
click at [1014, 492] on button "Actions" at bounding box center [1010, 490] width 55 height 21
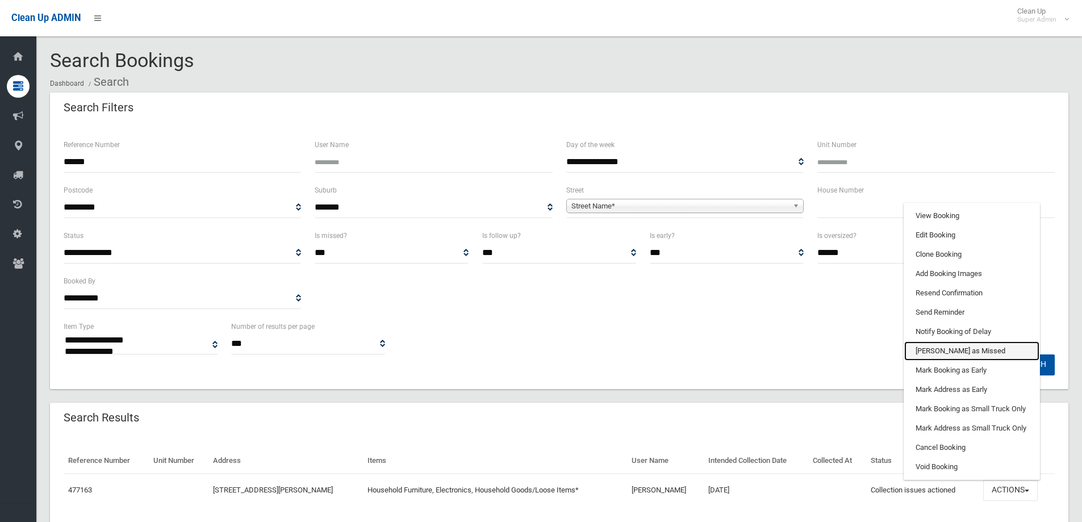
click at [940, 351] on link "[PERSON_NAME] as Missed" at bounding box center [971, 350] width 135 height 19
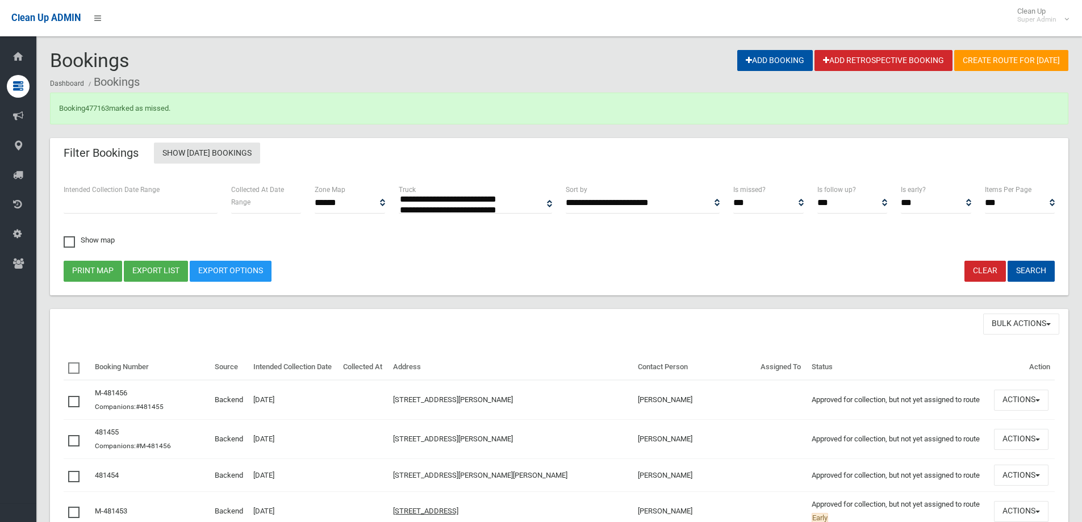
select select
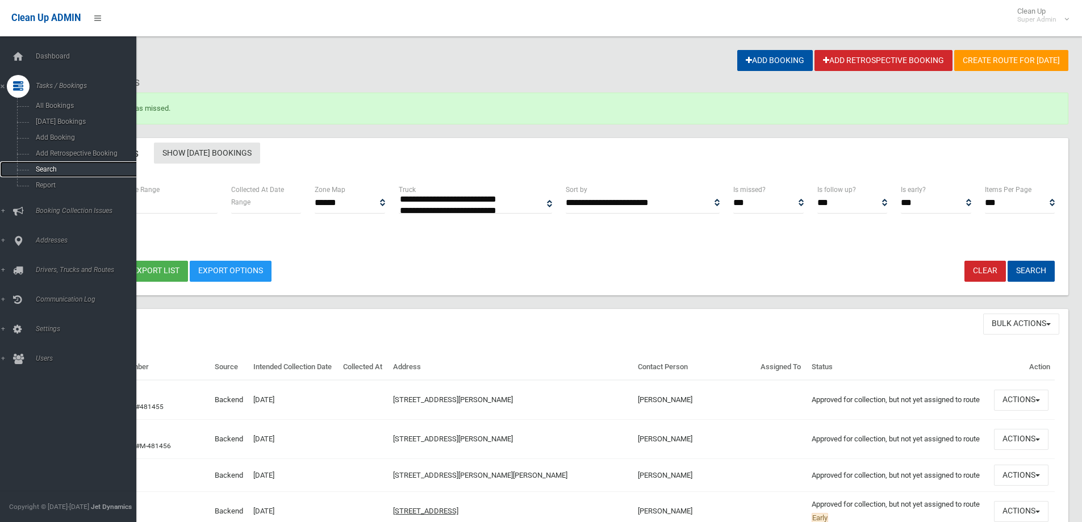
click at [49, 170] on span "Search" at bounding box center [83, 169] width 103 height 8
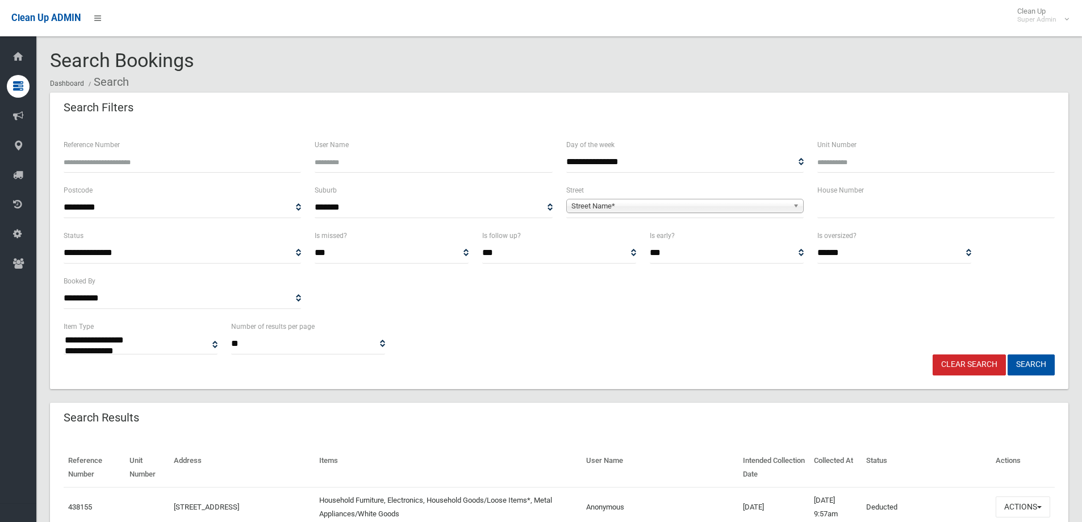
select select
click at [86, 161] on input "Reference Number" at bounding box center [182, 162] width 237 height 21
type input "******"
click at [1008, 355] on button "Search" at bounding box center [1031, 365] width 47 height 21
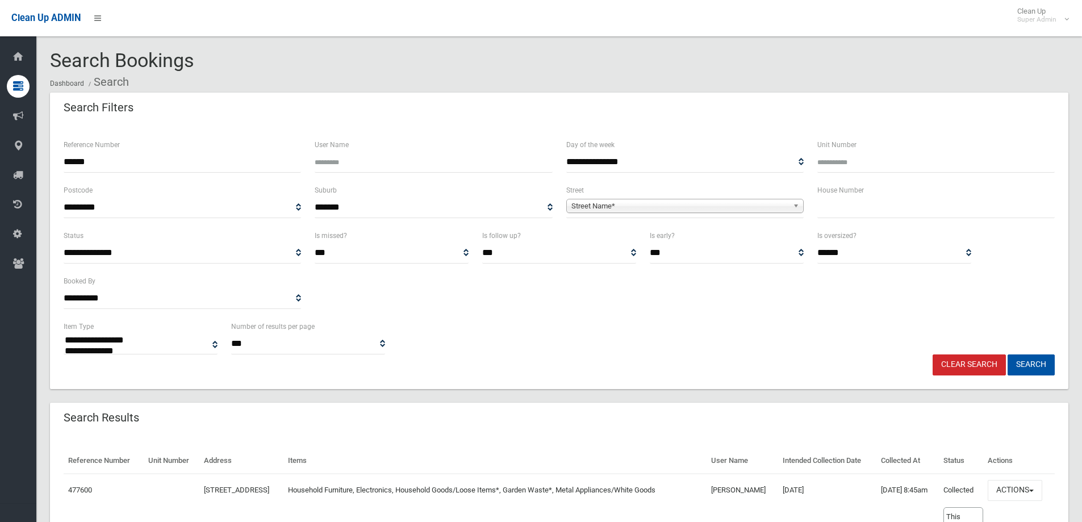
select select
click at [1012, 490] on button "Actions" at bounding box center [1015, 490] width 55 height 21
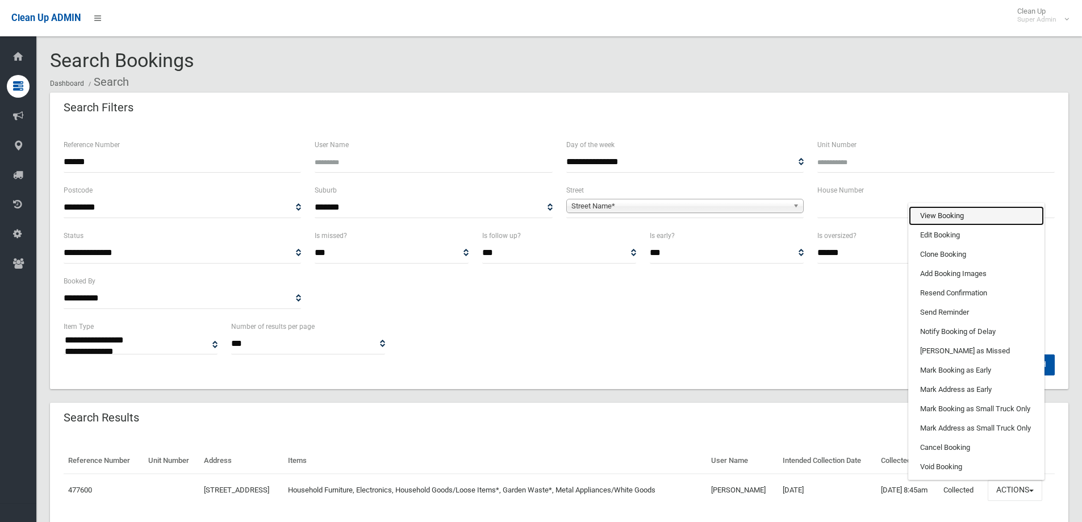
click at [953, 216] on link "View Booking" at bounding box center [976, 215] width 135 height 19
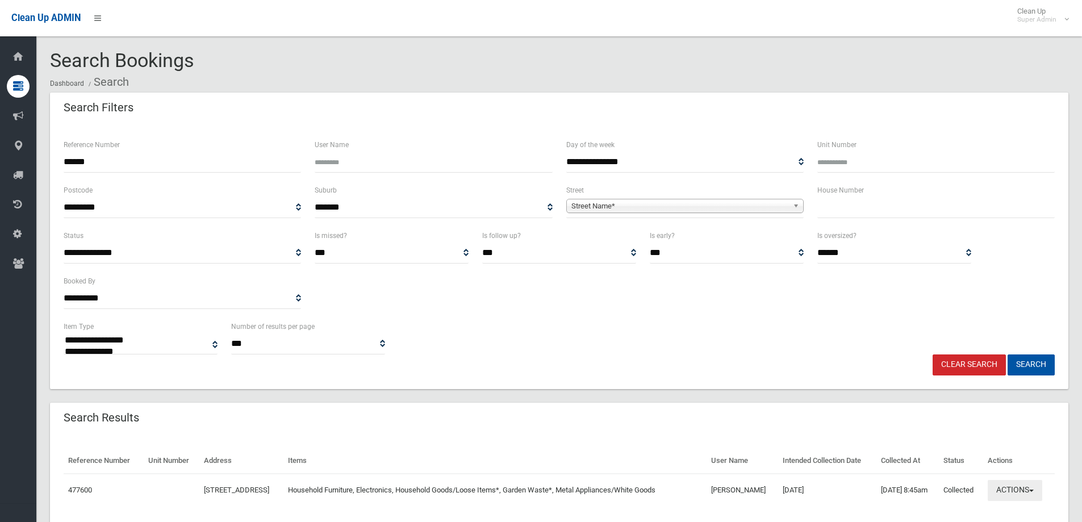
drag, startPoint x: 1023, startPoint y: 489, endPoint x: 1013, endPoint y: 468, distance: 22.6
click at [1023, 489] on button "Actions" at bounding box center [1015, 490] width 55 height 21
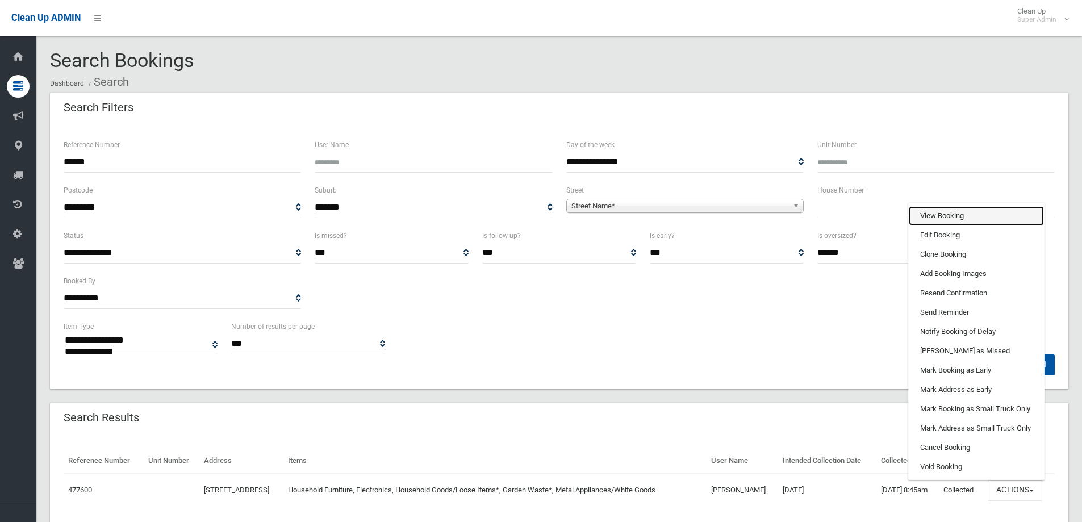
click at [947, 215] on link "View Booking" at bounding box center [976, 215] width 135 height 19
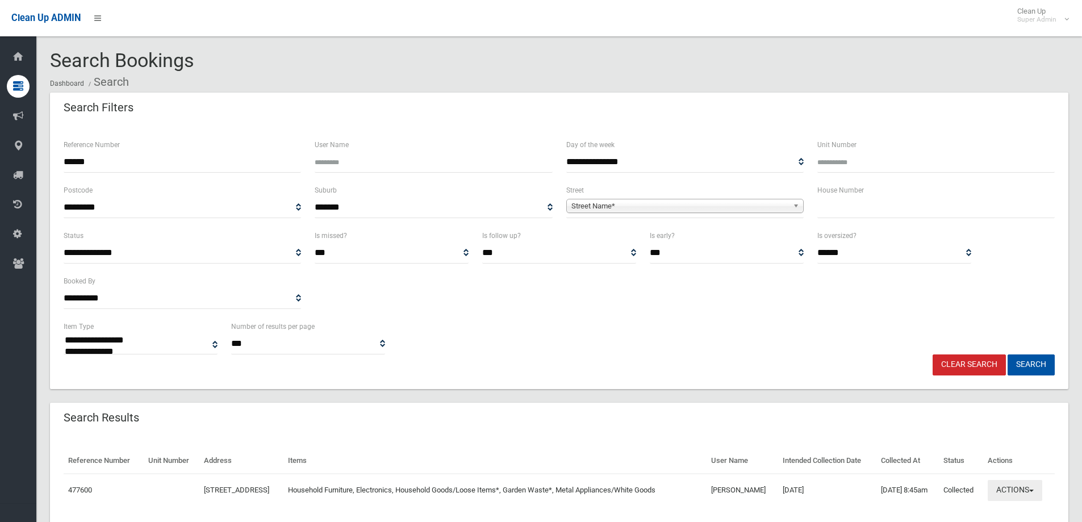
click at [1015, 482] on button "Actions" at bounding box center [1015, 490] width 55 height 21
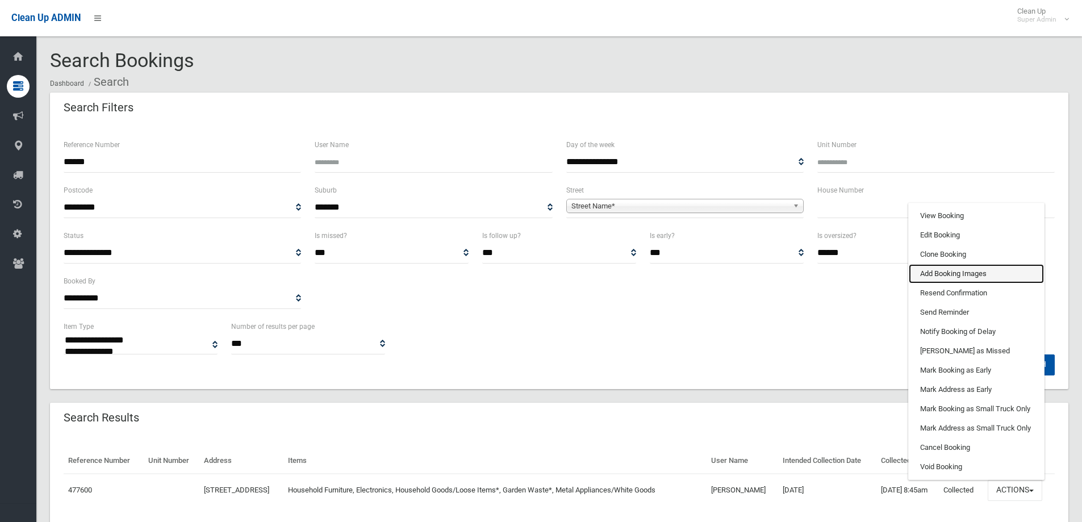
click at [943, 274] on link "Add Booking Images" at bounding box center [976, 273] width 135 height 19
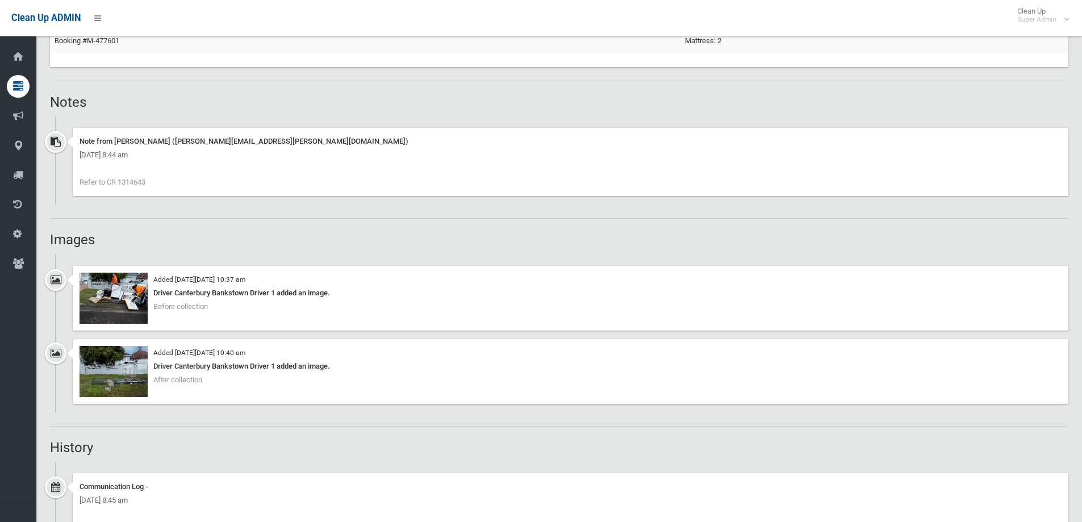
scroll to position [795, 0]
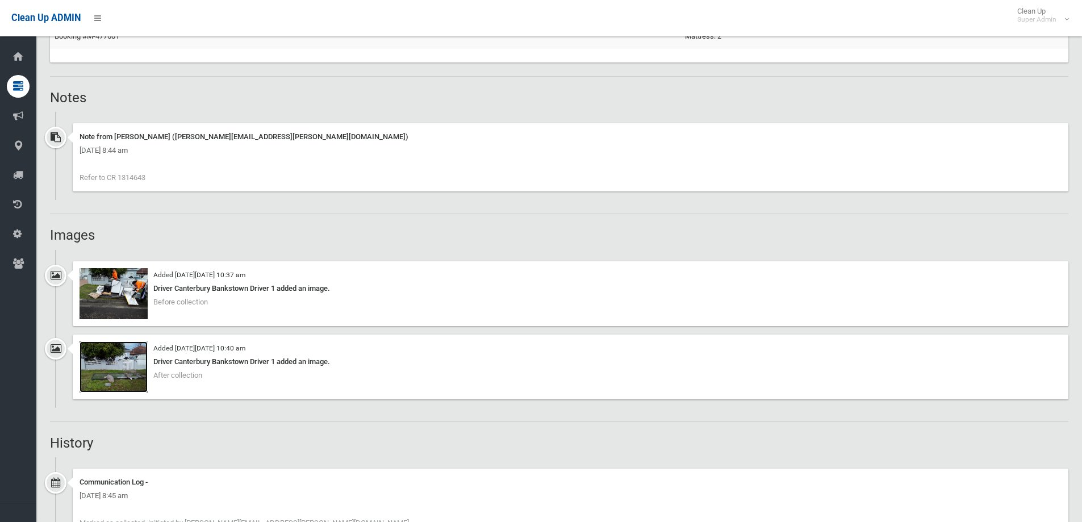
click at [122, 379] on img at bounding box center [114, 366] width 68 height 51
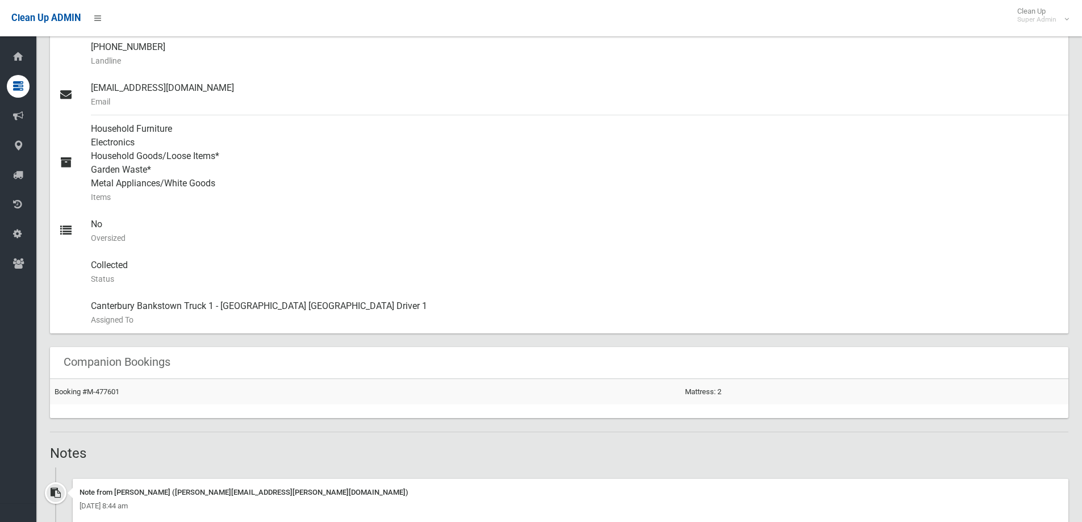
scroll to position [433, 0]
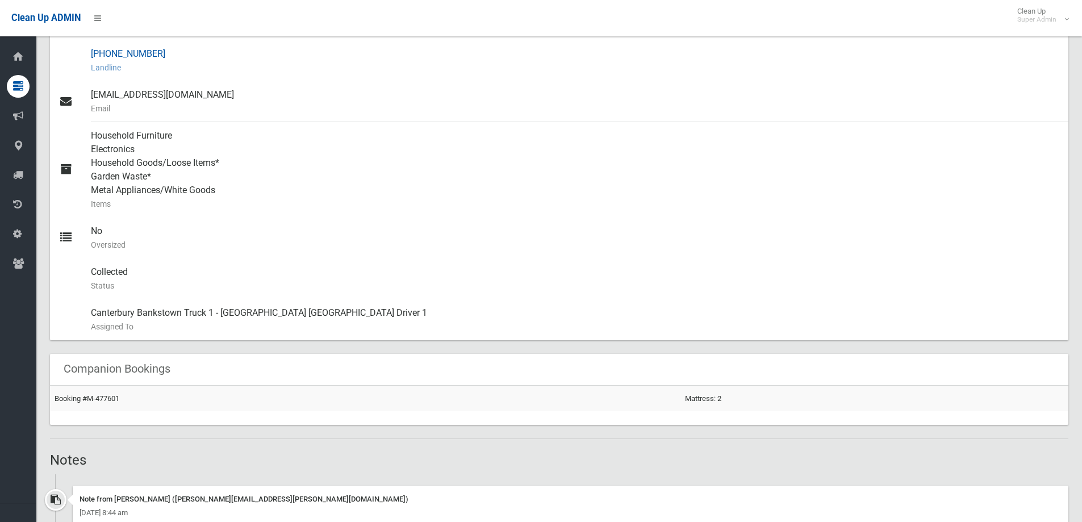
drag, startPoint x: 94, startPoint y: 54, endPoint x: 156, endPoint y: 54, distance: 61.9
click at [156, 54] on div "(04) 2655 5899 Landline" at bounding box center [575, 60] width 969 height 41
copy div "04) 2655 5899"
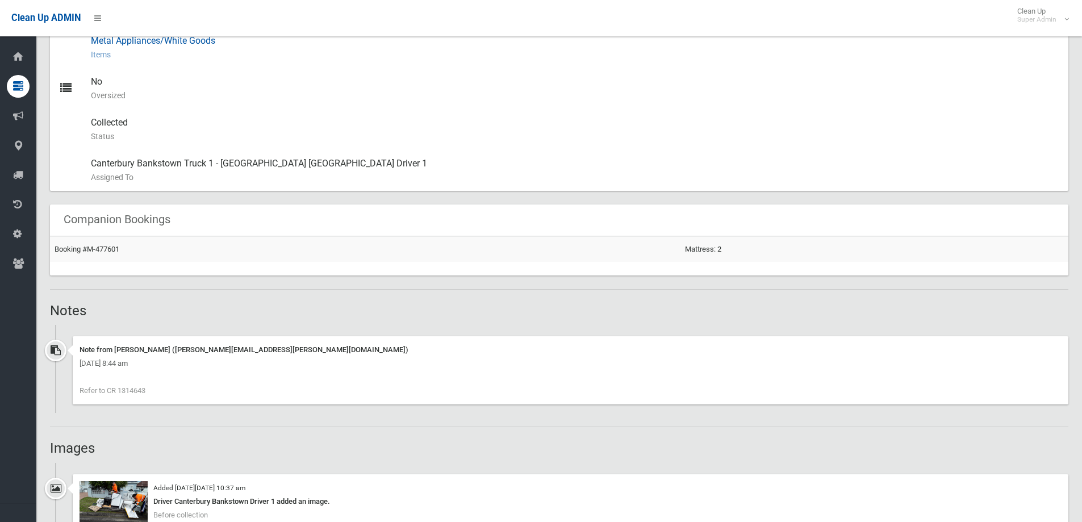
scroll to position [739, 0]
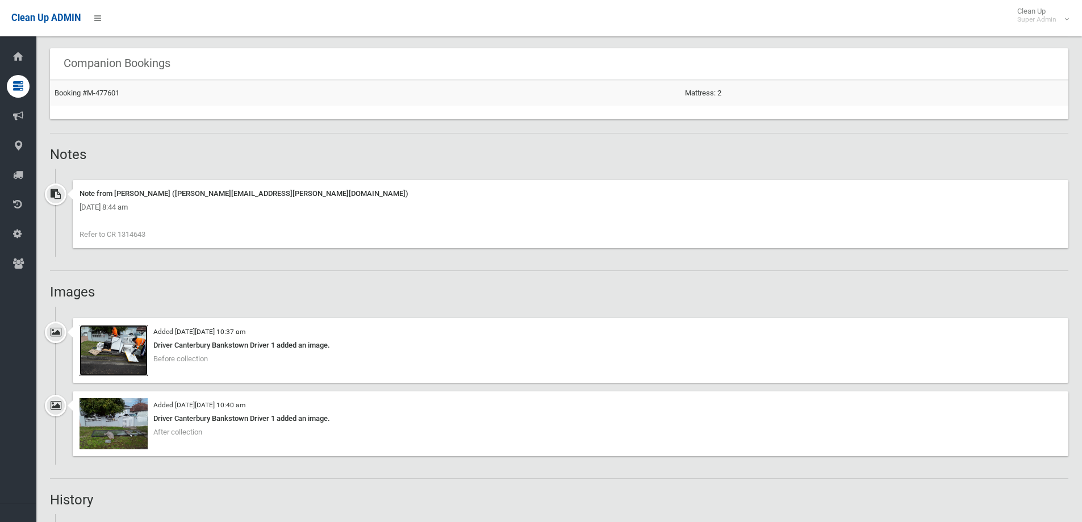
click at [134, 353] on img at bounding box center [114, 350] width 68 height 51
click at [122, 427] on img at bounding box center [114, 423] width 68 height 51
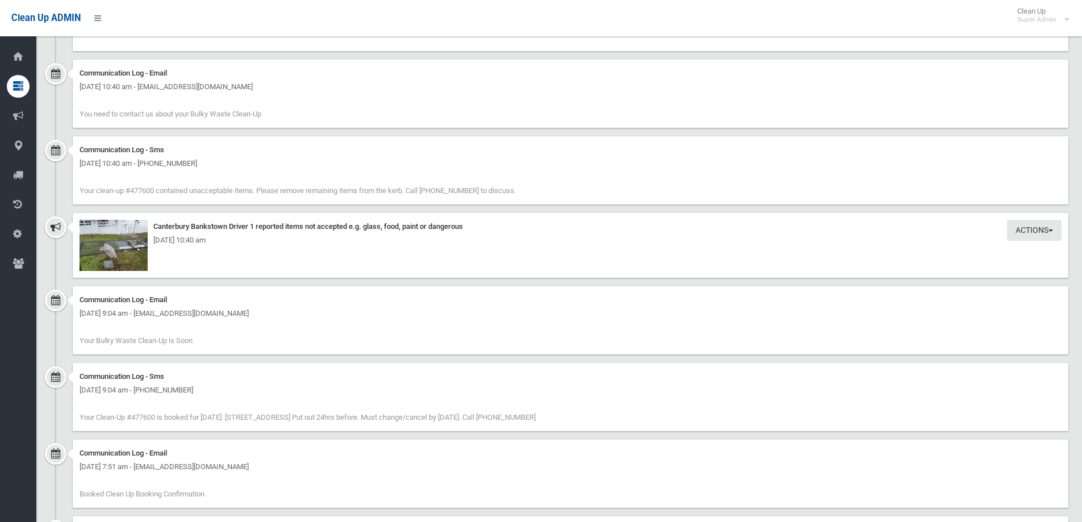
scroll to position [1285, 0]
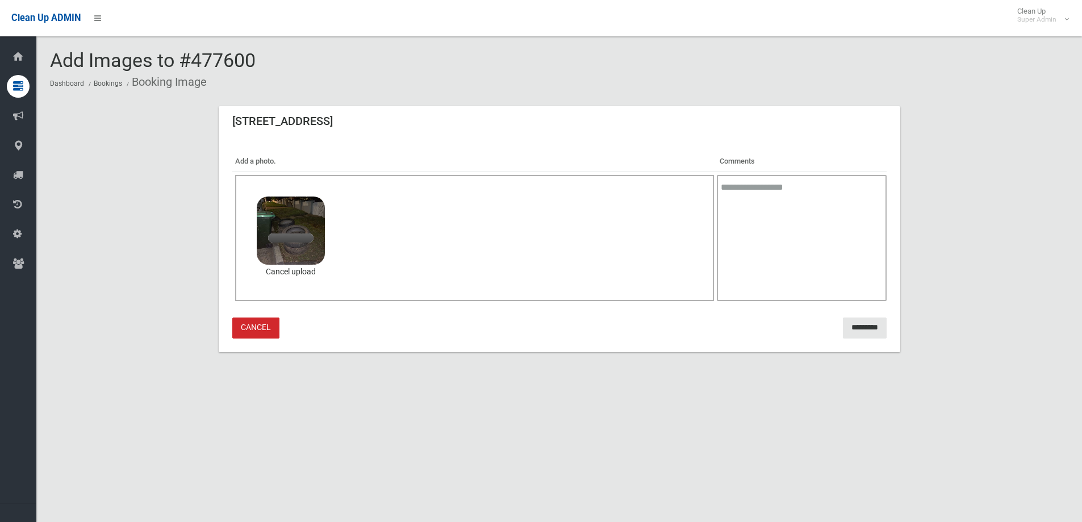
click at [812, 217] on textarea at bounding box center [801, 238] width 169 height 126
type textarea "**********"
click at [857, 327] on input "*********" at bounding box center [865, 328] width 44 height 21
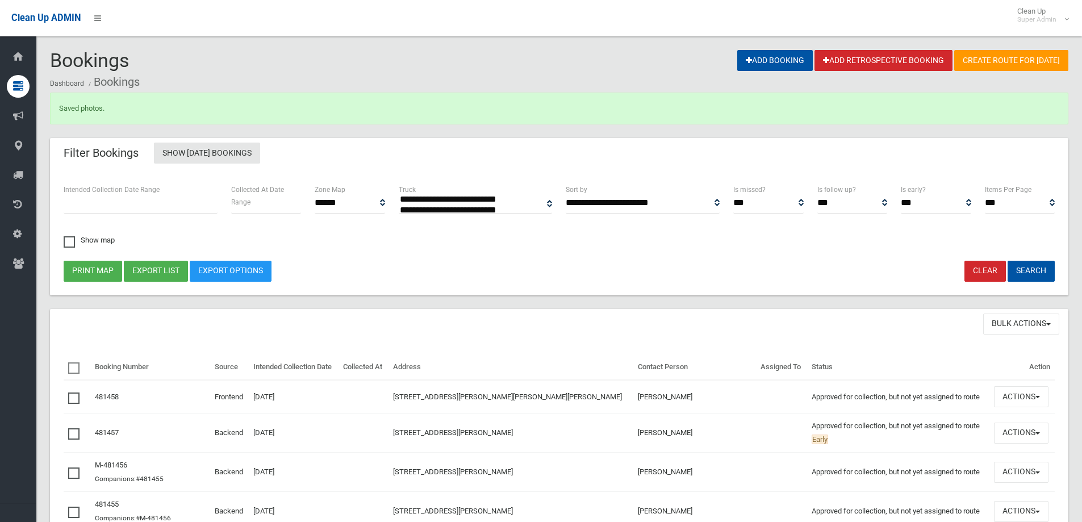
select select
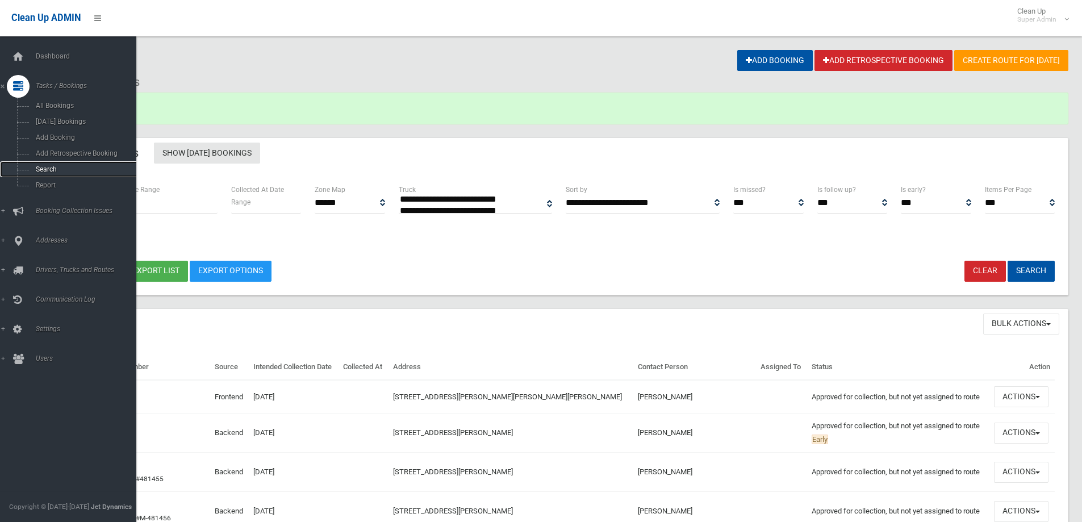
click at [50, 166] on span "Search" at bounding box center [83, 169] width 103 height 8
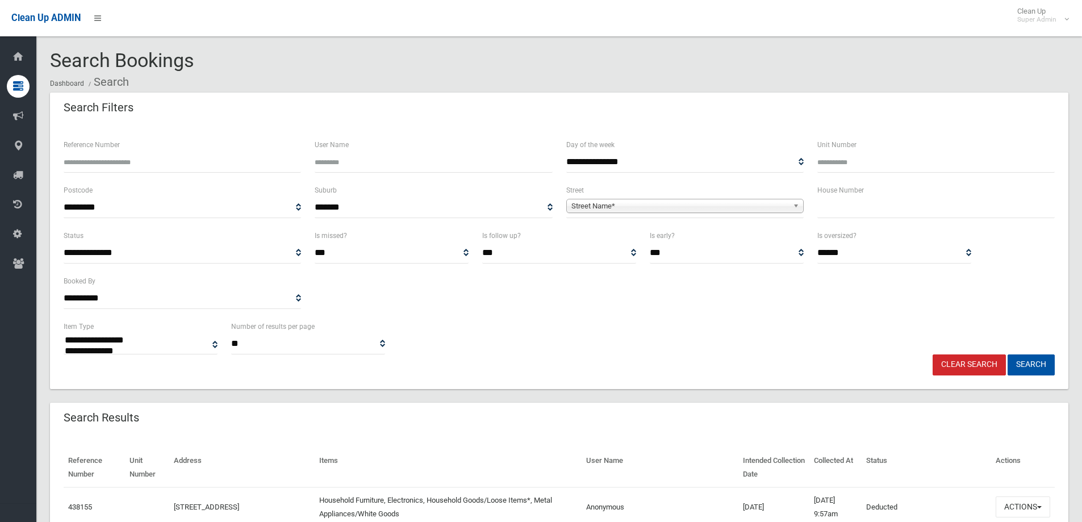
select select
click at [121, 157] on input "Reference Number" at bounding box center [182, 162] width 237 height 21
type input "******"
click at [1008, 355] on button "Search" at bounding box center [1031, 365] width 47 height 21
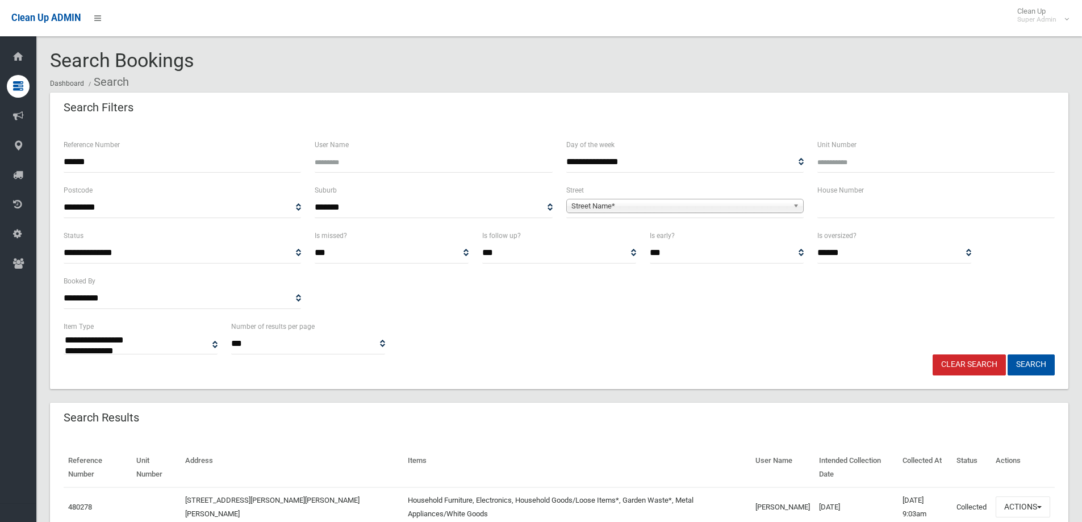
select select
click at [1019, 502] on button "Actions" at bounding box center [1023, 507] width 55 height 21
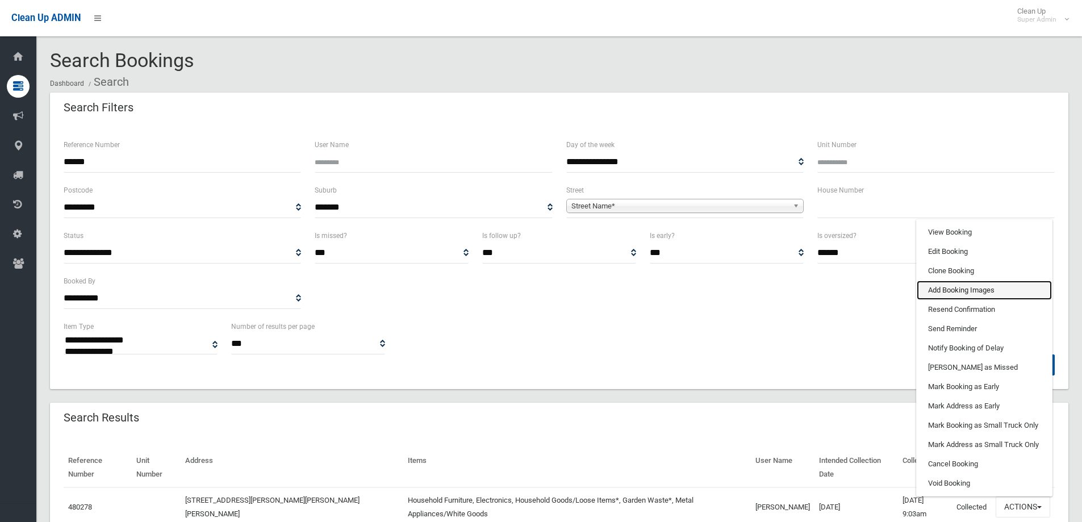
click at [959, 281] on link "Add Booking Images" at bounding box center [984, 290] width 135 height 19
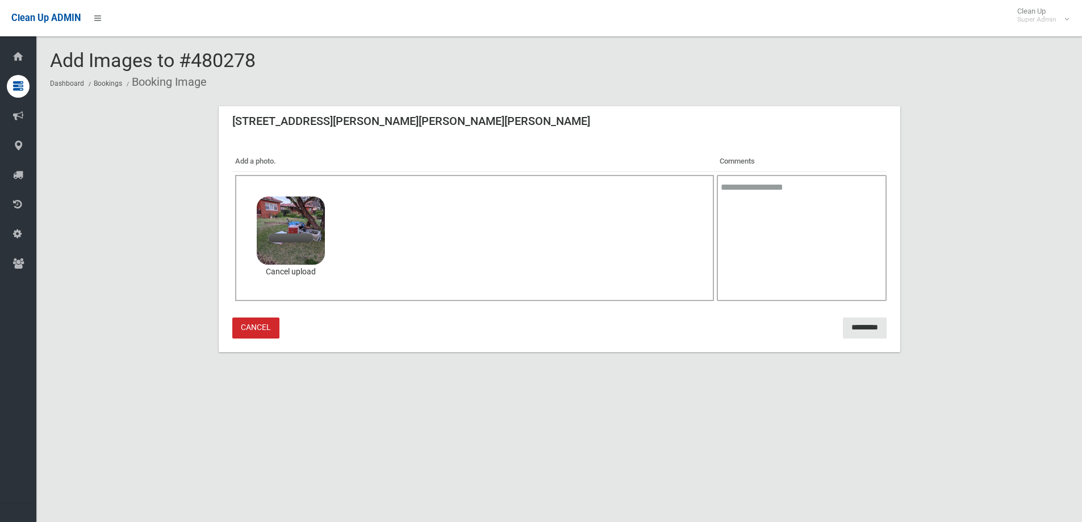
click at [757, 202] on textarea at bounding box center [801, 238] width 169 height 126
type textarea "**********"
click at [860, 327] on input "*********" at bounding box center [865, 328] width 44 height 21
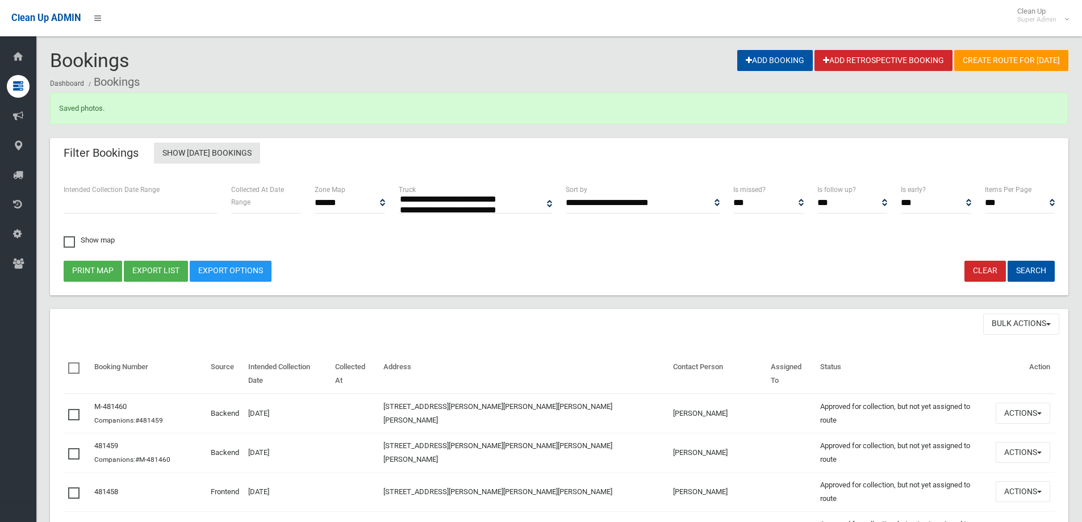
select select
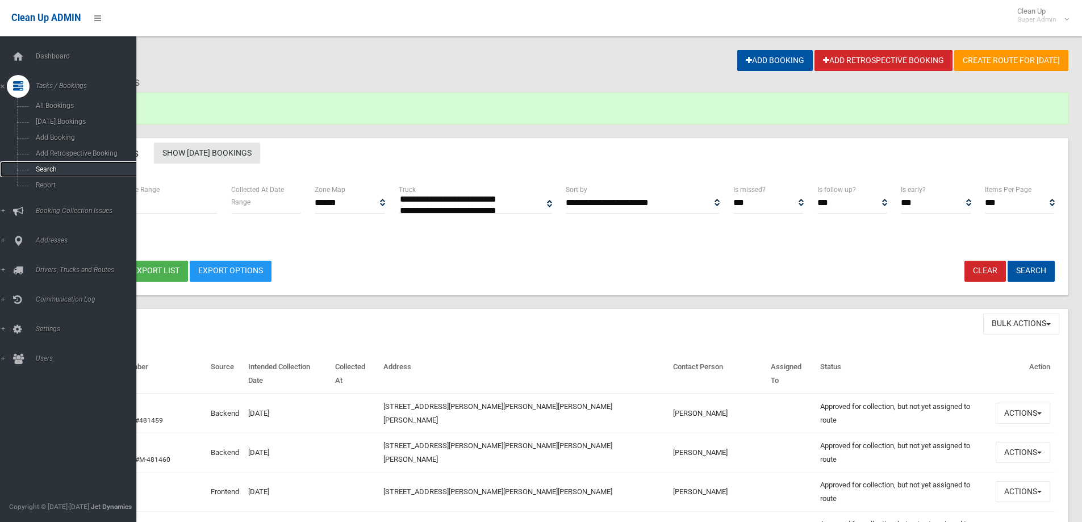
click at [48, 165] on span "Search" at bounding box center [83, 169] width 103 height 8
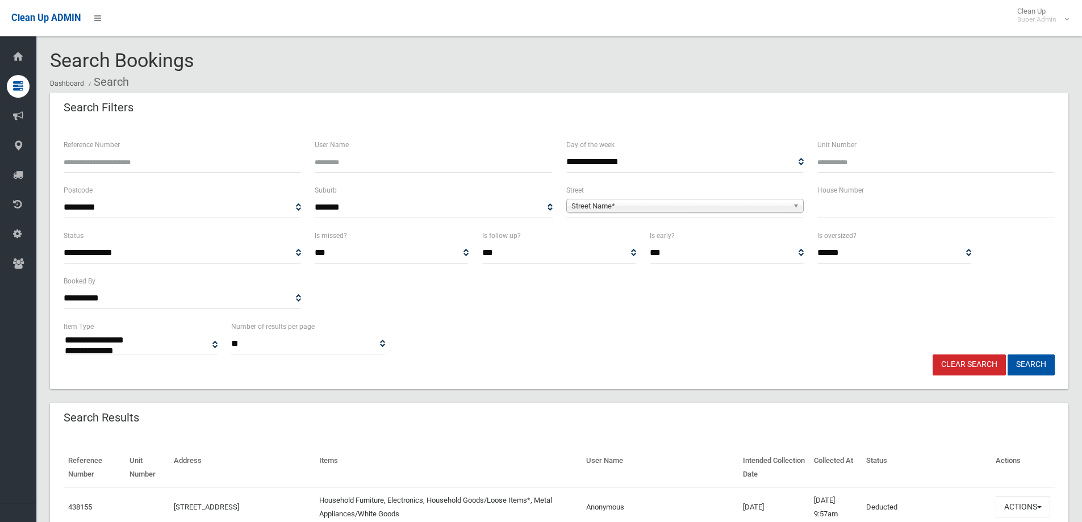
select select
click at [140, 166] on input "Reference Number" at bounding box center [182, 162] width 237 height 21
type input "******"
click at [1008, 355] on button "Search" at bounding box center [1031, 365] width 47 height 21
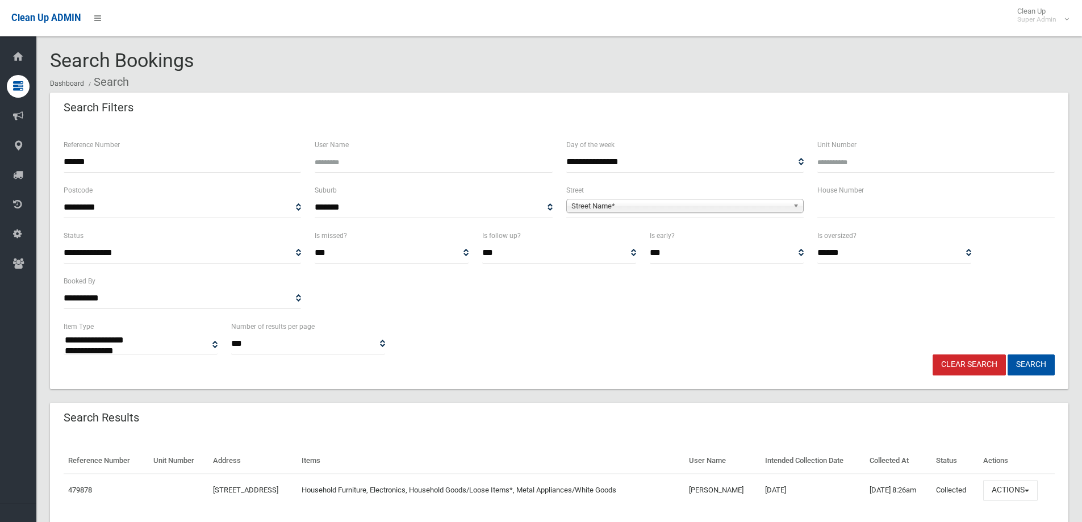
select select
click at [1014, 490] on button "Actions" at bounding box center [1010, 490] width 55 height 21
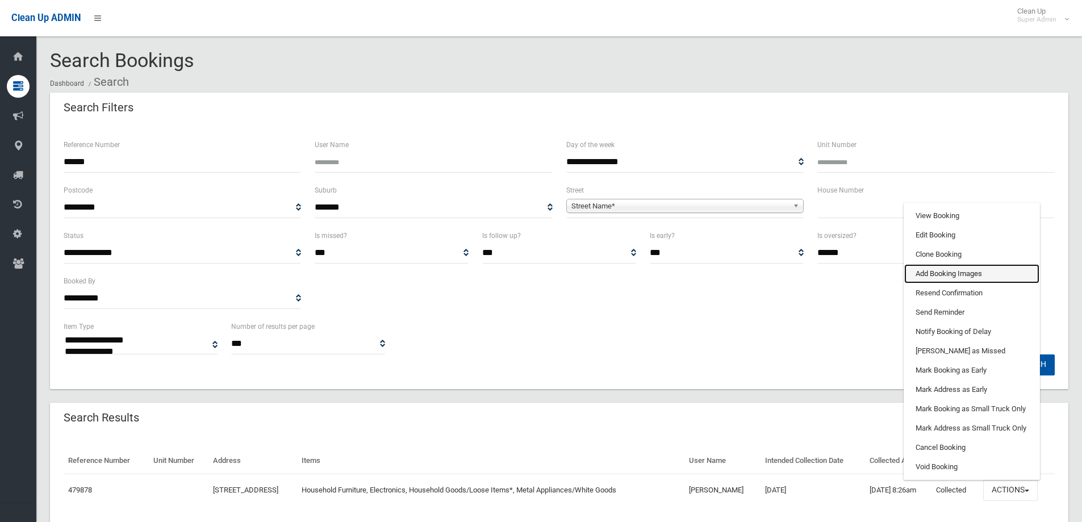
click at [933, 272] on link "Add Booking Images" at bounding box center [971, 273] width 135 height 19
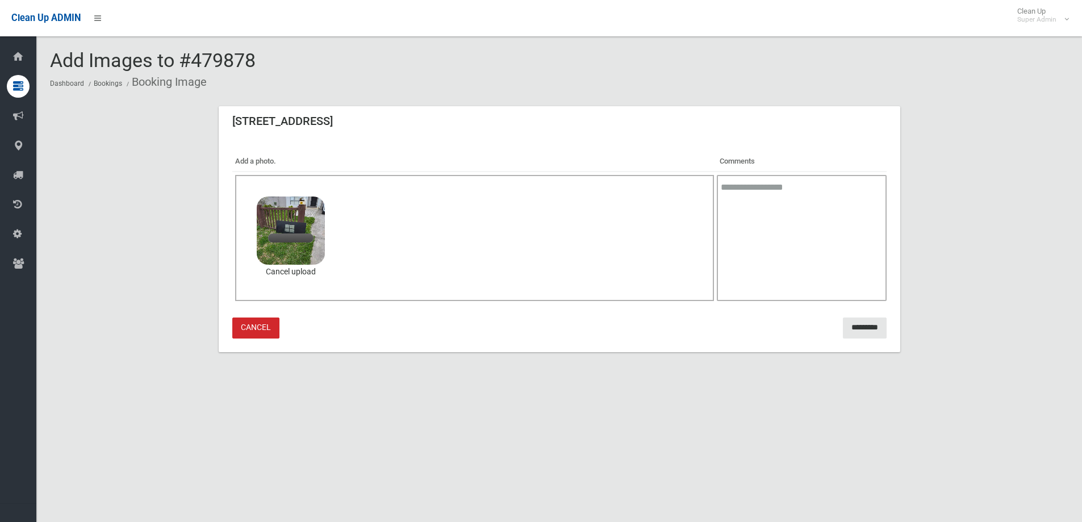
click at [732, 205] on textarea at bounding box center [801, 238] width 169 height 126
type textarea "**********"
click at [854, 324] on input "*********" at bounding box center [865, 328] width 44 height 21
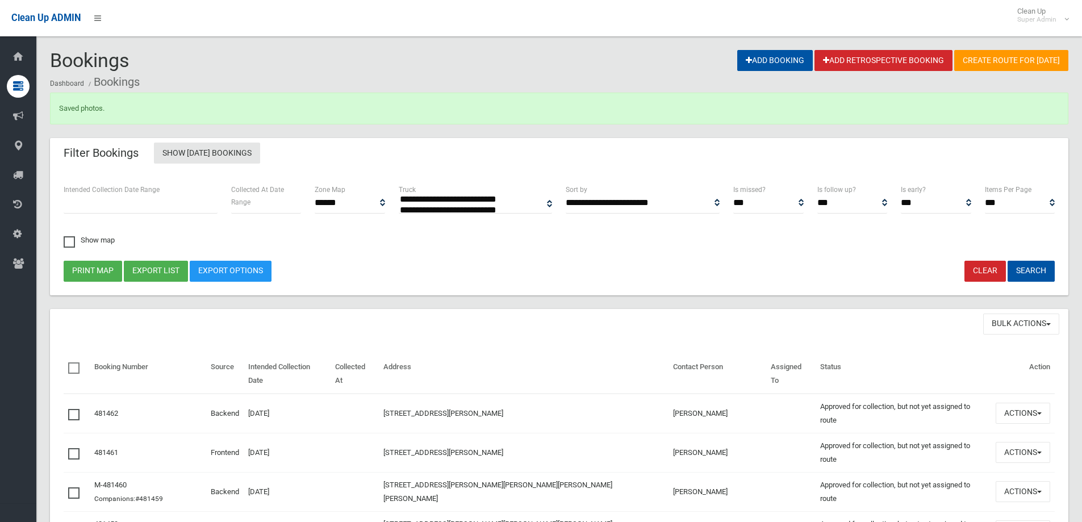
select select
